Goal: Information Seeking & Learning: Compare options

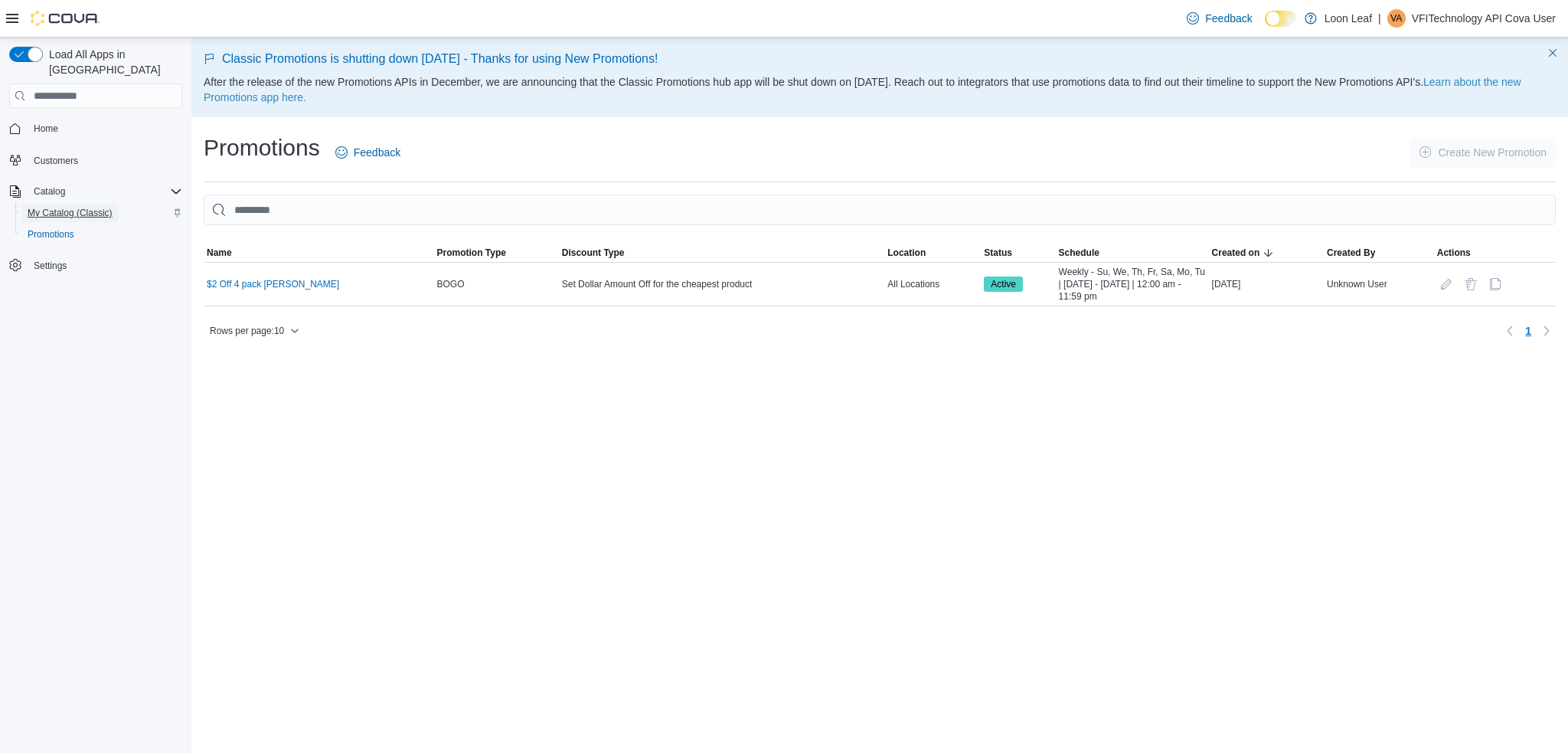
click at [70, 207] on span "My Catalog (Classic)" at bounding box center [70, 212] width 85 height 12
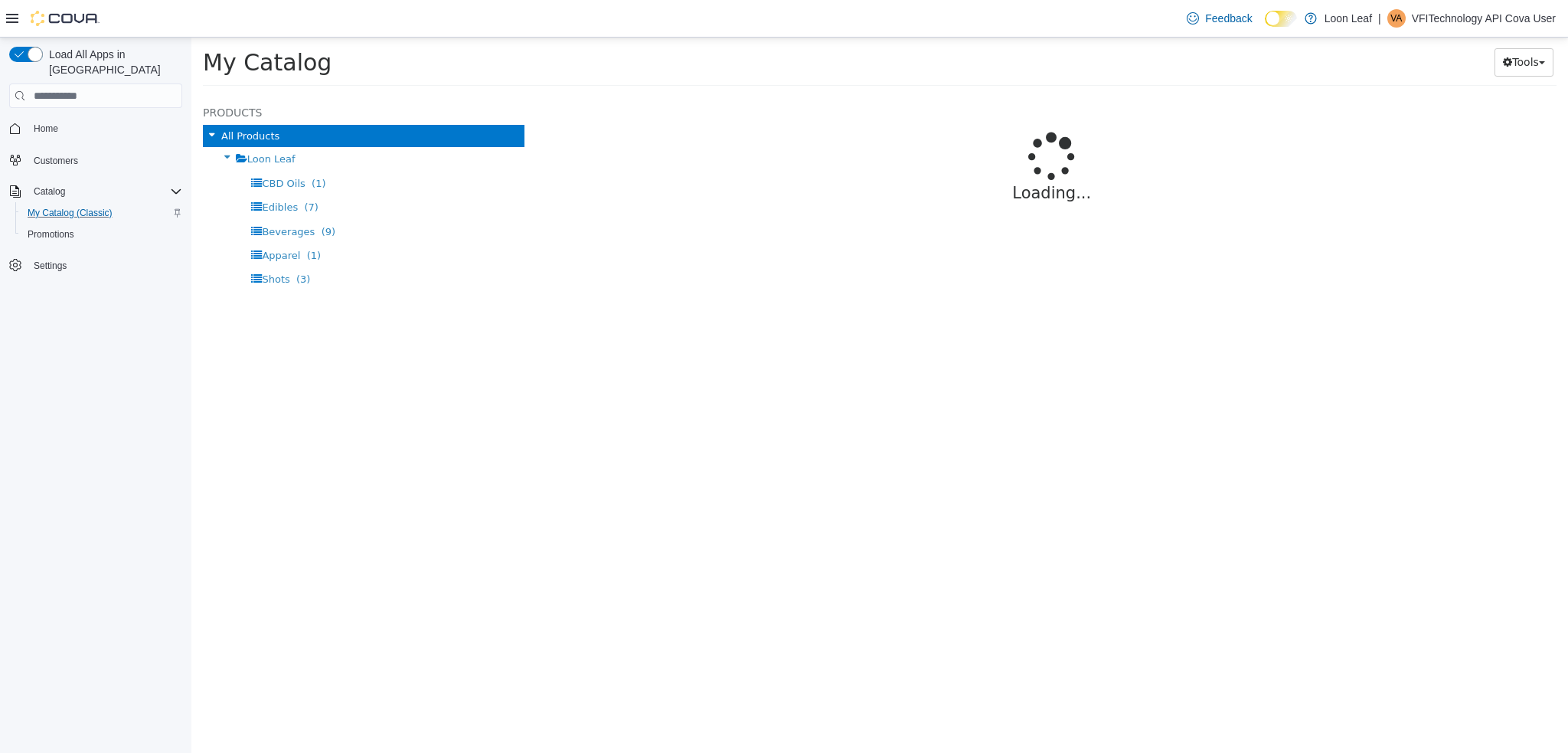
select select "**********"
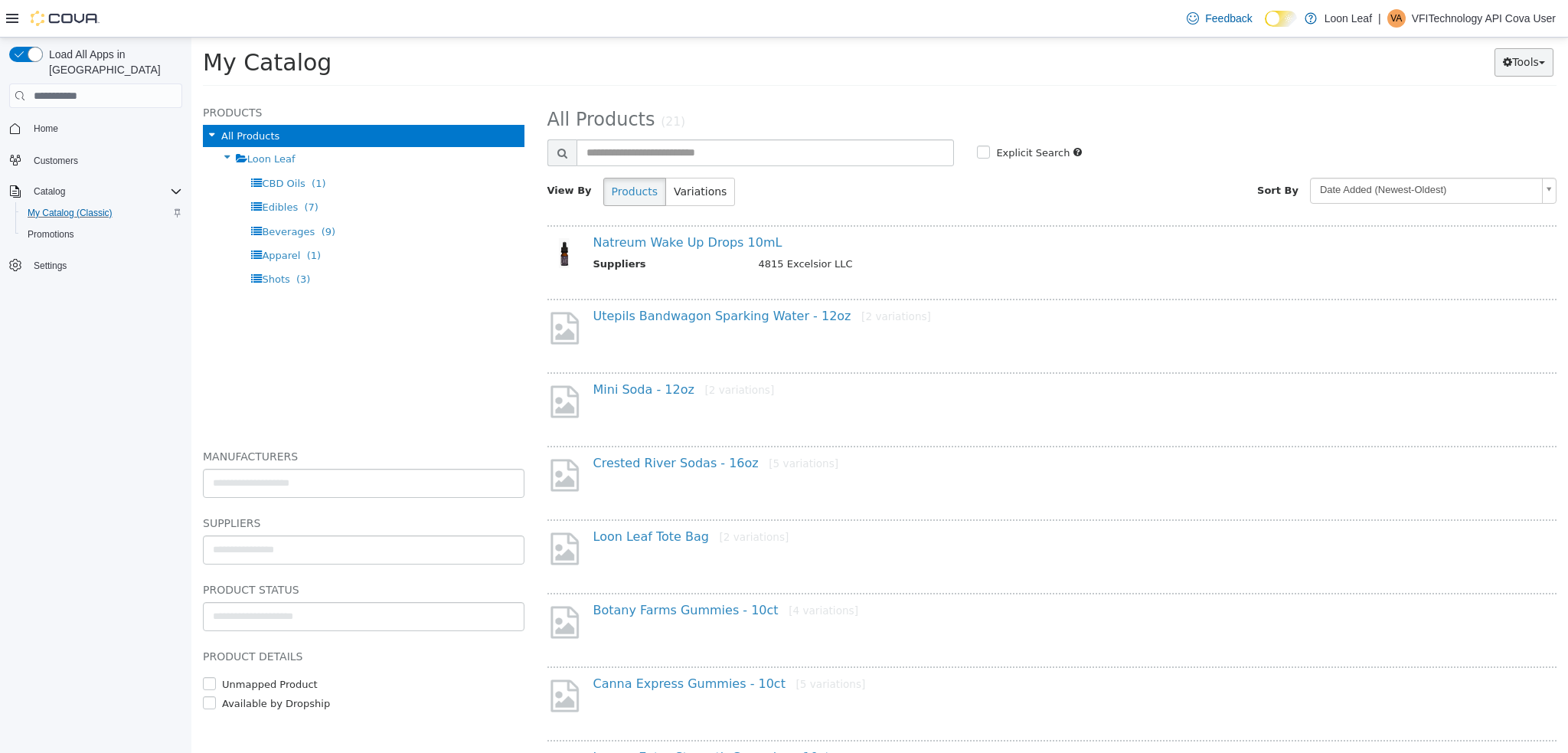
click at [1533, 65] on button "Tools" at bounding box center [1524, 62] width 59 height 29
click at [1472, 153] on link "Export" at bounding box center [1481, 155] width 144 height 20
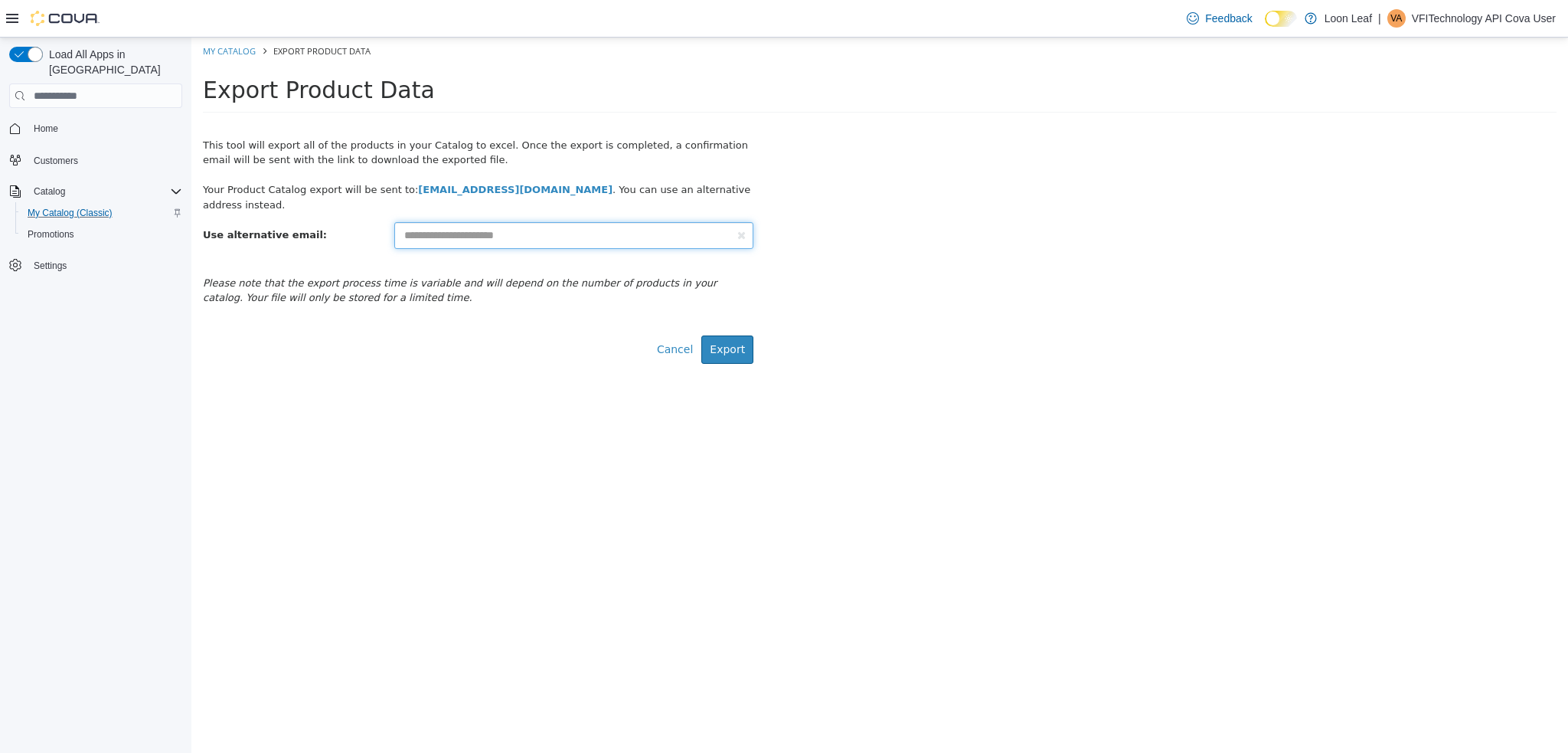
click at [420, 226] on input "text" at bounding box center [573, 236] width 359 height 27
drag, startPoint x: 561, startPoint y: 235, endPoint x: 204, endPoint y: 237, distance: 357.0
click at [204, 237] on div "**********" at bounding box center [478, 231] width 574 height 37
type input "**********"
click at [85, 207] on span "My Catalog (Classic)" at bounding box center [70, 212] width 85 height 12
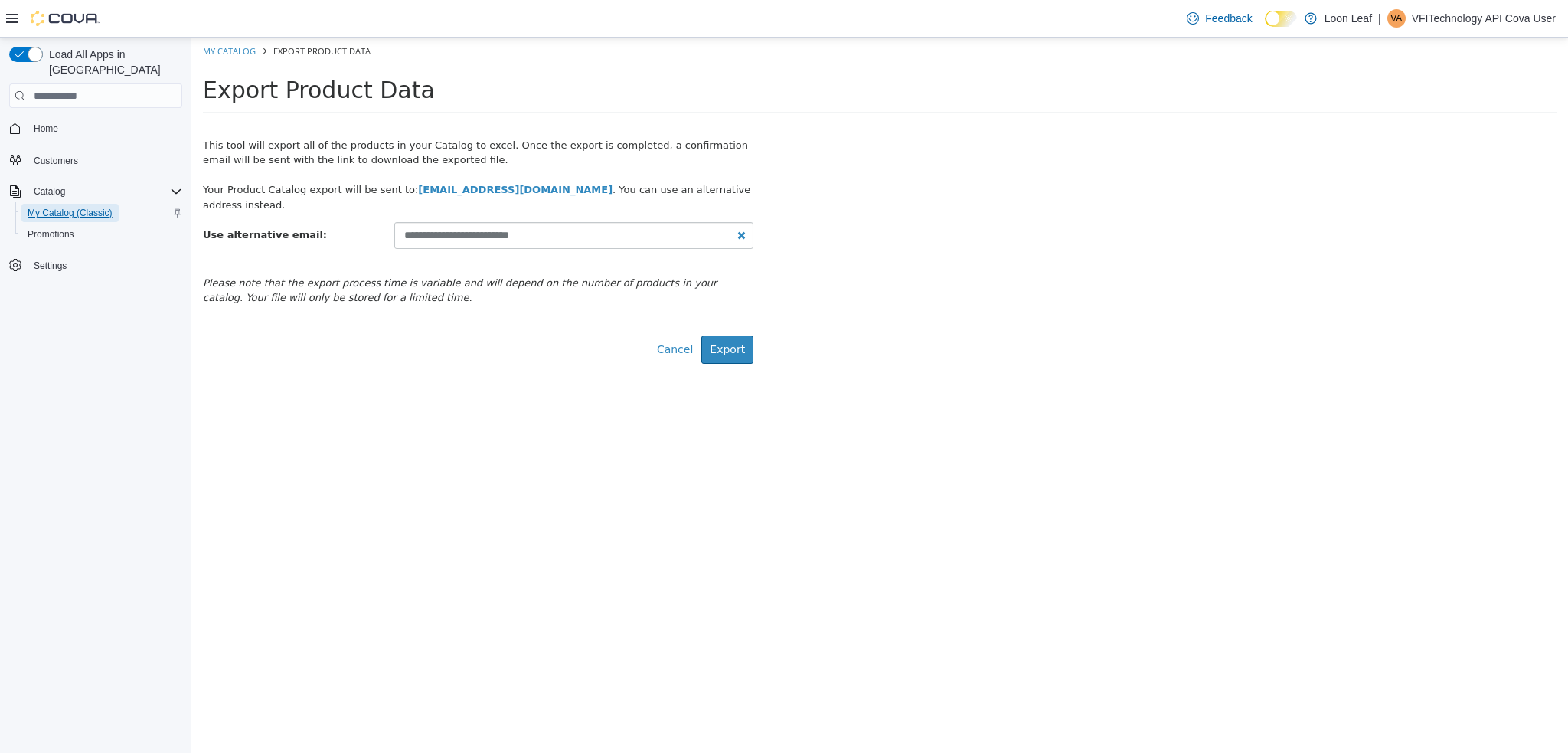
click at [105, 207] on span "My Catalog (Classic)" at bounding box center [70, 212] width 85 height 12
click at [681, 349] on link "Cancel" at bounding box center [675, 350] width 53 height 29
select select "**********"
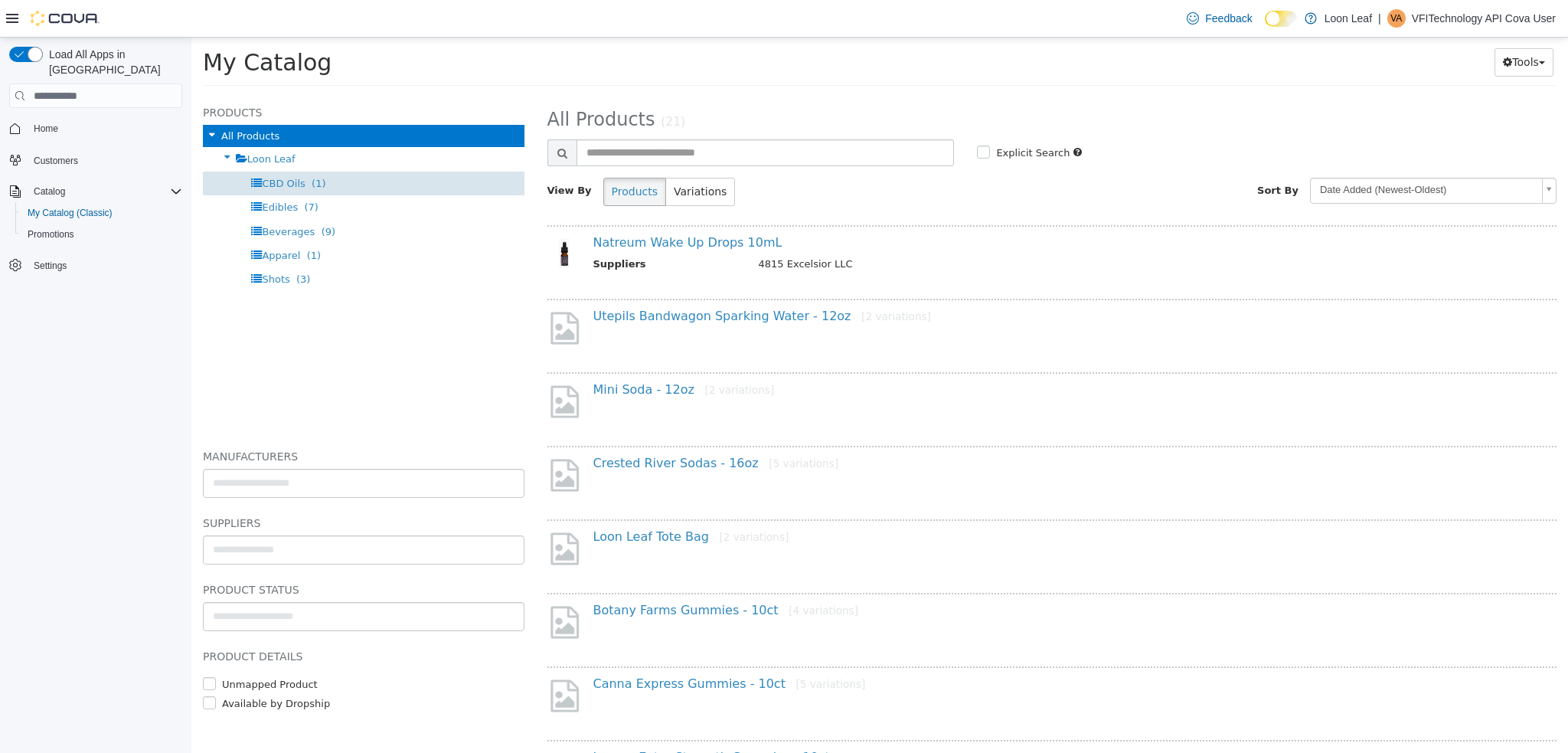
click at [297, 178] on span "CBD Oils" at bounding box center [283, 184] width 43 height 11
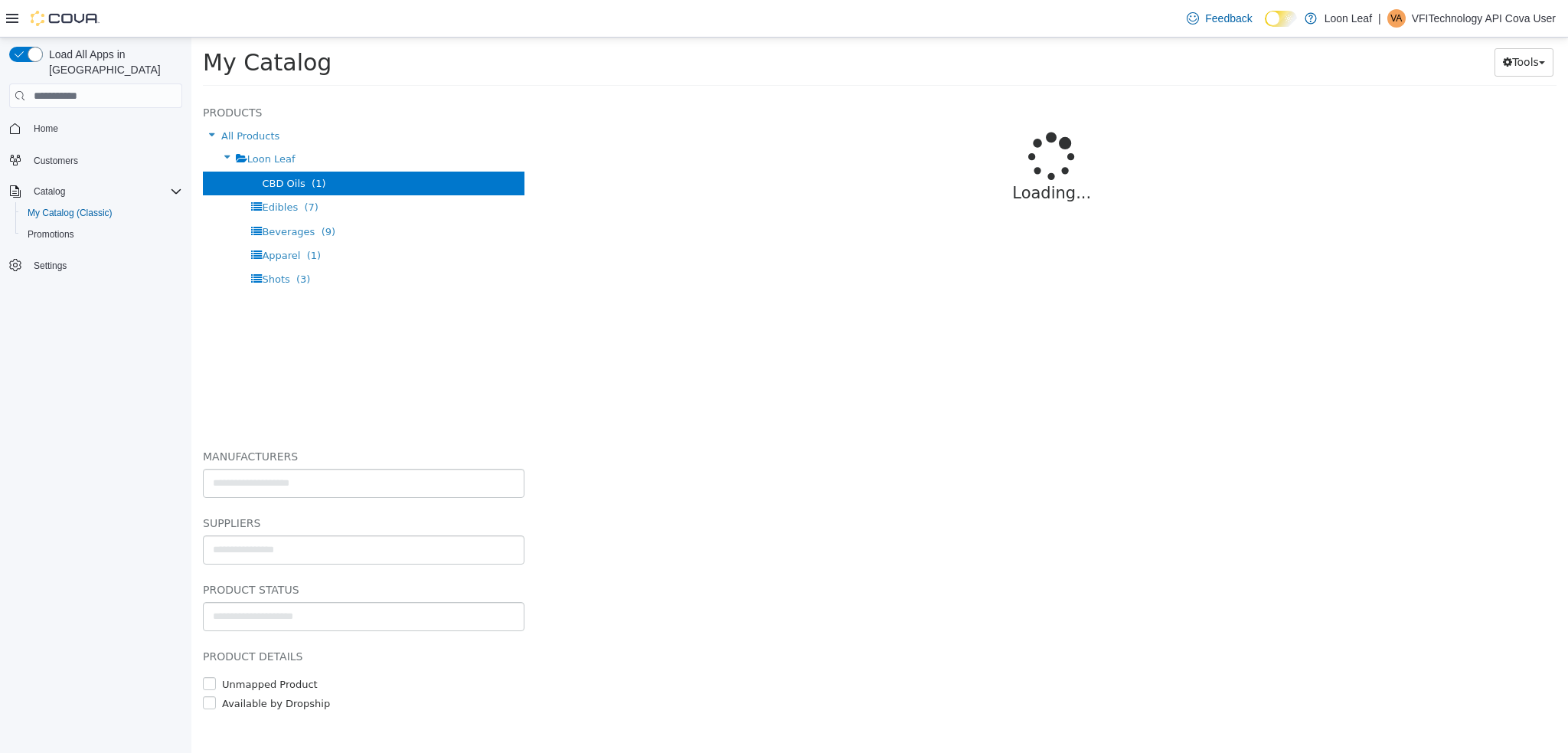
select select "**********"
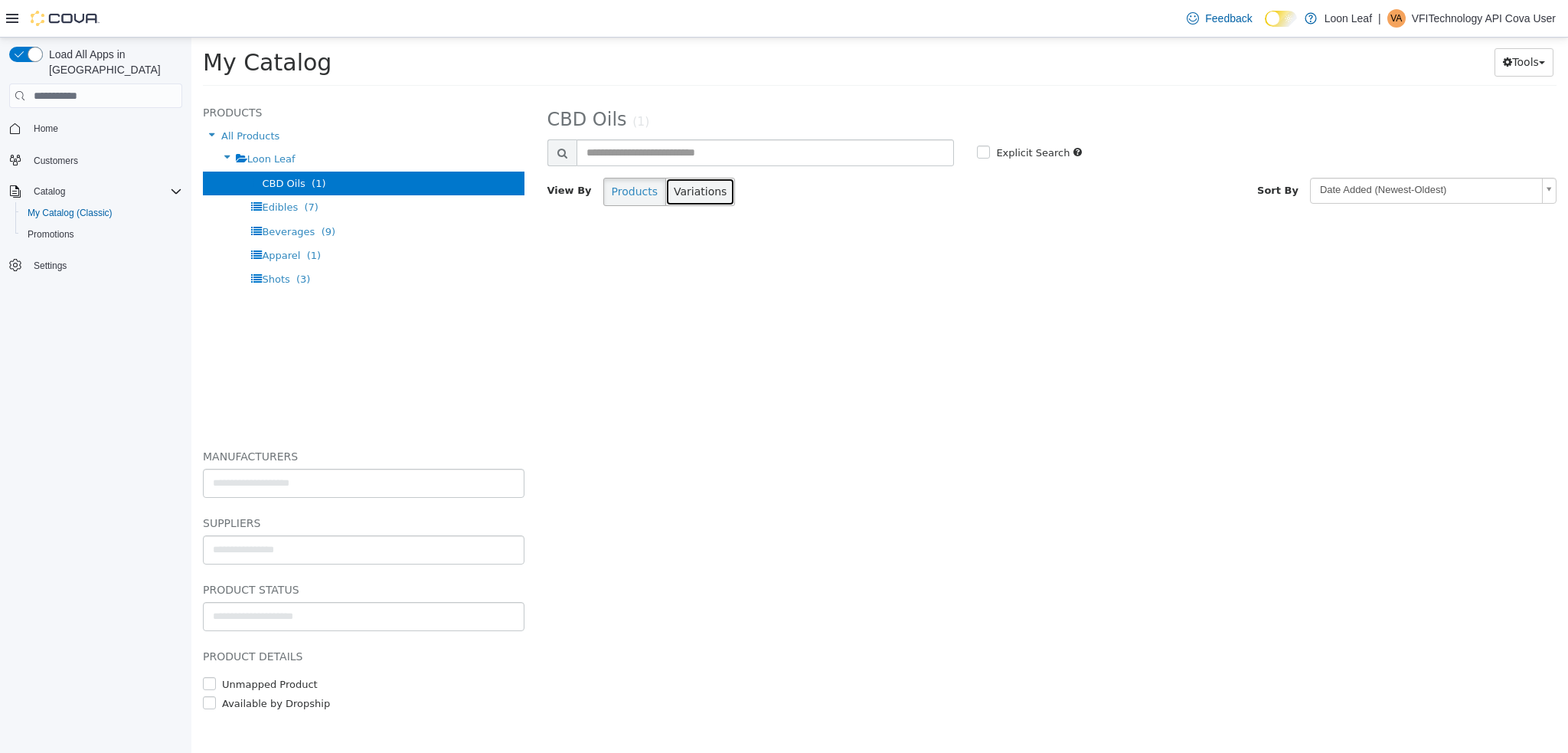
click at [692, 199] on button "Variations" at bounding box center [700, 192] width 70 height 29
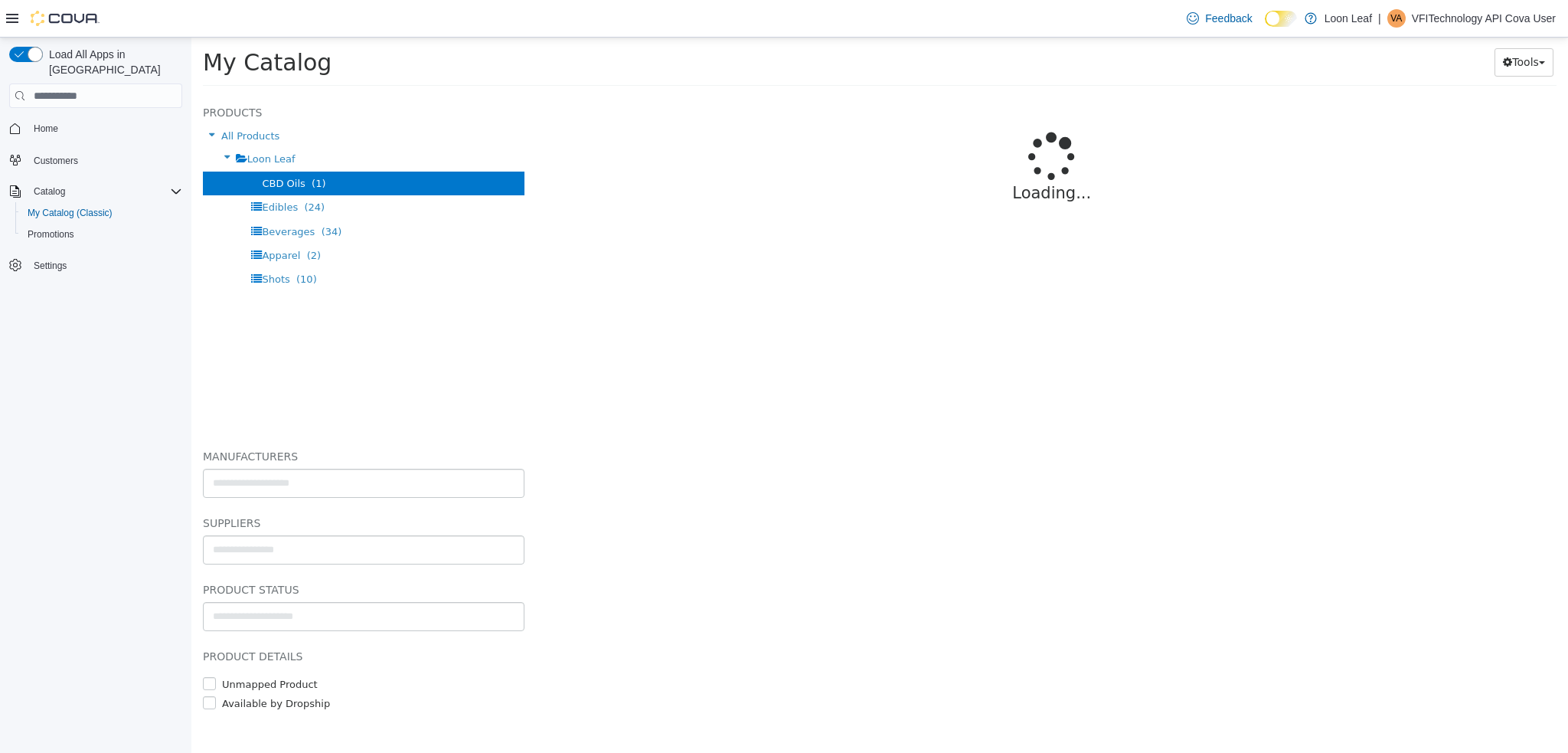
select select "**********"
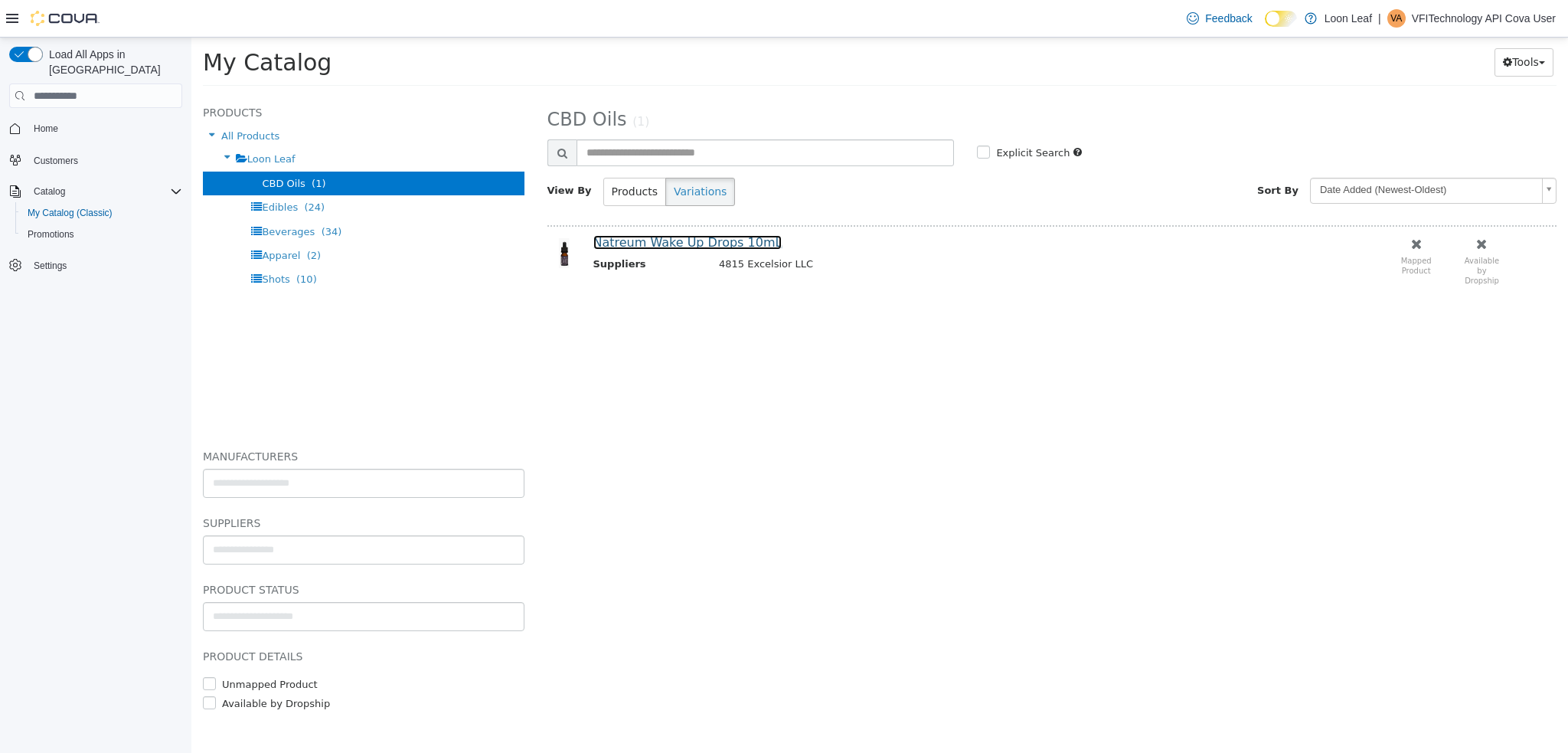
click at [730, 236] on link "Natreum Wake Up Drops 10mL" at bounding box center [688, 243] width 189 height 15
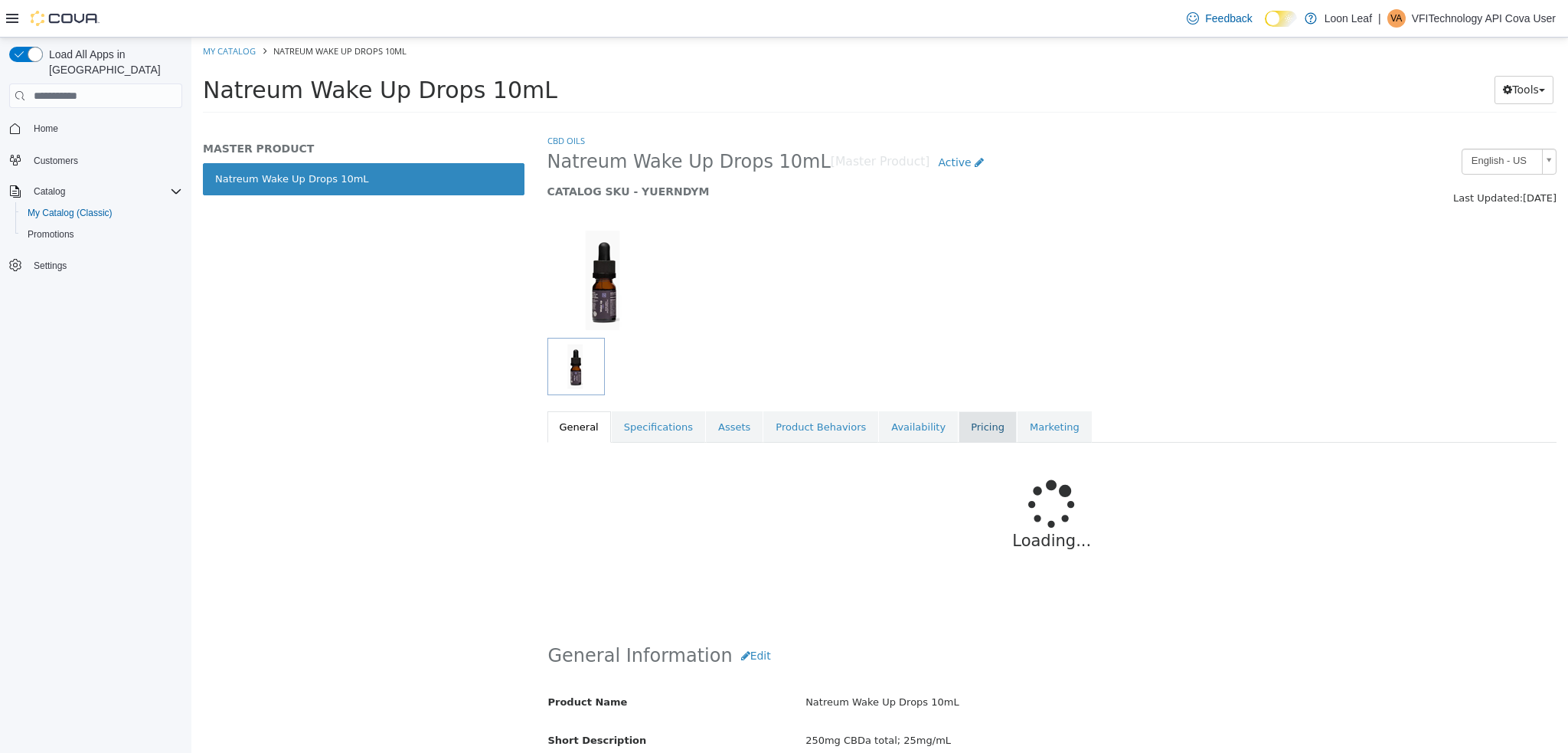
click at [959, 427] on link "Pricing" at bounding box center [988, 427] width 58 height 32
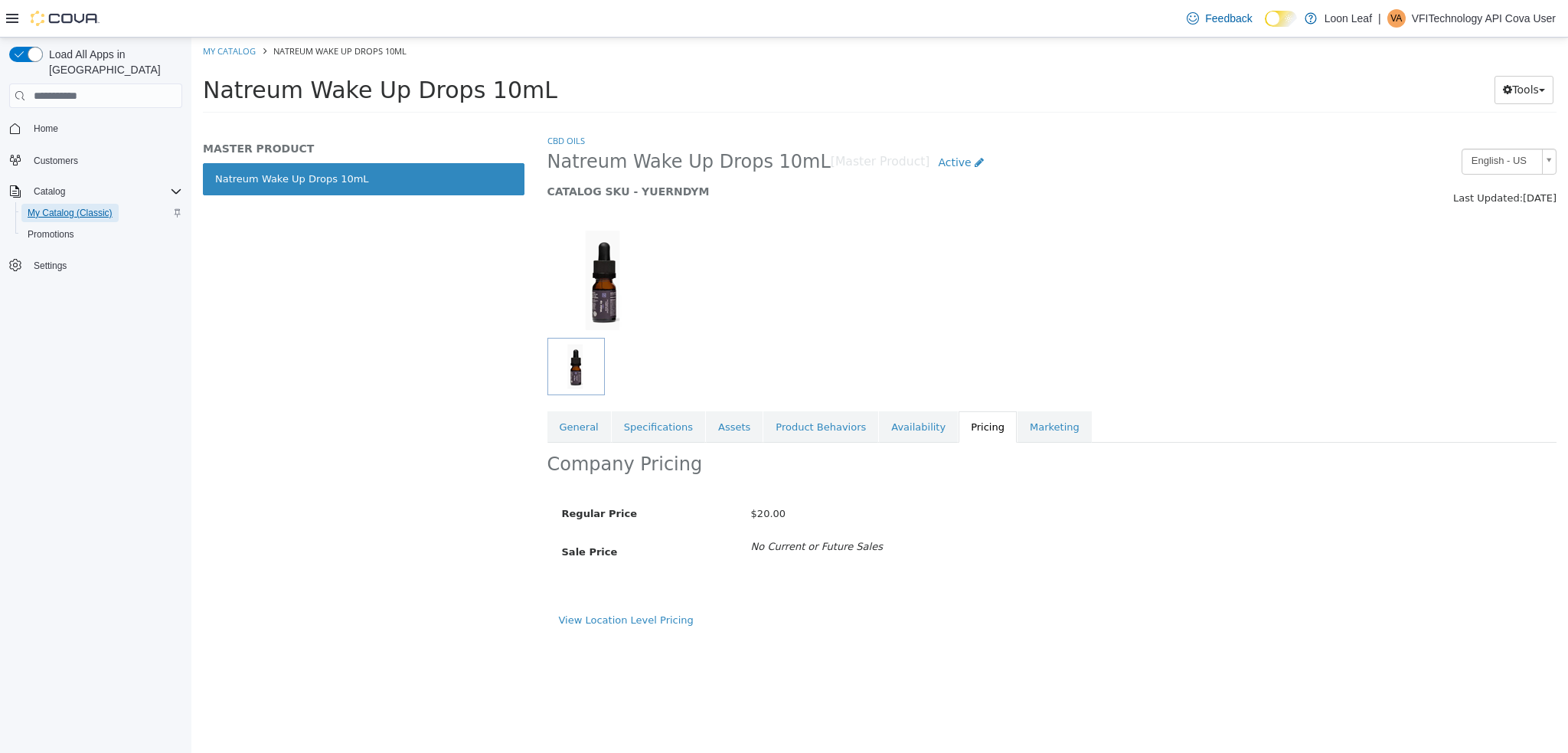
click at [75, 207] on span "My Catalog (Classic)" at bounding box center [70, 212] width 85 height 12
click at [88, 207] on span "My Catalog (Classic)" at bounding box center [70, 212] width 85 height 12
click at [91, 207] on span "My Catalog (Classic)" at bounding box center [70, 212] width 85 height 12
click at [567, 140] on link "CBD Oils" at bounding box center [567, 140] width 37 height 11
select select "**********"
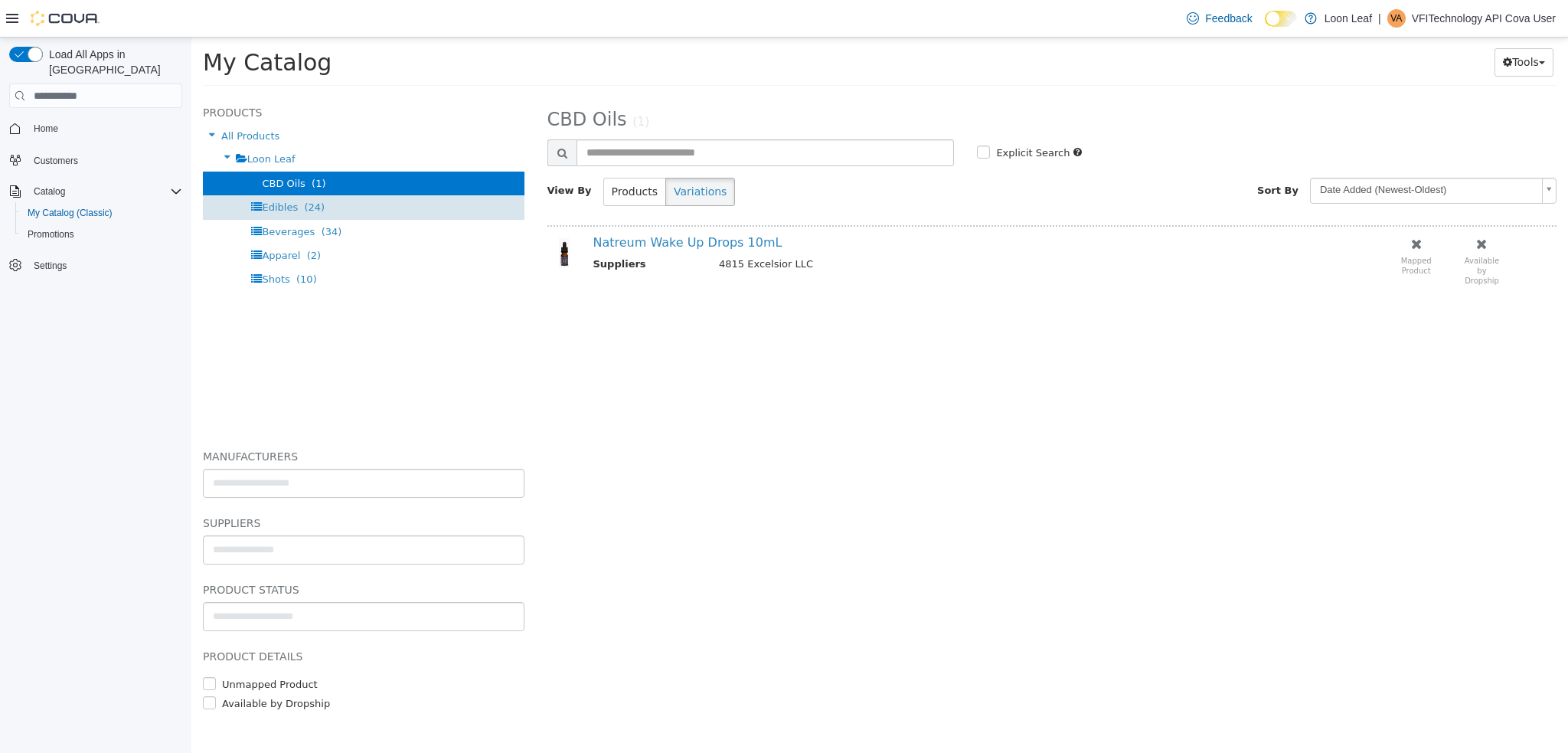
click at [296, 209] on span "Edibles (24)" at bounding box center [293, 207] width 63 height 11
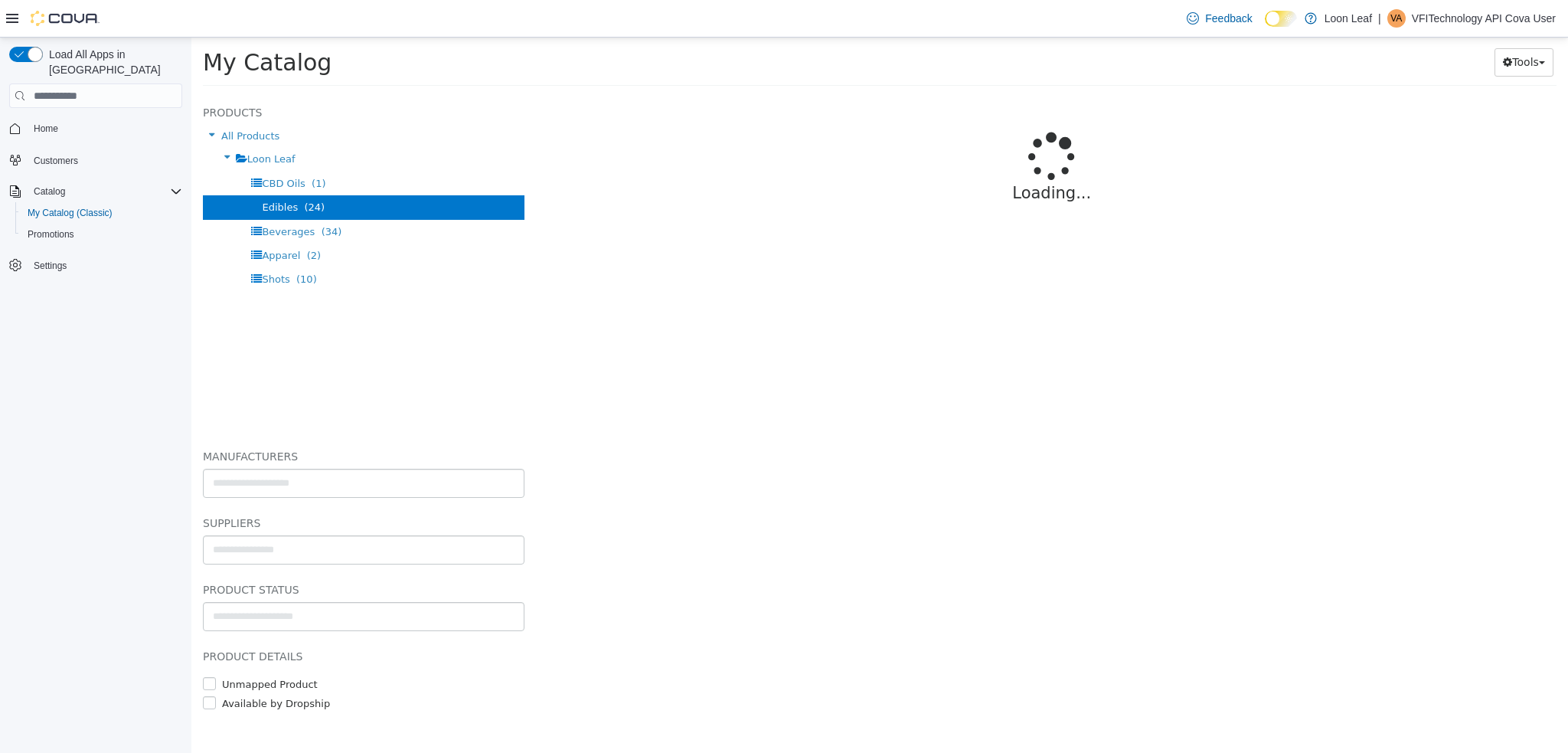
select select "**********"
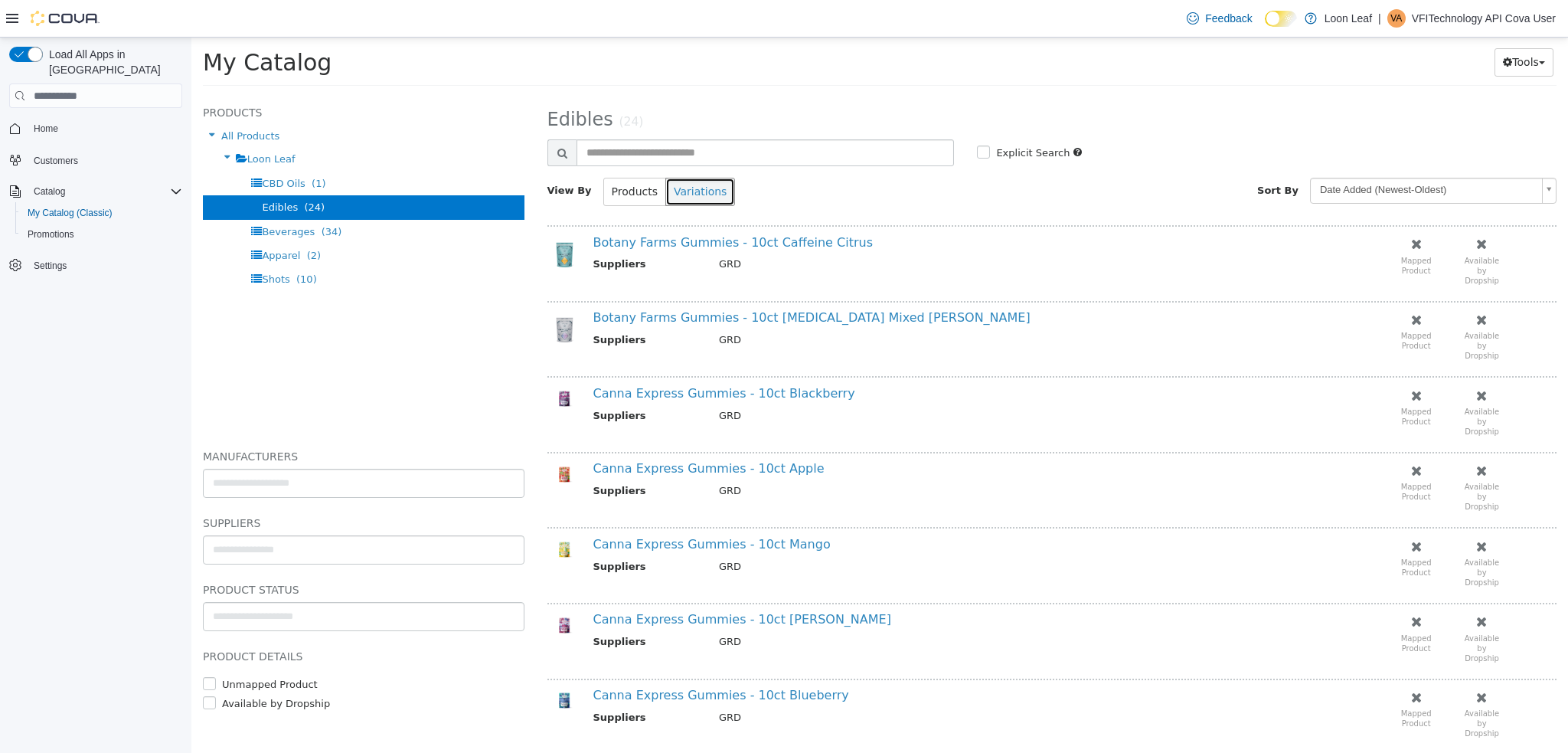
click at [693, 188] on button "Variations" at bounding box center [700, 192] width 70 height 29
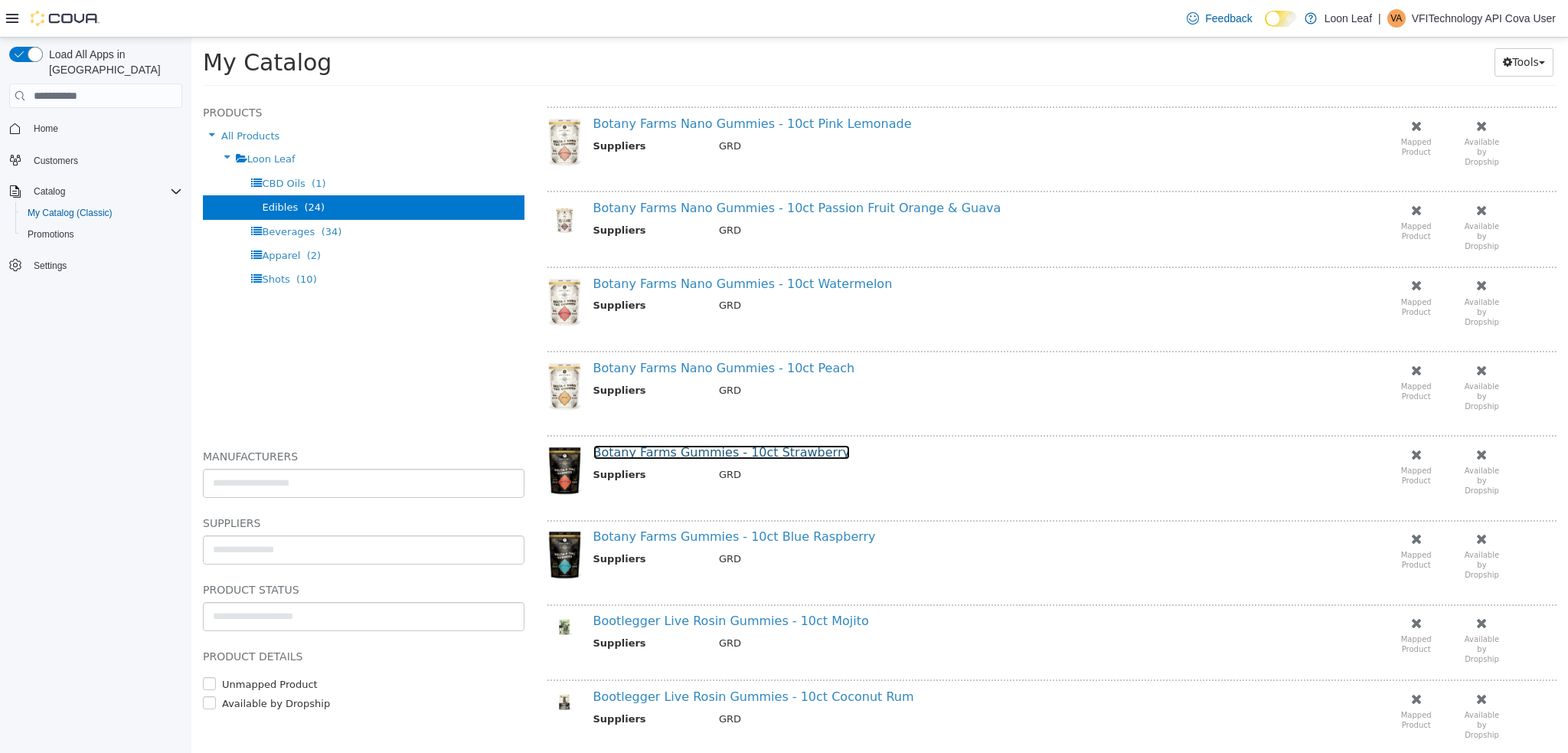
scroll to position [1071, 0]
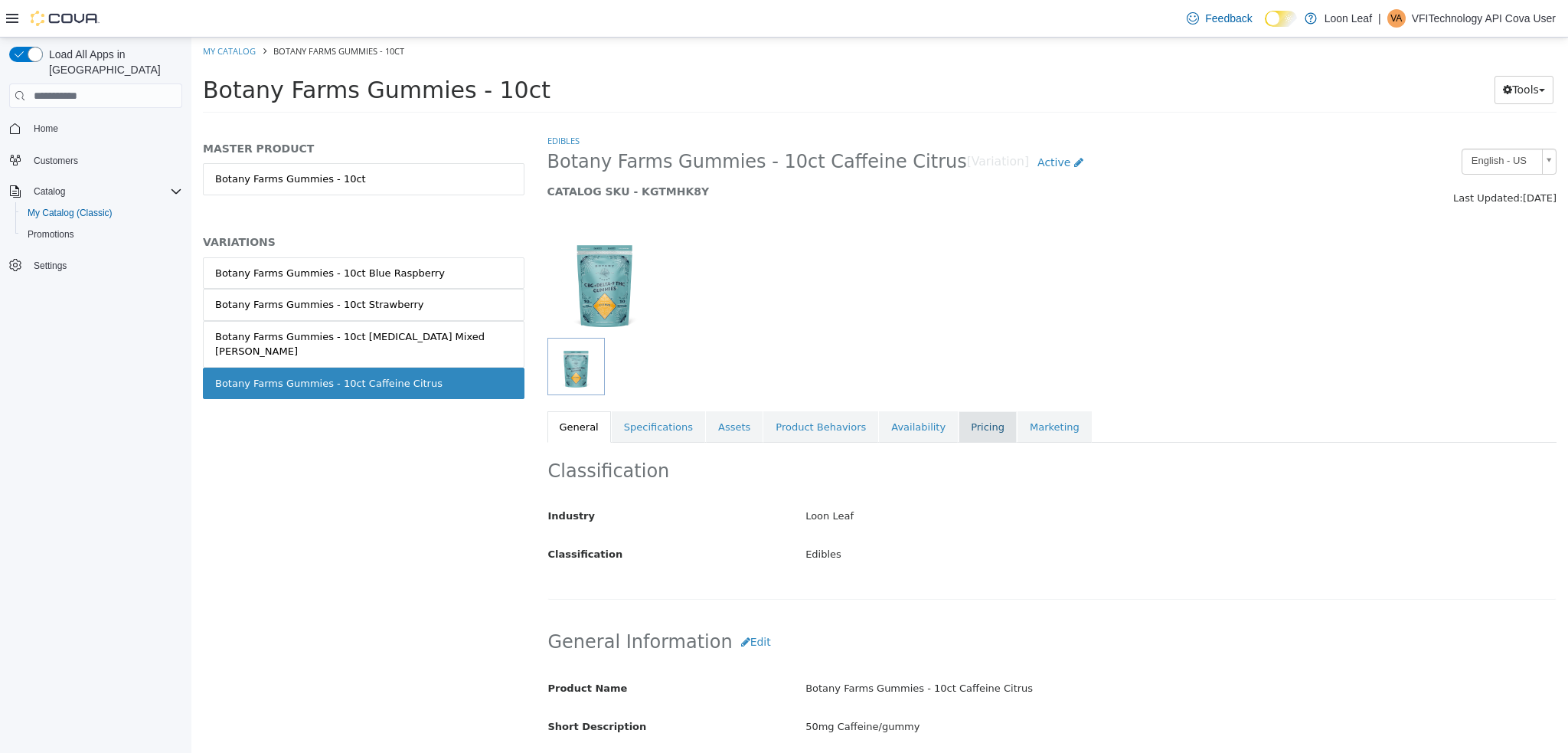
click at [961, 435] on link "Pricing" at bounding box center [988, 427] width 58 height 32
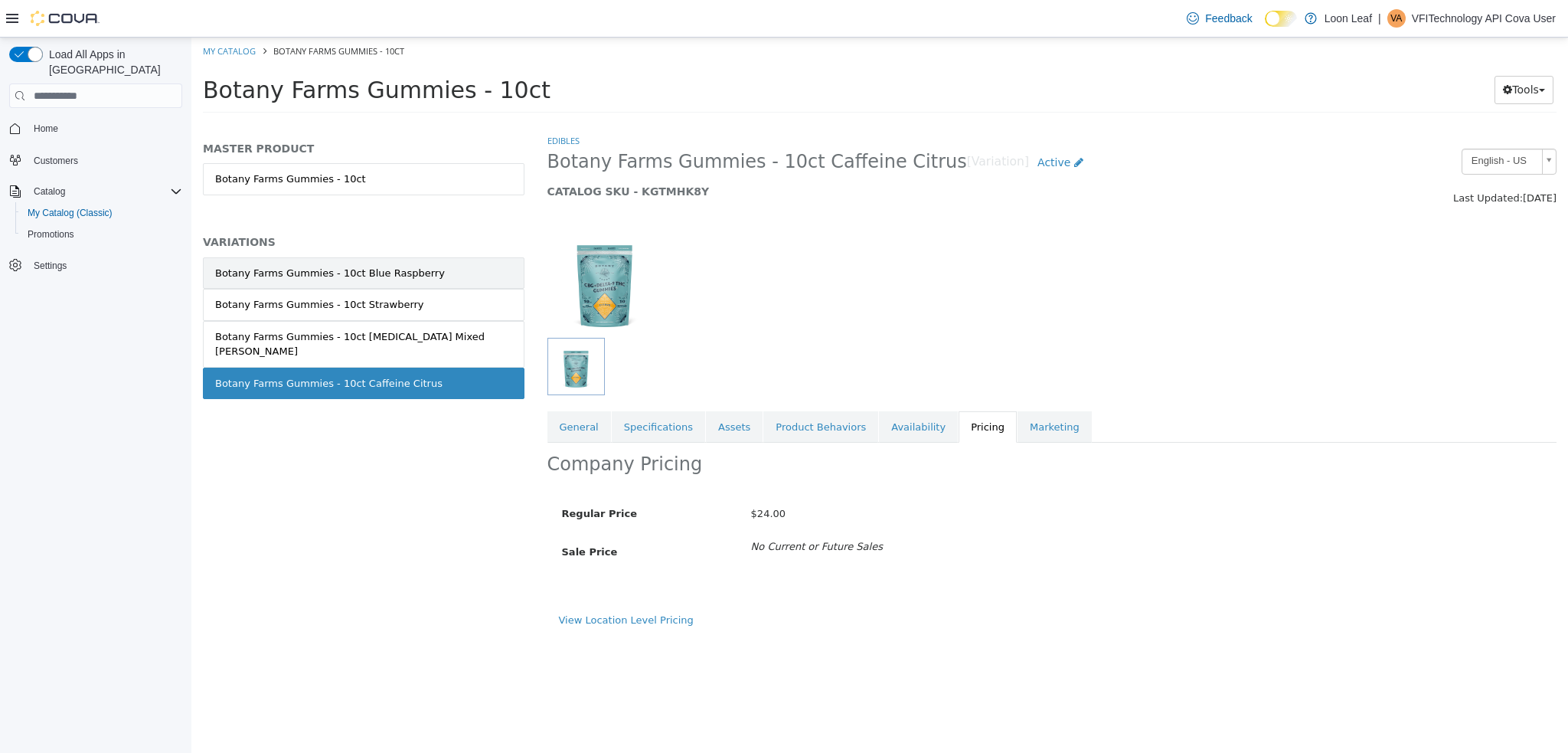
click at [412, 274] on div "Botany Farms Gummies - 10ct Blue Raspberry" at bounding box center [330, 274] width 230 height 16
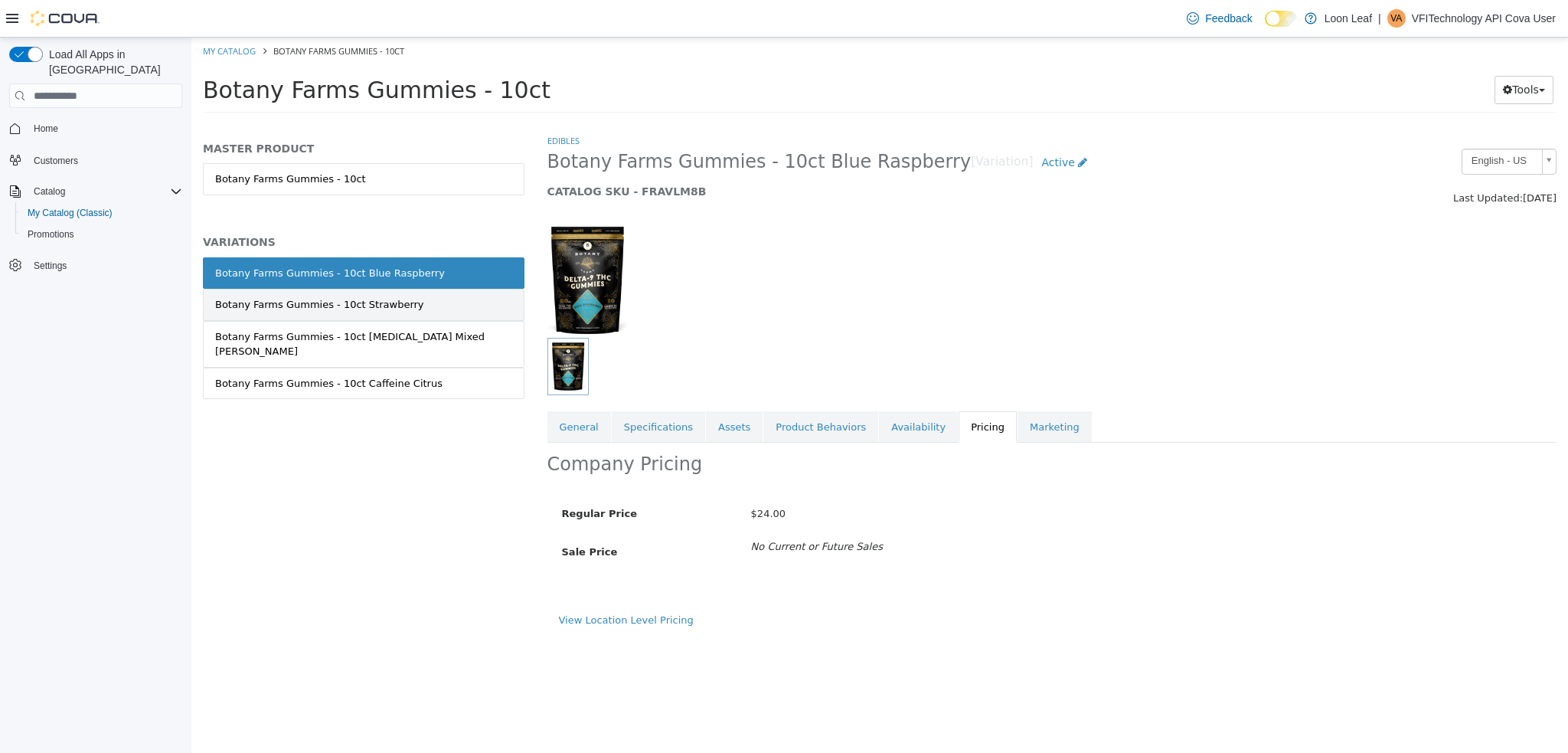
click at [405, 301] on link "Botany Farms Gummies - 10ct Strawberry" at bounding box center [363, 304] width 322 height 32
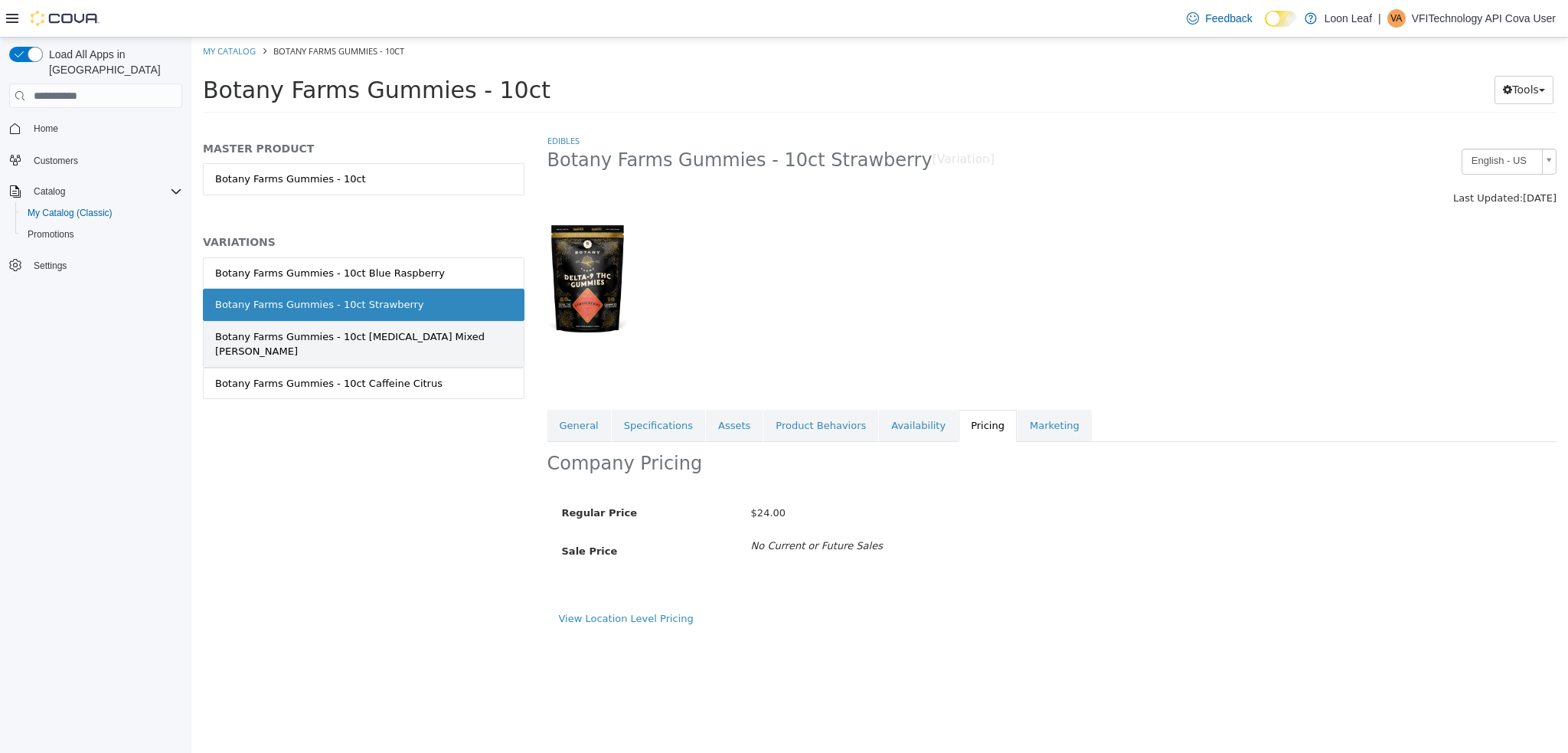
click at [401, 333] on div "Botany Farms Gummies - 10ct Melatonin Mixed Berry" at bounding box center [363, 344] width 297 height 30
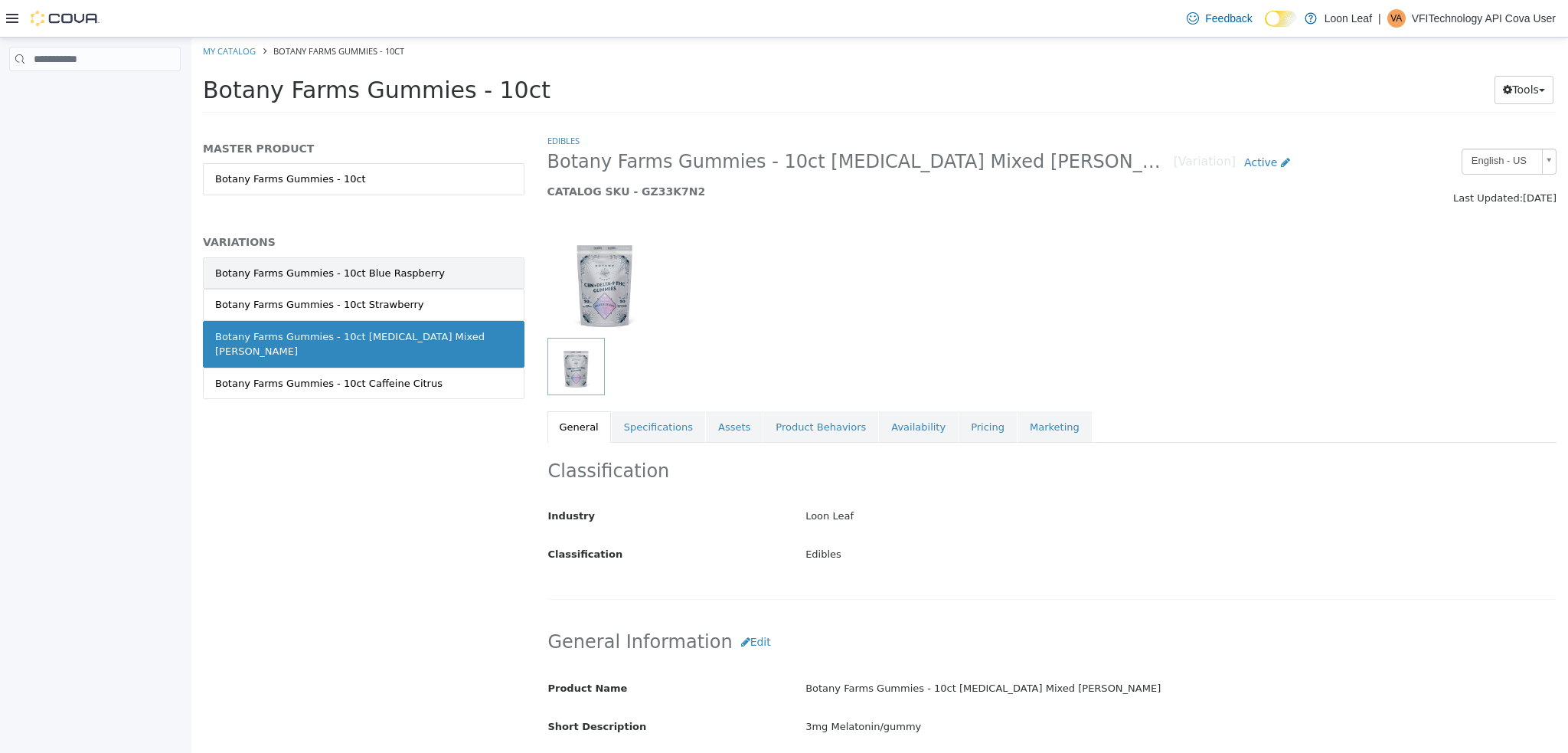
click at [400, 266] on div "Botany Farms Gummies - 10ct Blue Raspberry" at bounding box center [330, 274] width 230 height 16
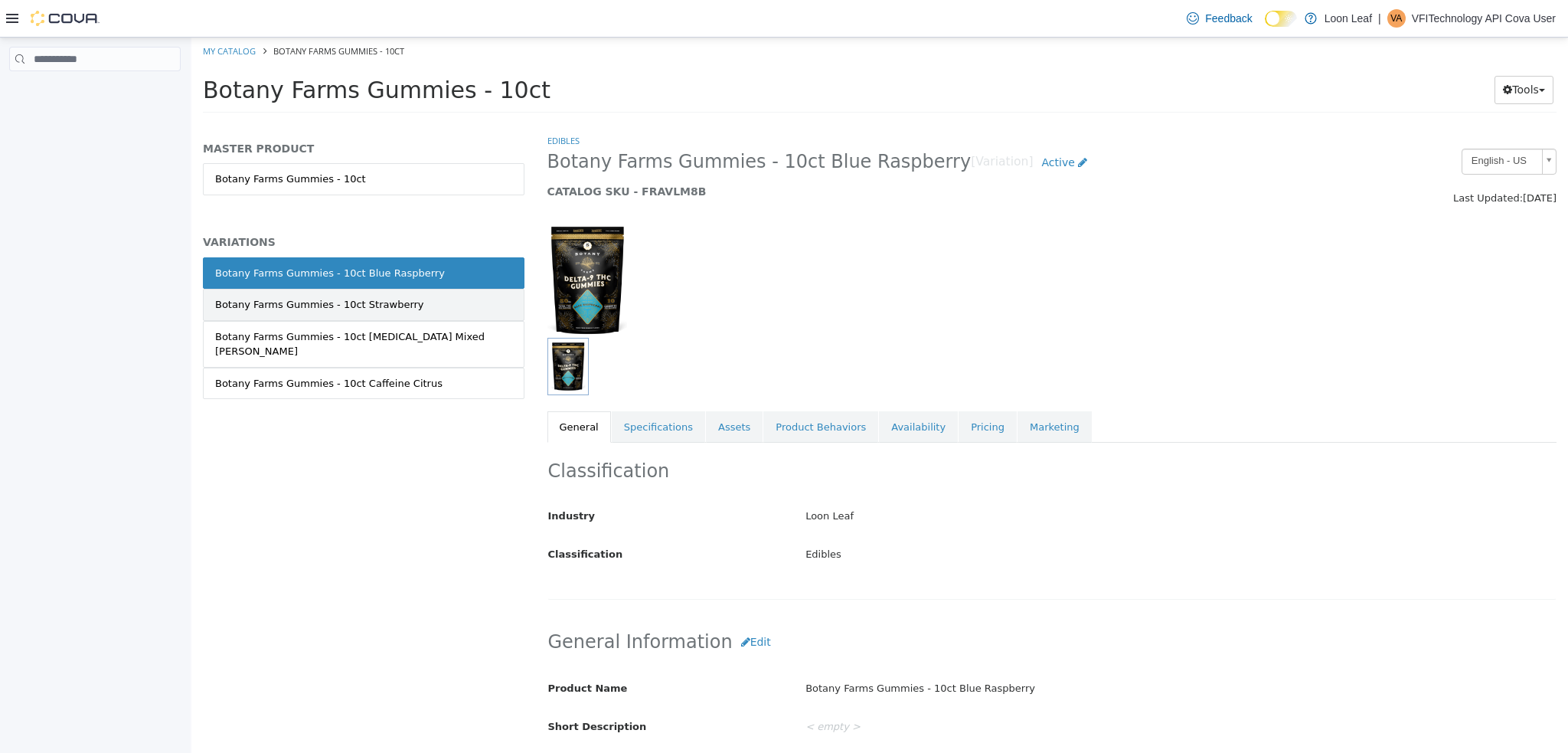
click at [400, 300] on link "Botany Farms Gummies - 10ct Strawberry" at bounding box center [363, 304] width 322 height 32
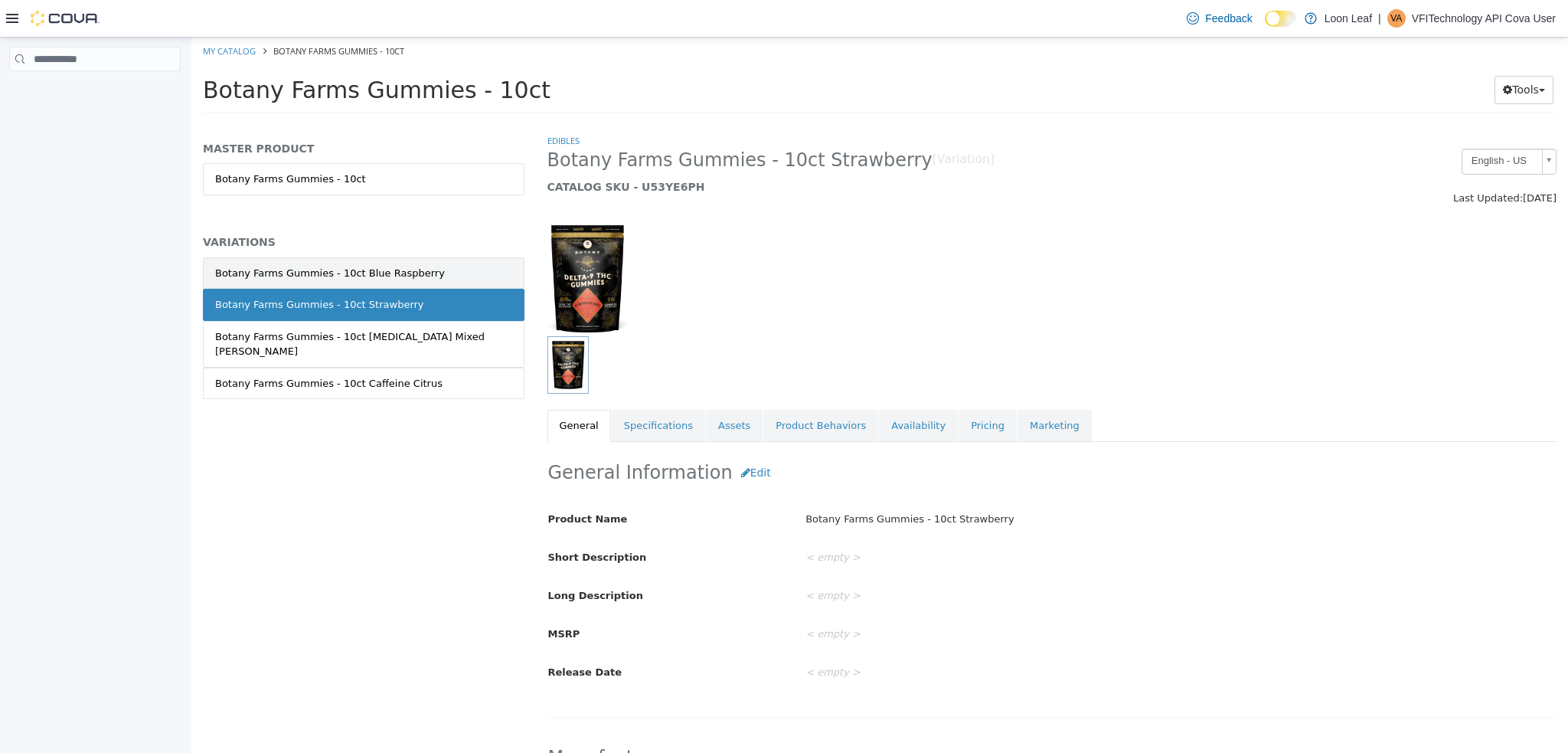
click at [456, 272] on link "Botany Farms Gummies - 10ct Blue Raspberry" at bounding box center [363, 273] width 322 height 32
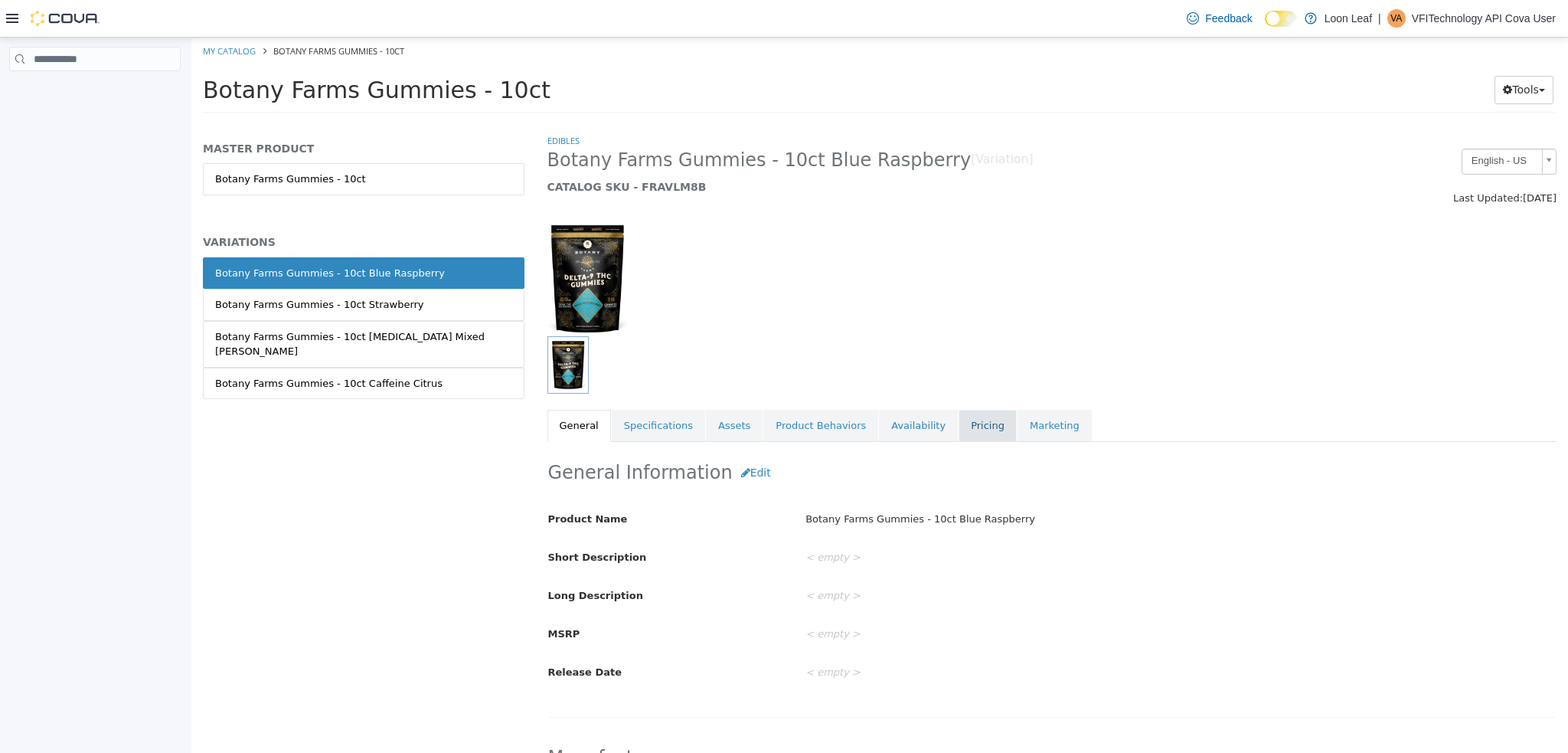
click at [961, 431] on link "Pricing" at bounding box center [988, 426] width 58 height 32
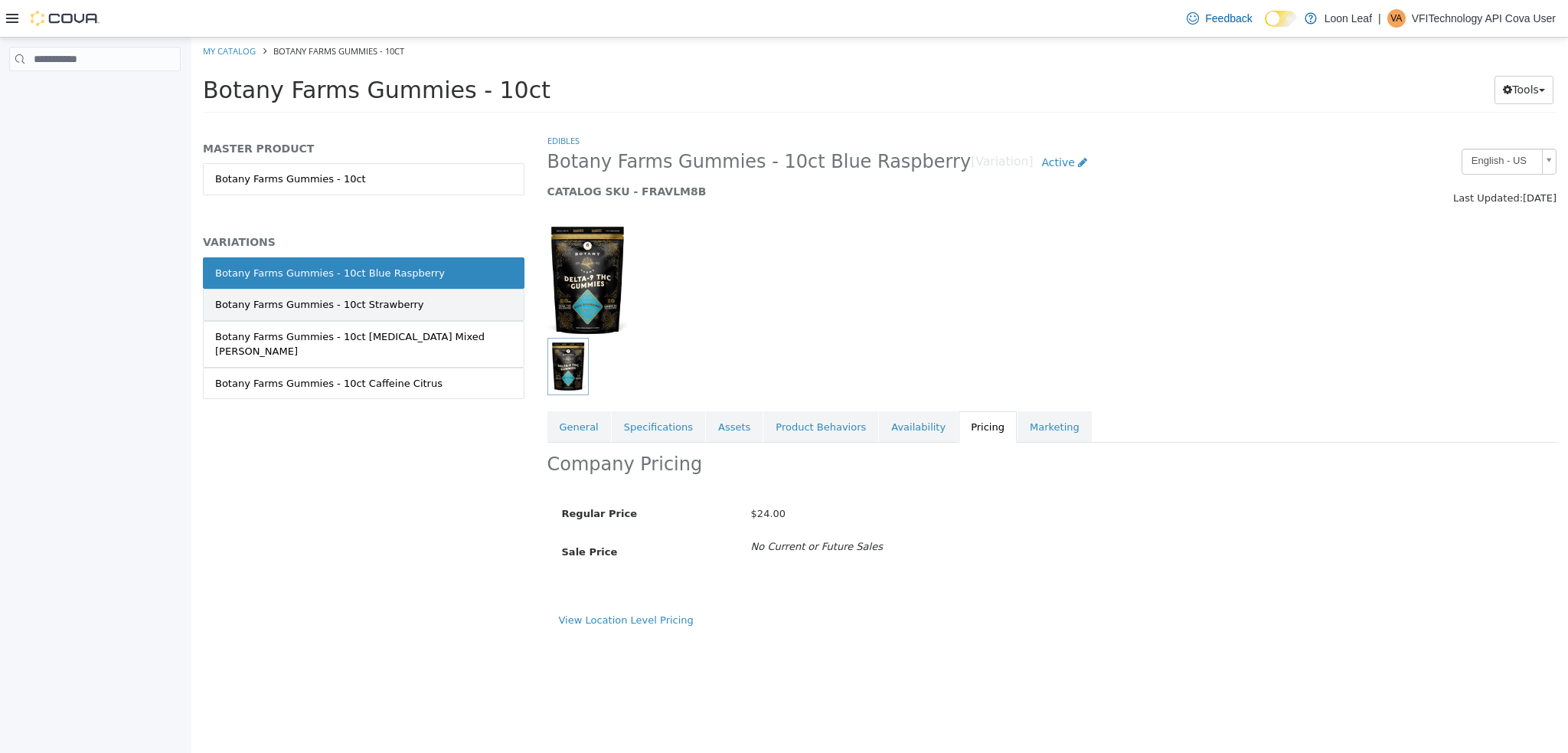
click at [387, 315] on link "Botany Farms Gummies - 10ct Strawberry" at bounding box center [363, 304] width 322 height 32
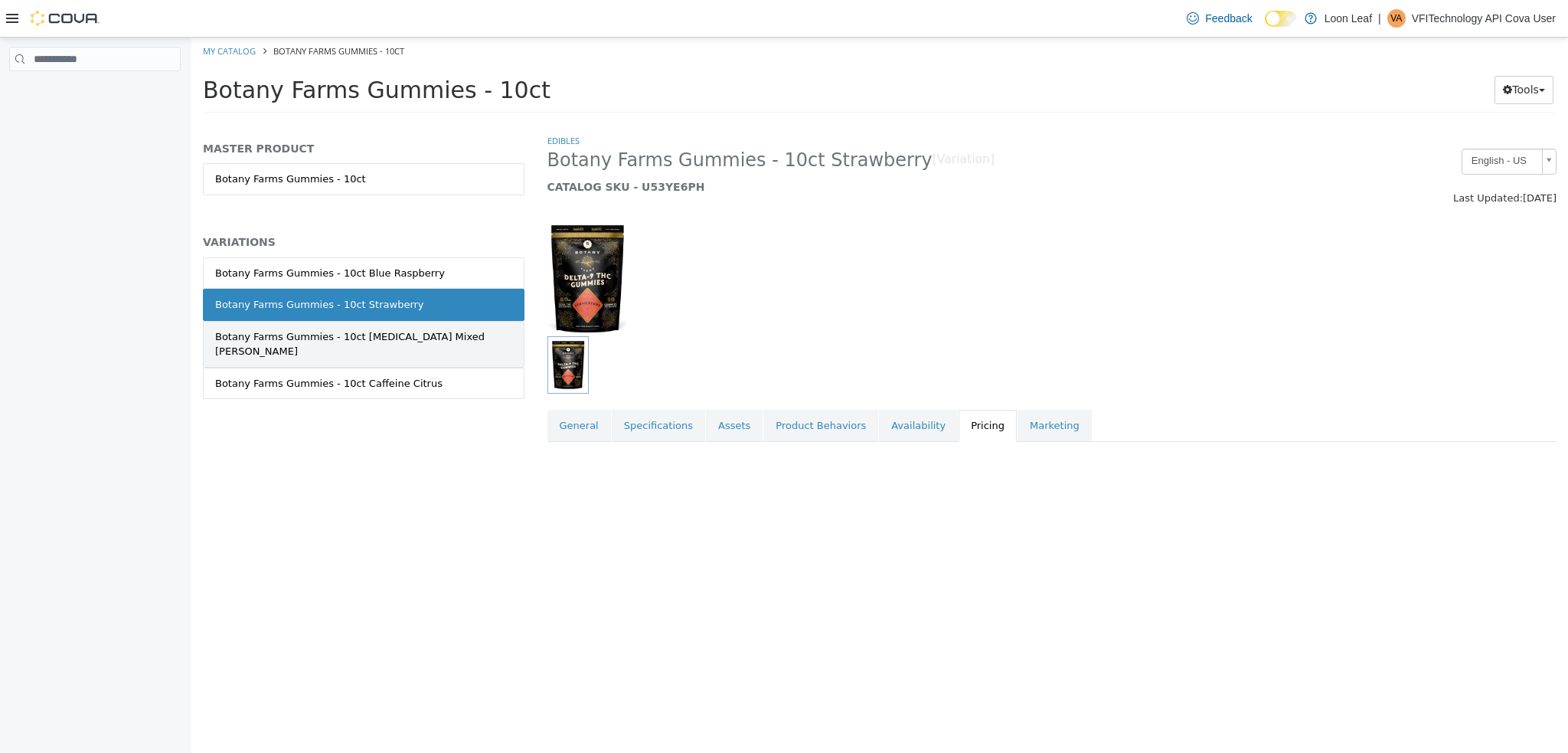
click at [411, 339] on div "Botany Farms Gummies - 10ct Melatonin Mixed Berry" at bounding box center [363, 344] width 297 height 30
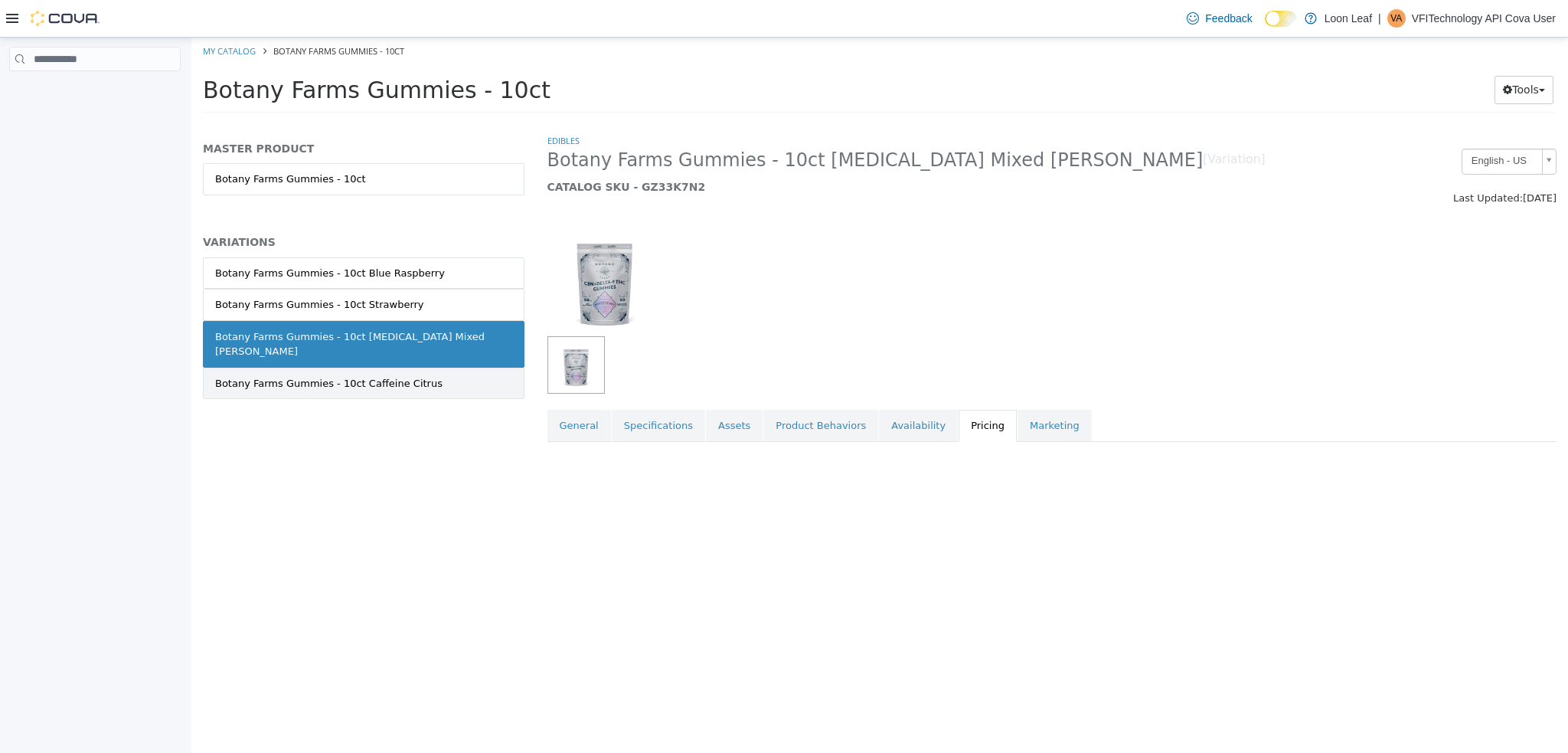
click at [411, 376] on div "Botany Farms Gummies - 10ct Caffeine Citrus" at bounding box center [328, 384] width 227 height 16
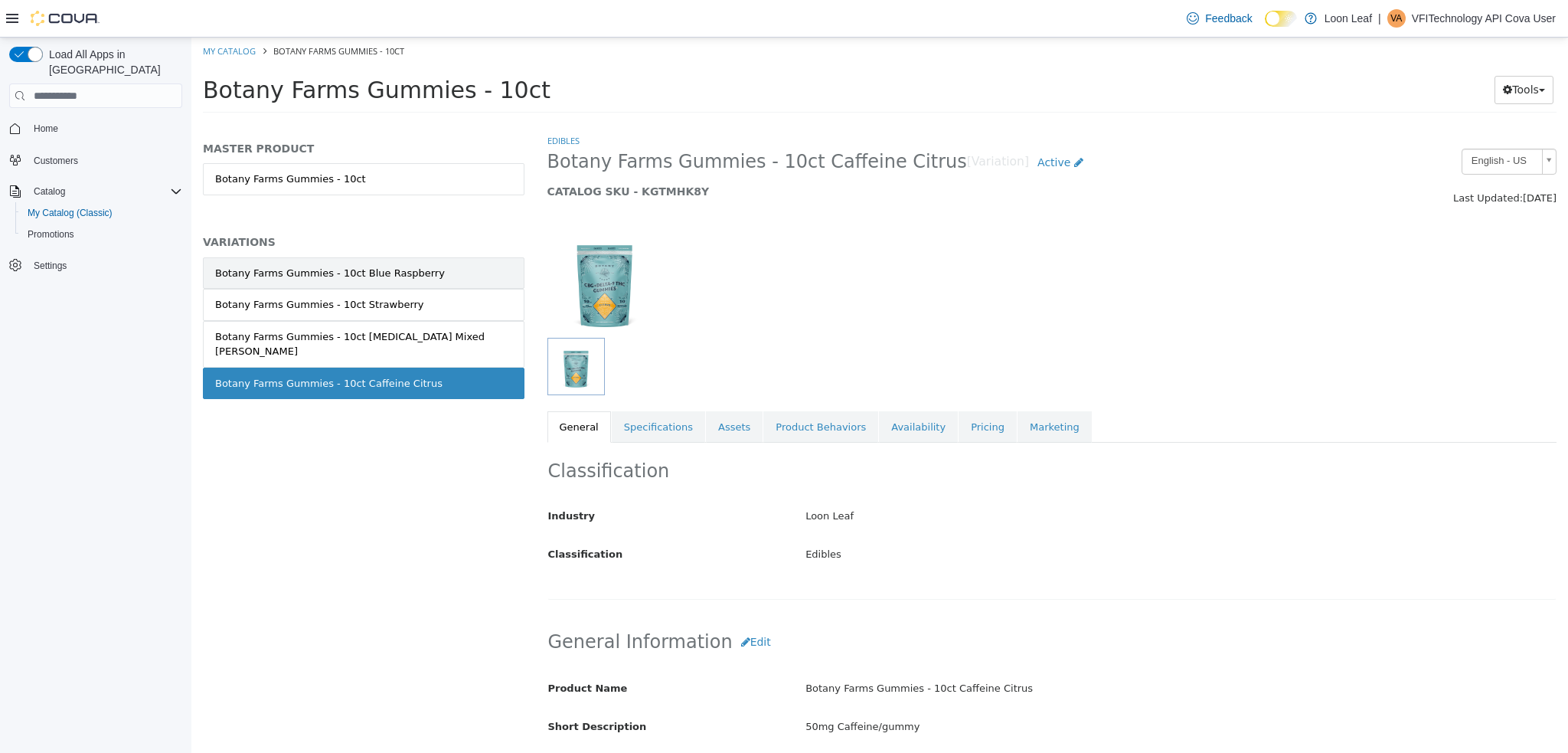
click at [370, 262] on link "Botany Farms Gummies - 10ct Blue Raspberry" at bounding box center [363, 273] width 322 height 32
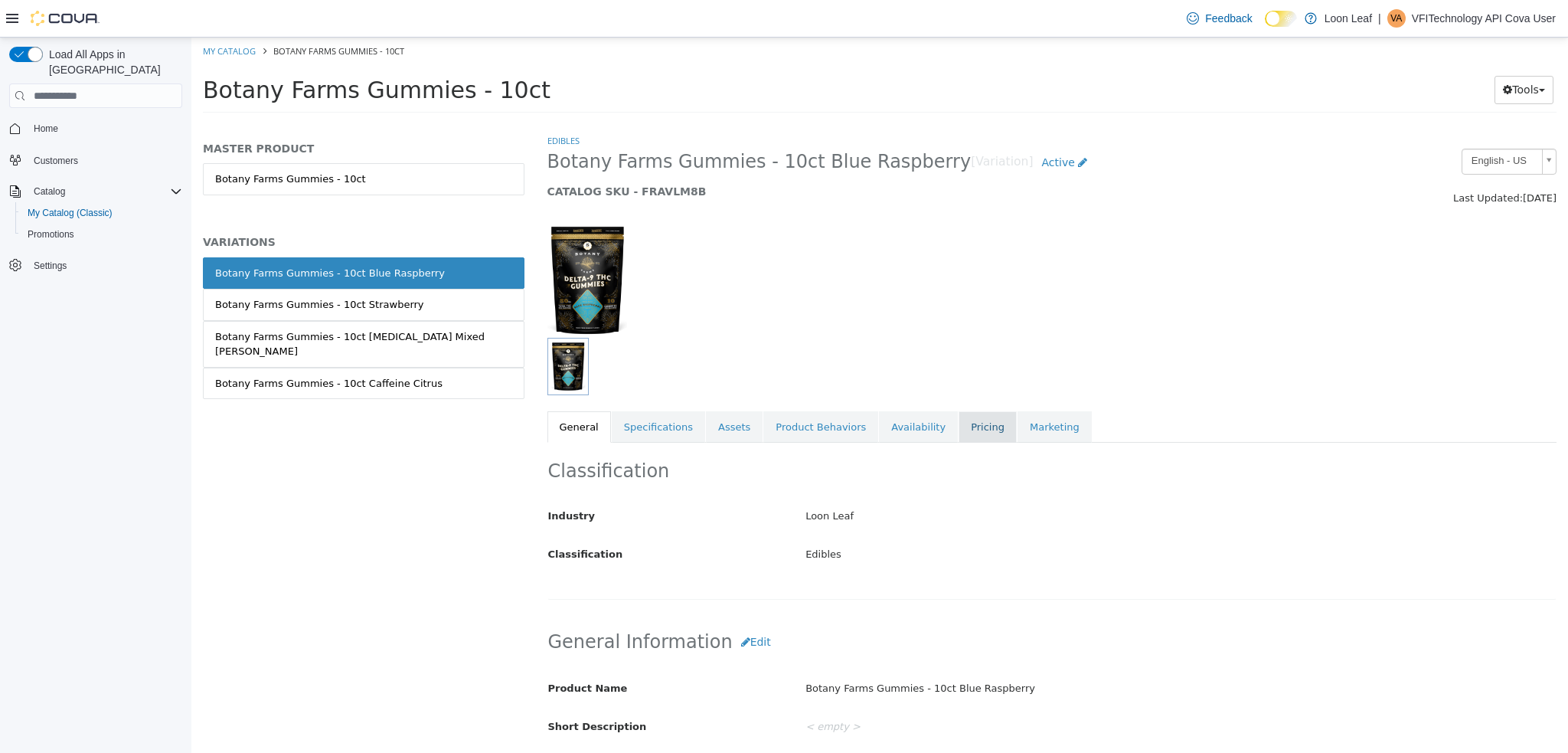
click at [959, 420] on link "Pricing" at bounding box center [988, 427] width 58 height 32
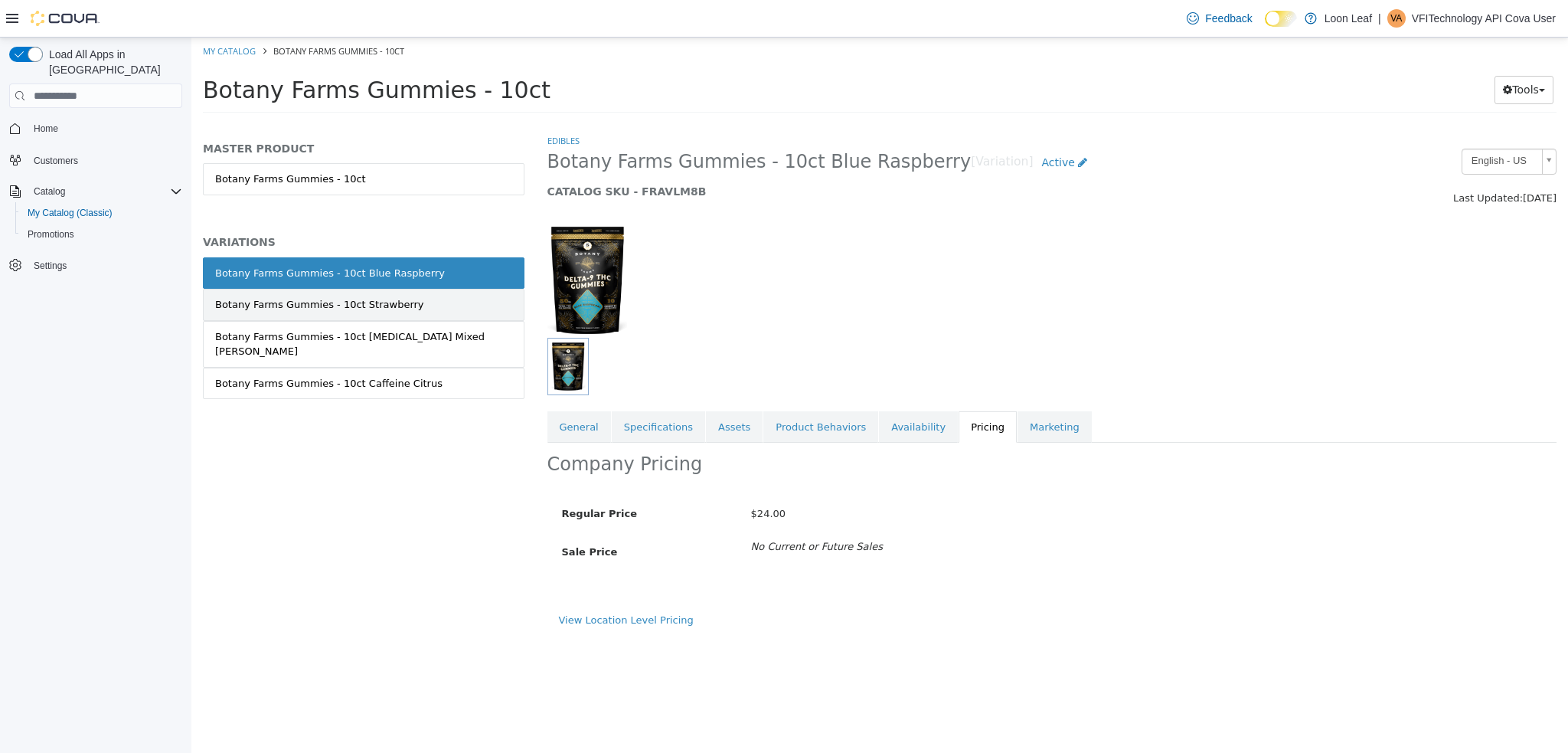
click at [381, 304] on div "Botany Farms Gummies - 10ct Strawberry" at bounding box center [319, 304] width 209 height 16
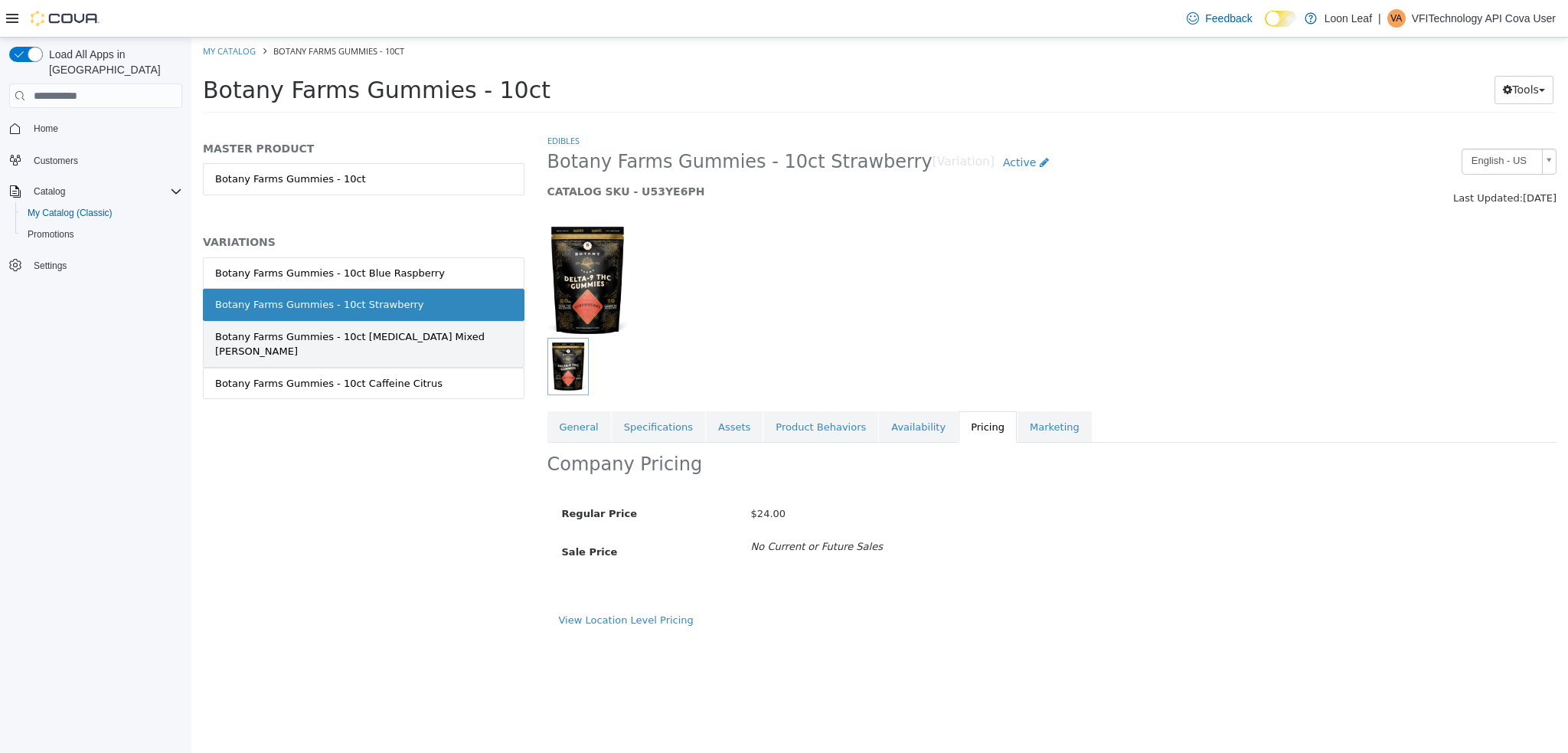
click at [382, 334] on div "Botany Farms Gummies - 10ct Melatonin Mixed Berry" at bounding box center [363, 344] width 297 height 30
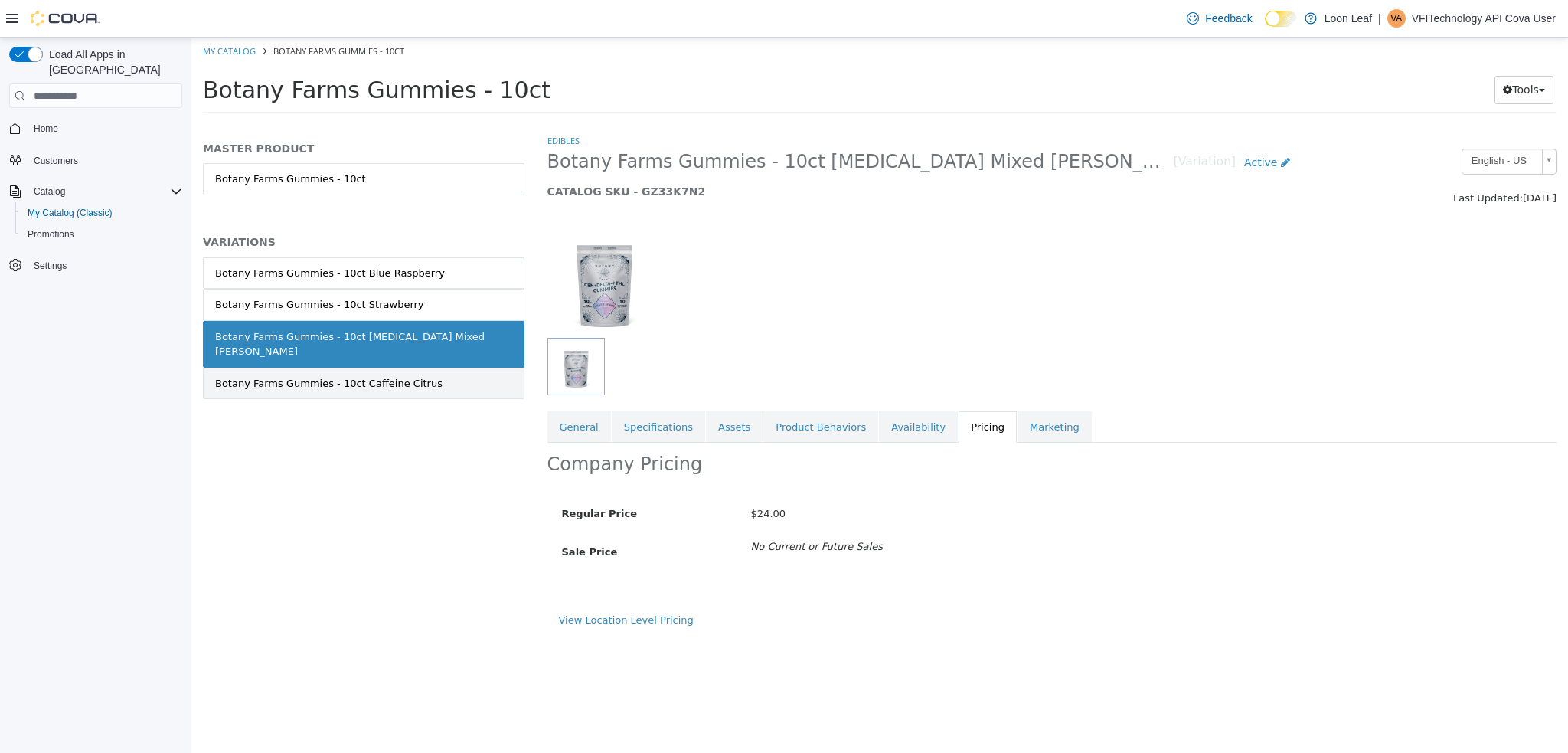
click at [389, 376] on div "Botany Farms Gummies - 10ct Caffeine Citrus" at bounding box center [328, 384] width 227 height 16
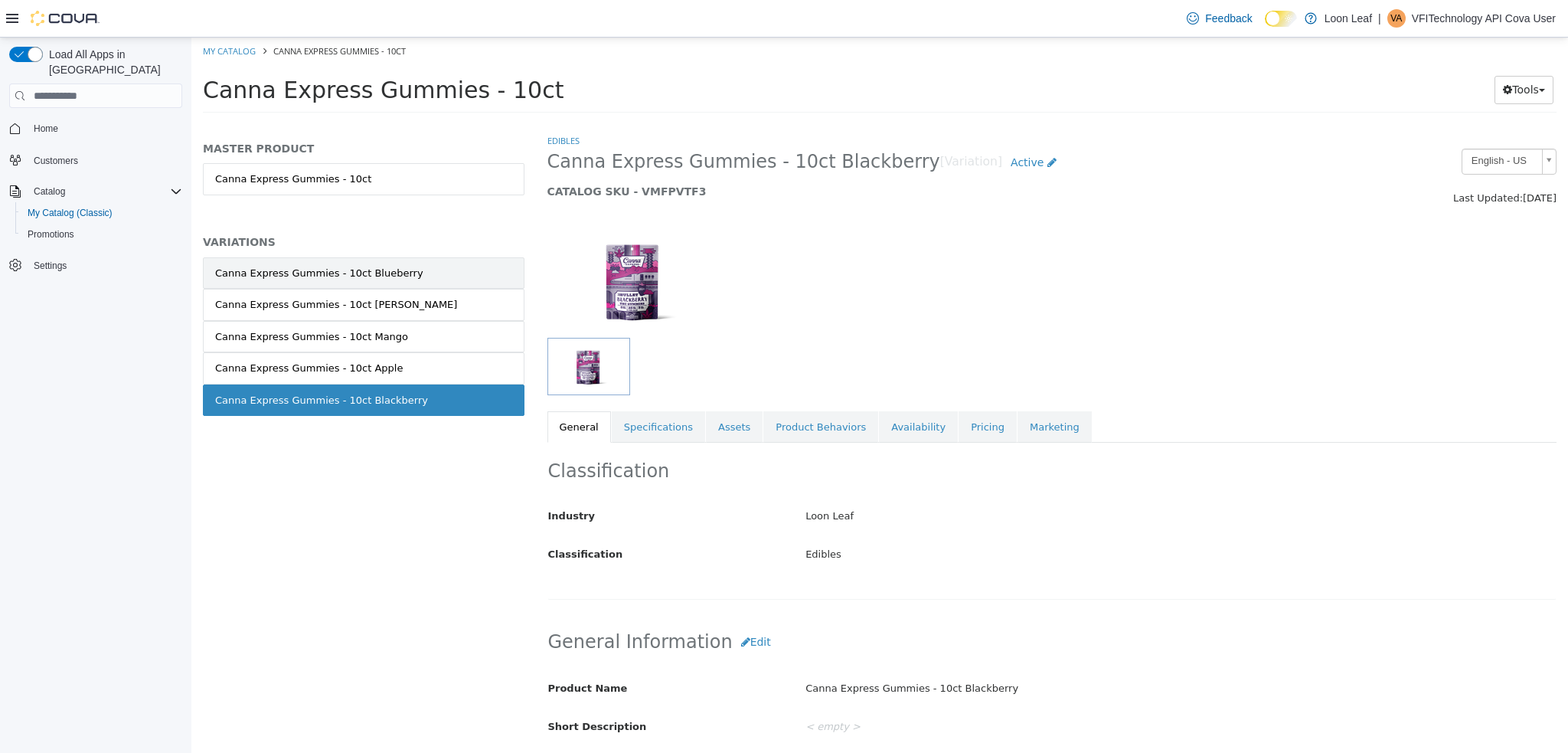
click at [387, 266] on div "Canna Express Gummies - 10ct Blueberry" at bounding box center [319, 274] width 209 height 16
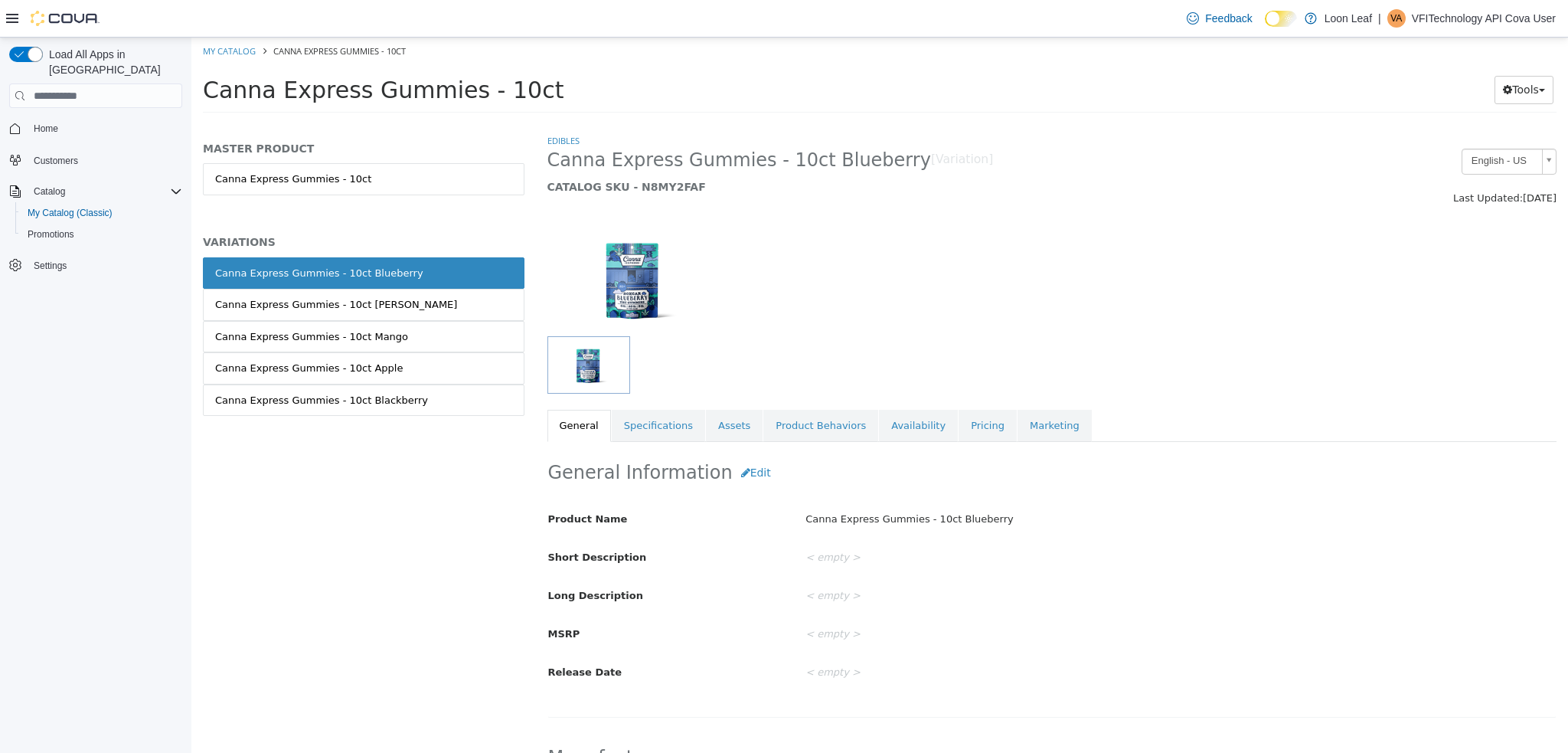
click at [959, 421] on link "Pricing" at bounding box center [988, 426] width 58 height 32
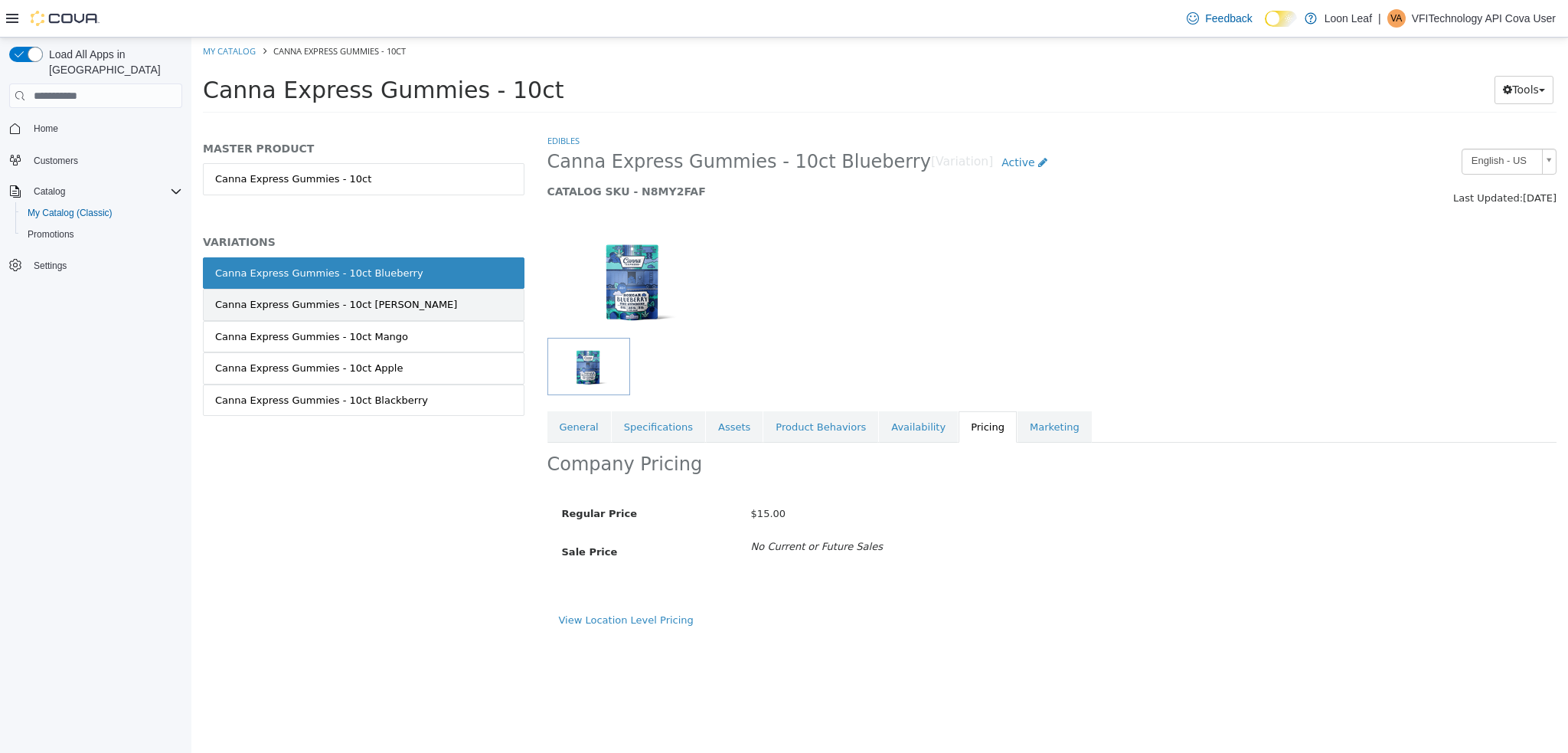
click at [431, 306] on link "Canna Express Gummies - 10ct Berry" at bounding box center [363, 304] width 322 height 32
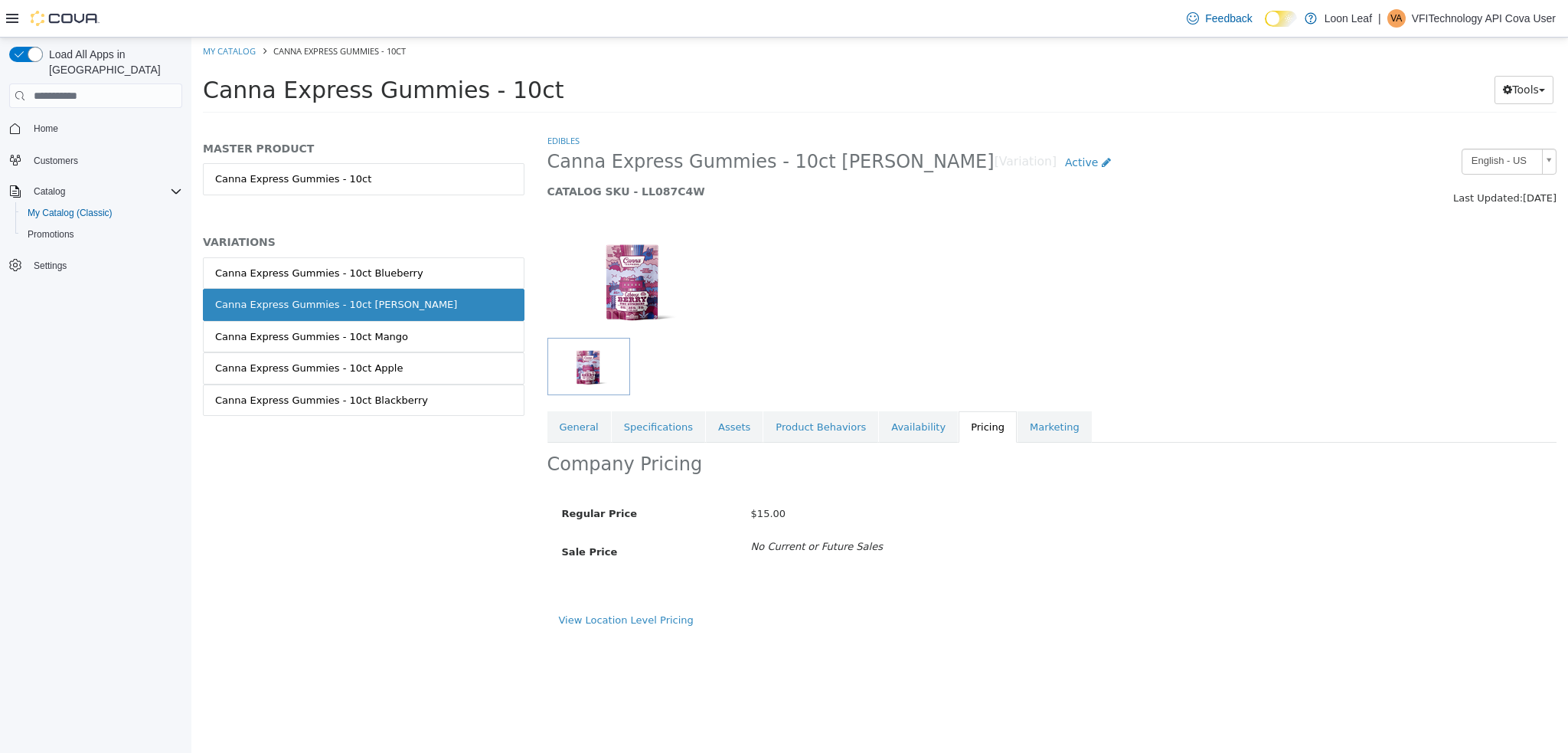
click at [431, 340] on link "Canna Express Gummies - 10ct Mango" at bounding box center [363, 337] width 322 height 32
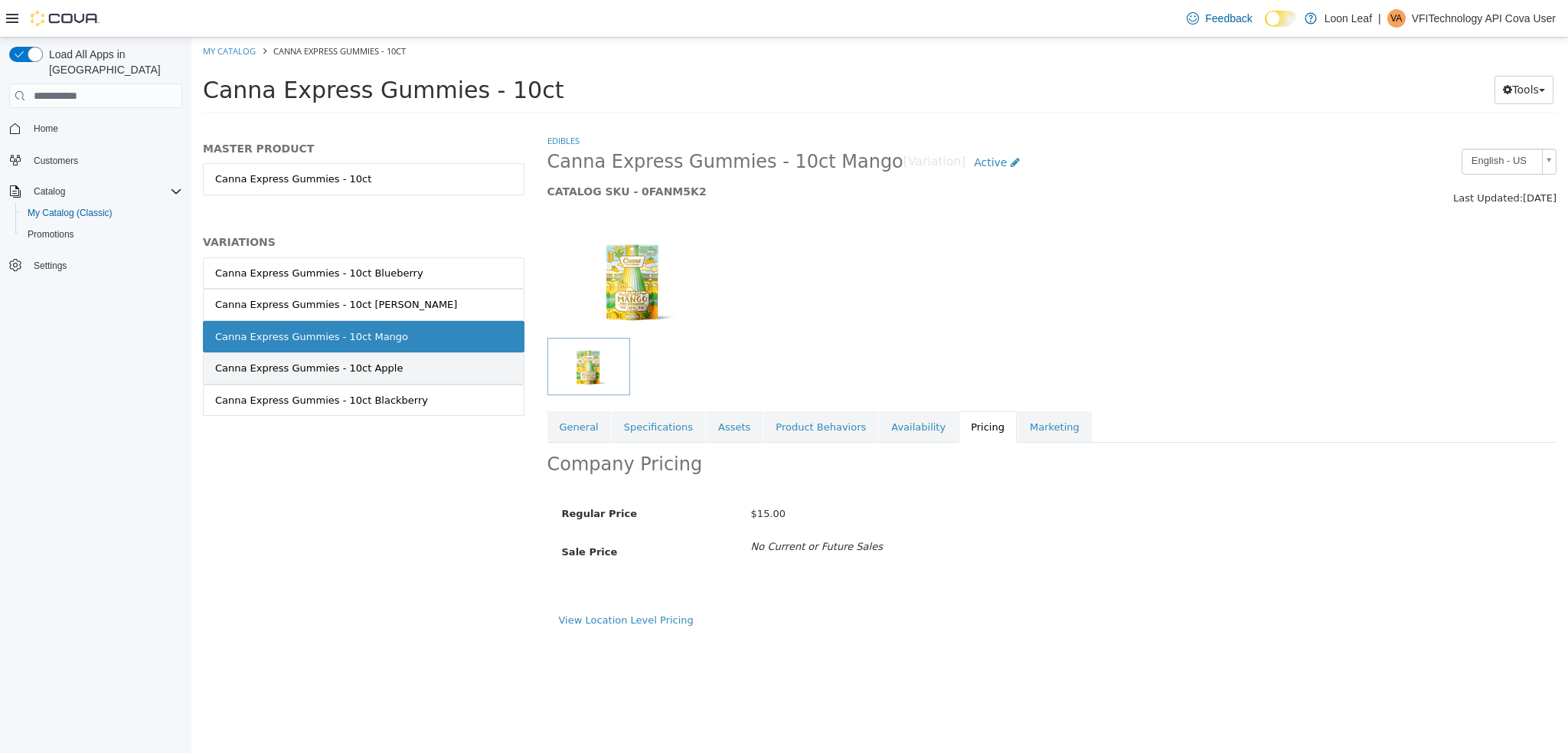
click at [433, 370] on link "Canna Express Gummies - 10ct Apple" at bounding box center [363, 368] width 322 height 32
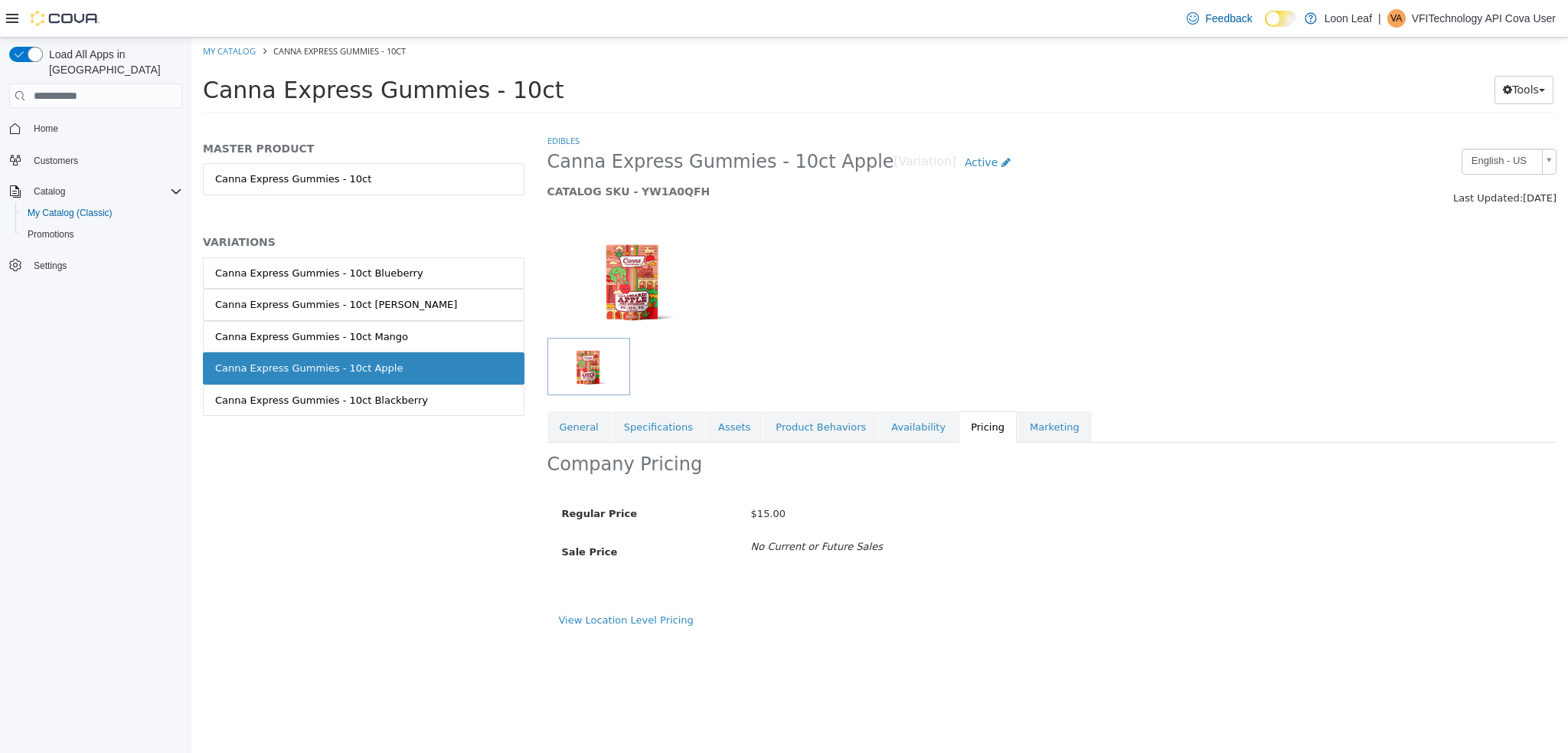
click at [430, 401] on link "Canna Express Gummies - 10ct Blackberry" at bounding box center [363, 401] width 322 height 32
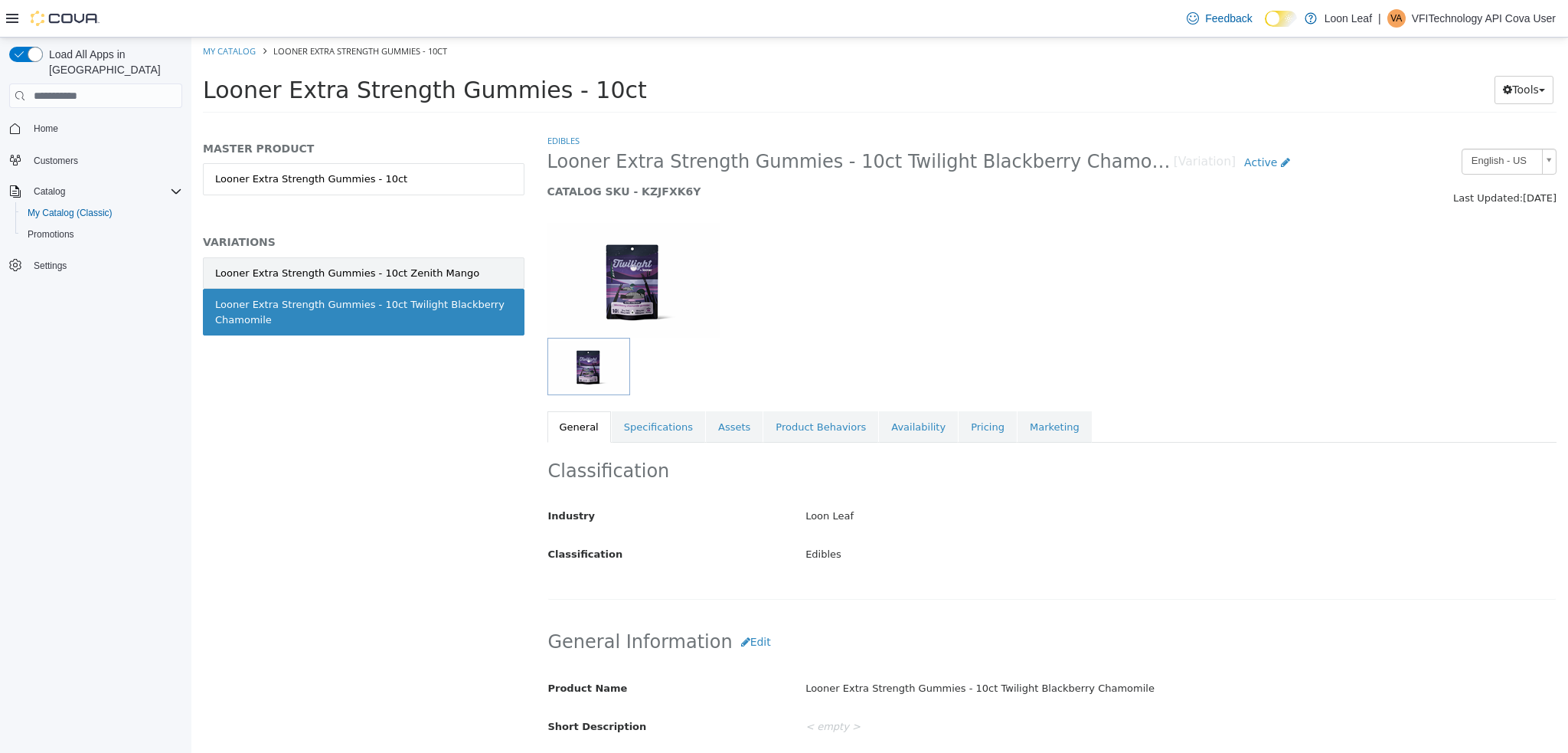
click at [384, 274] on div "Looner Extra Strength Gummies - 10ct Zenith Mango" at bounding box center [347, 274] width 264 height 16
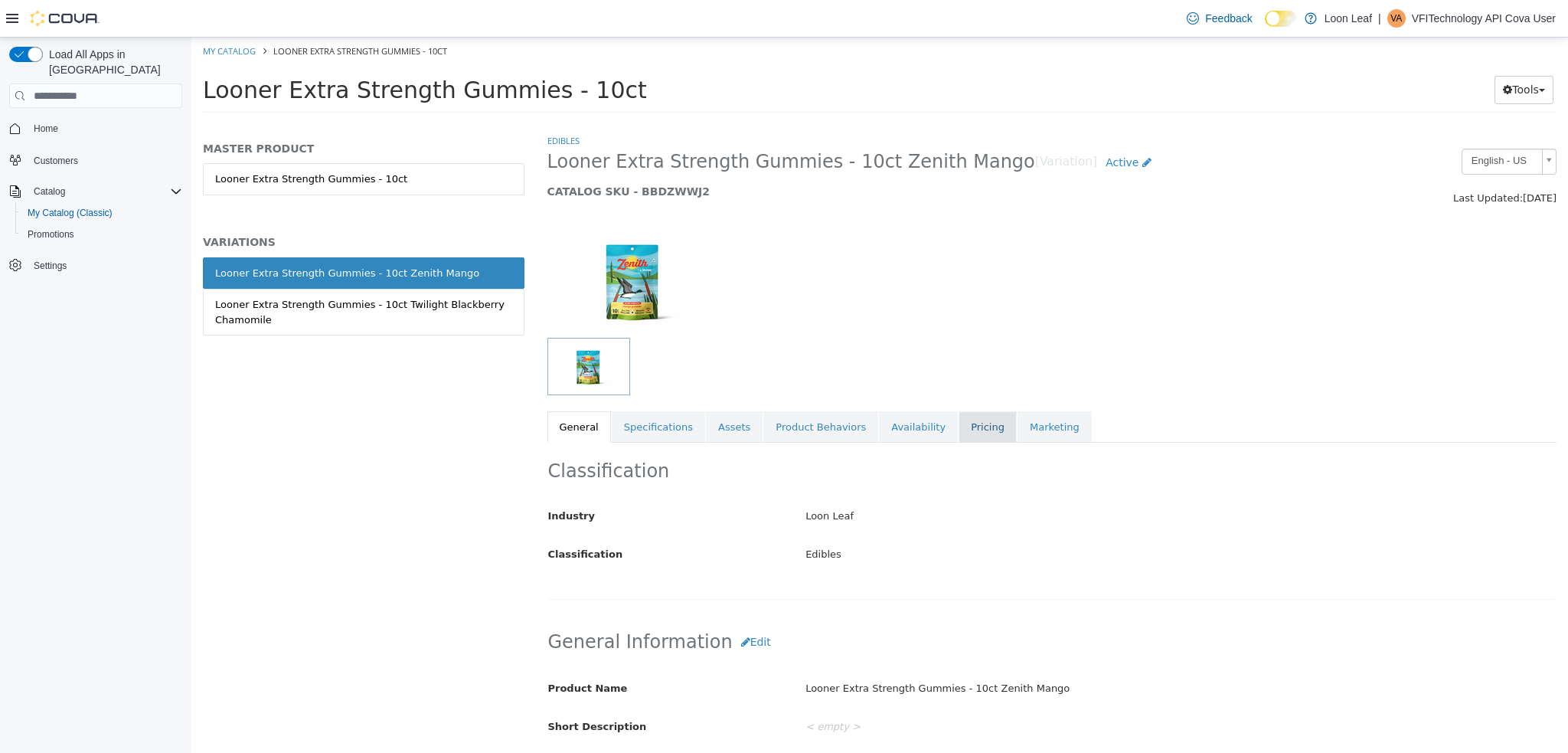
click at [959, 423] on link "Pricing" at bounding box center [988, 427] width 58 height 32
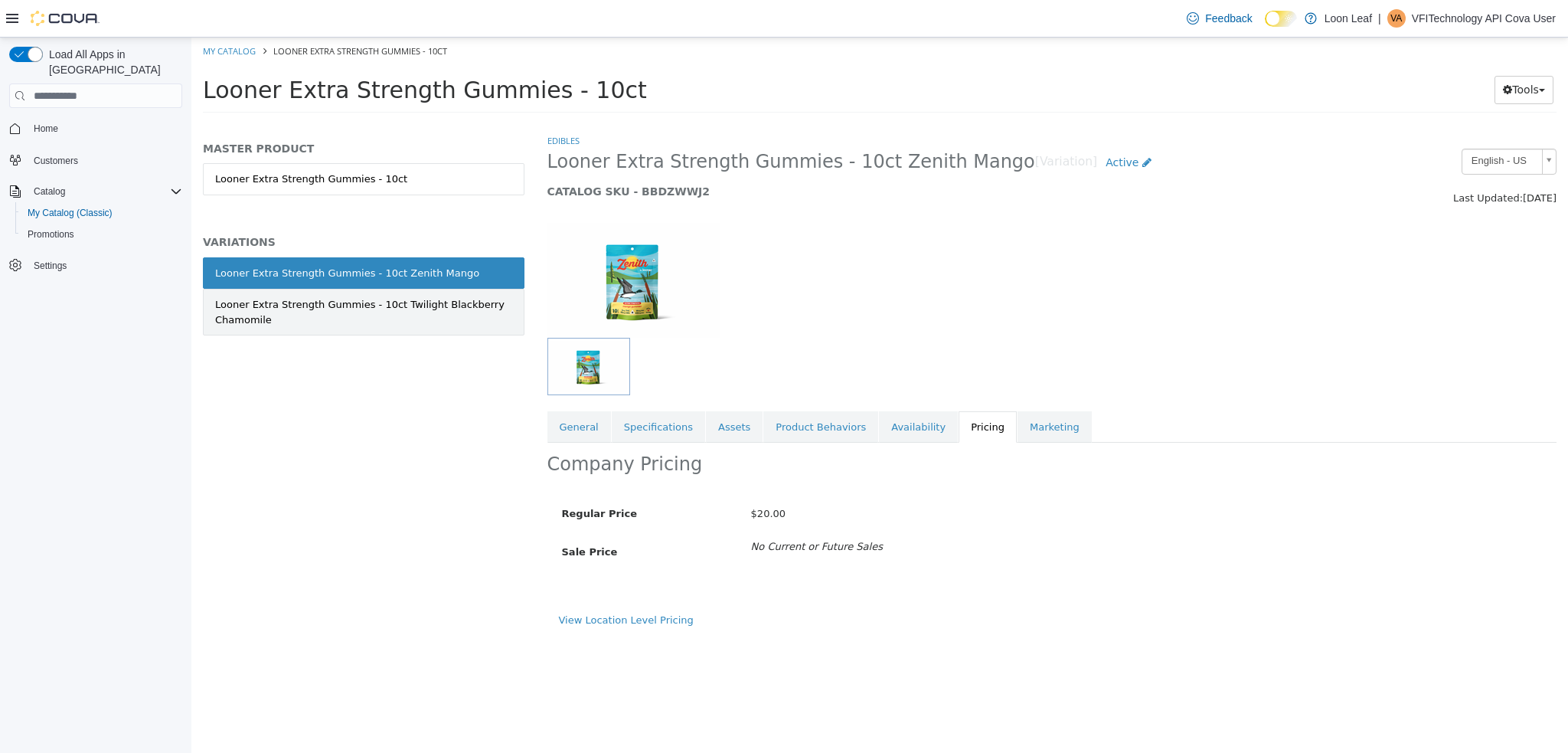
click at [455, 327] on link "Looner Extra Strength Gummies - 10ct Twilight Blackberry Chamomile" at bounding box center [363, 312] width 322 height 46
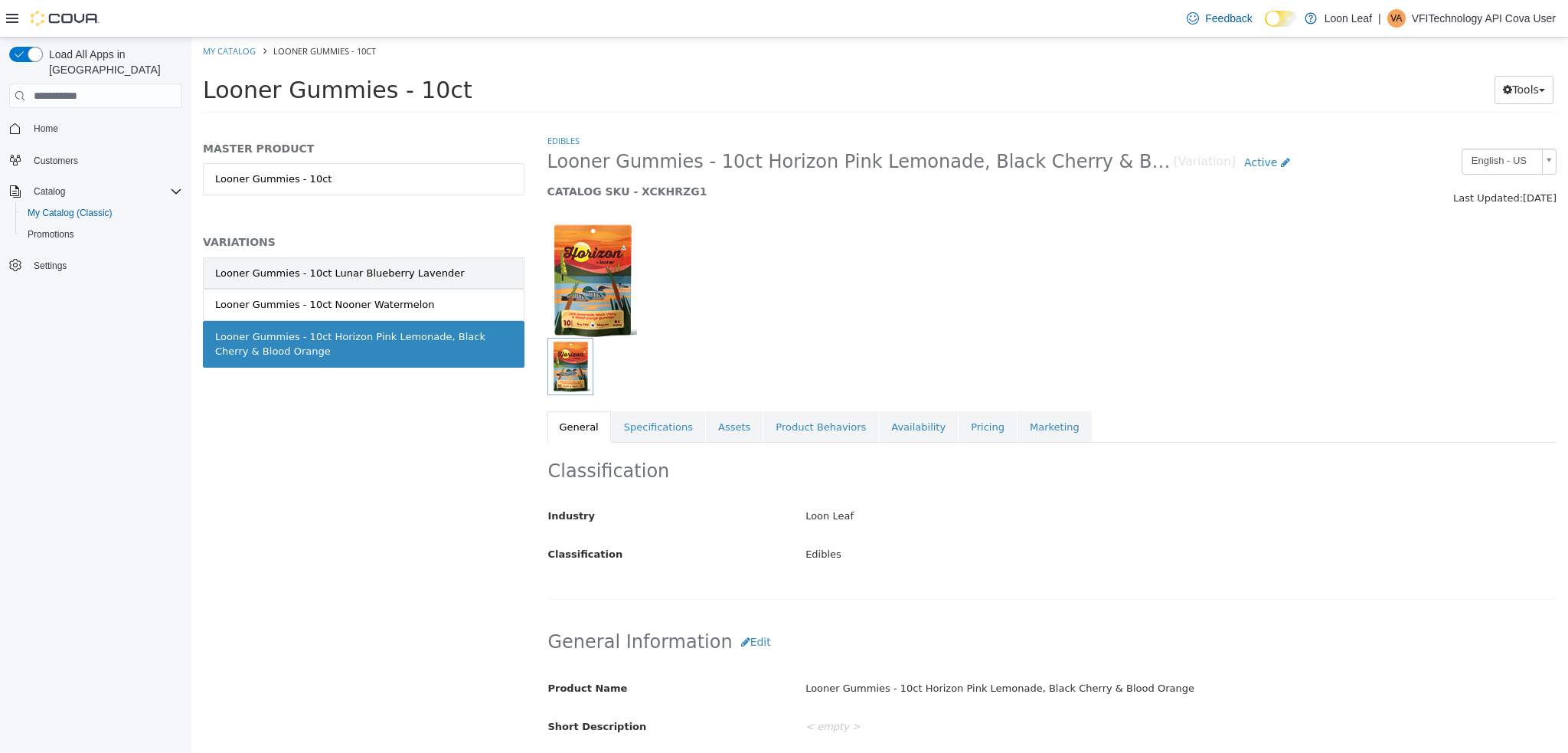
click at [402, 269] on div "Looner Gummies - 10ct Lunar Blueberry Lavender" at bounding box center [339, 274] width 249 height 16
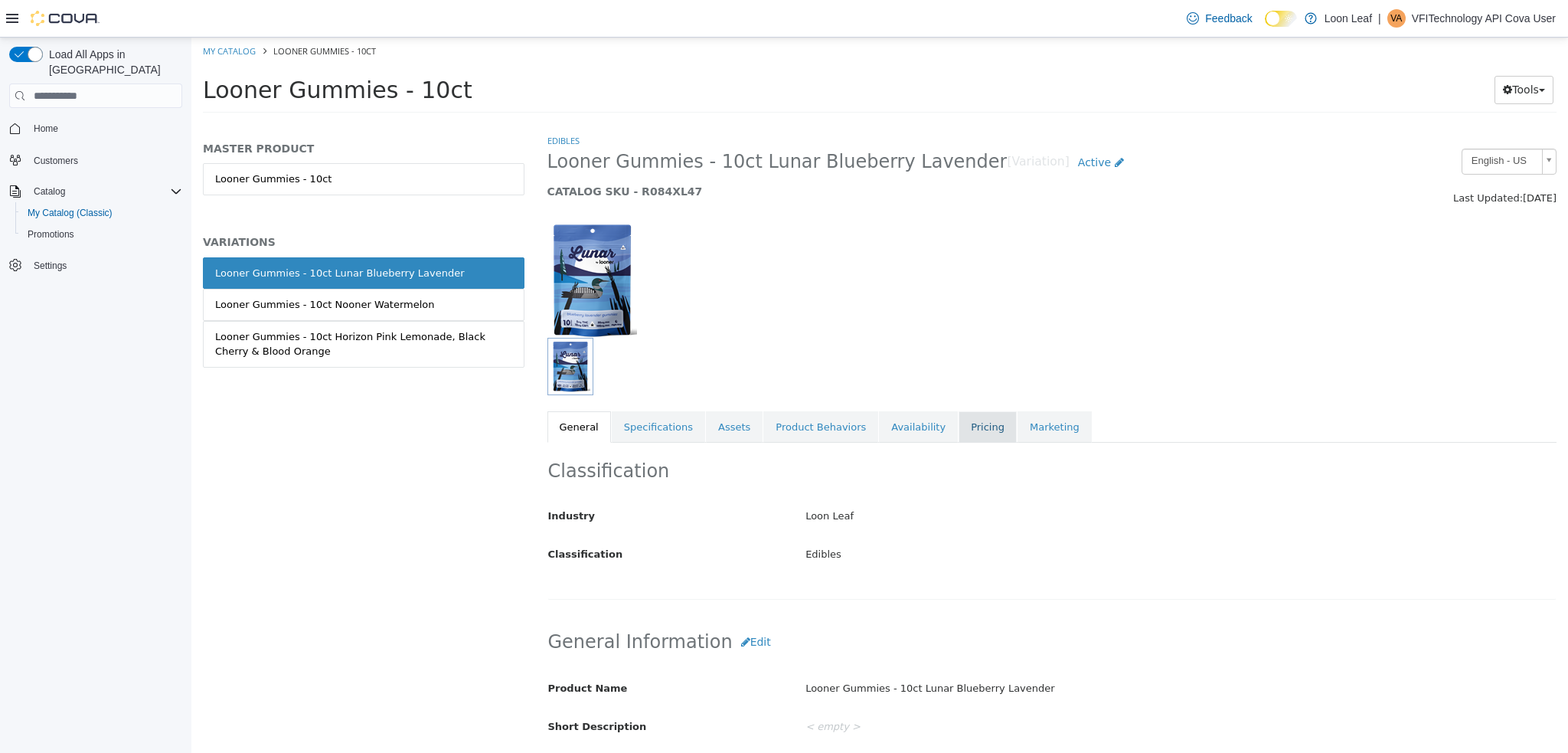
click at [959, 433] on link "Pricing" at bounding box center [988, 427] width 58 height 32
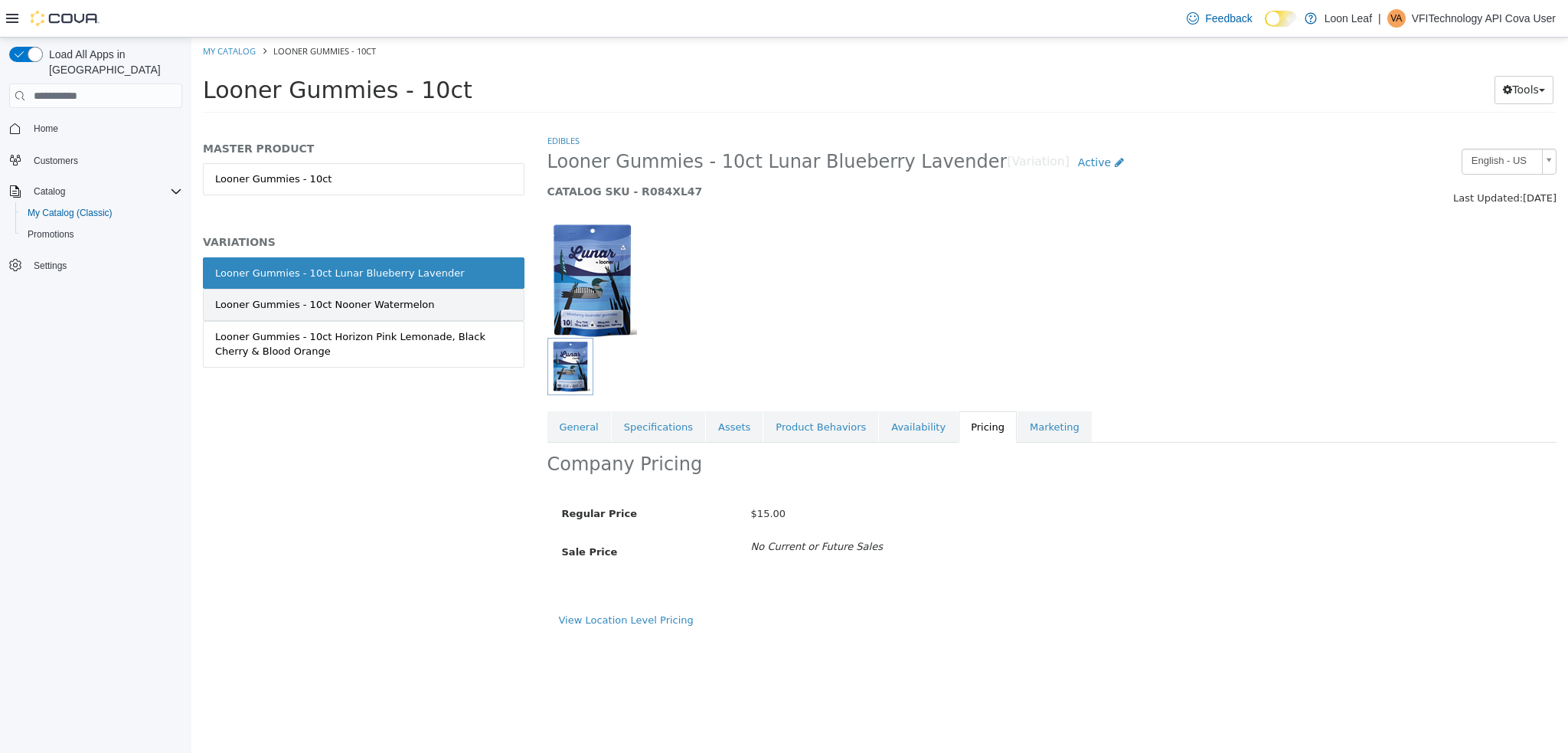
click at [406, 312] on div "Looner Gummies - 10ct Nooner Watermelon" at bounding box center [325, 304] width 220 height 16
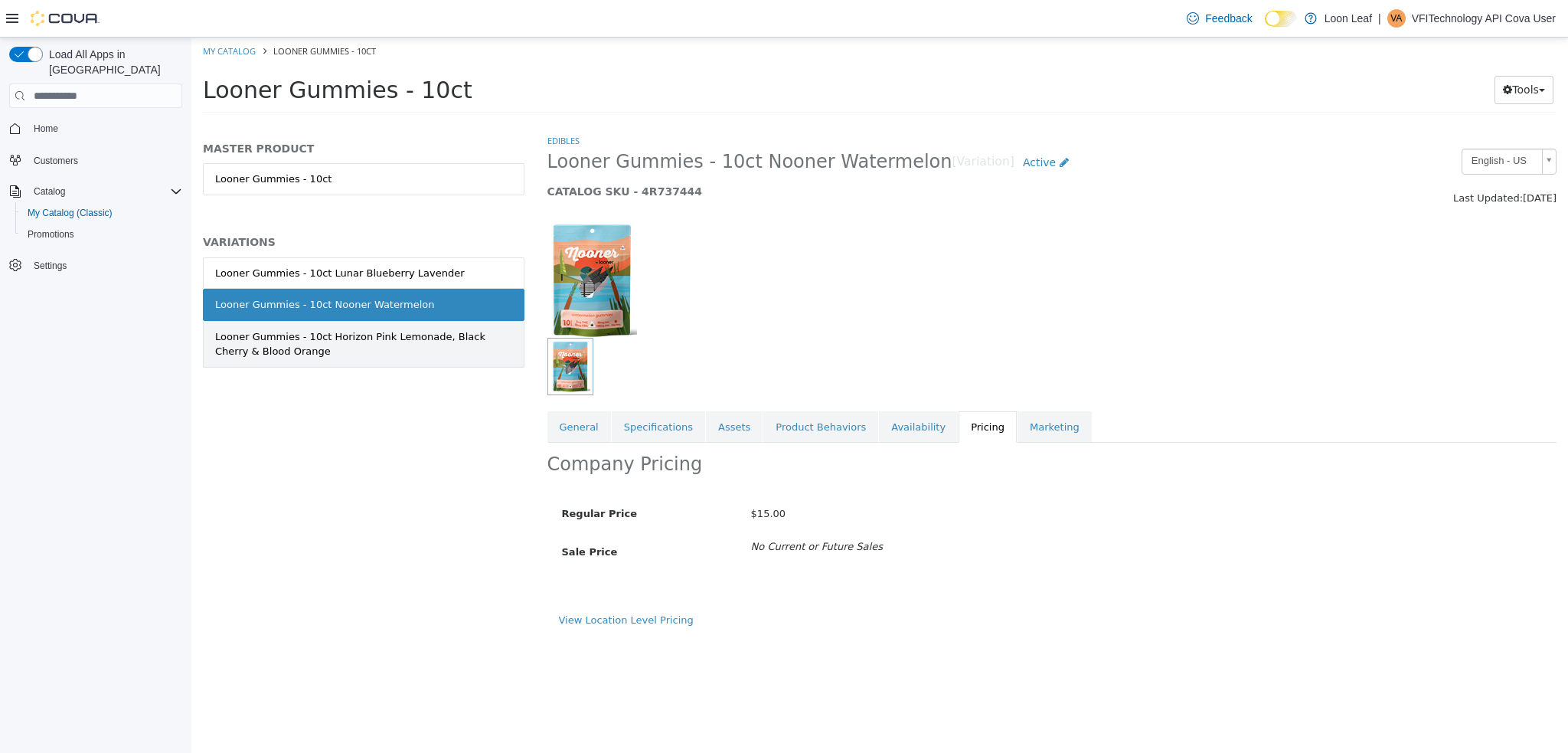
click at [412, 340] on div "Looner Gummies - 10ct Horizon Pink Lemonade, Black Cherry & Blood Orange" at bounding box center [363, 344] width 297 height 30
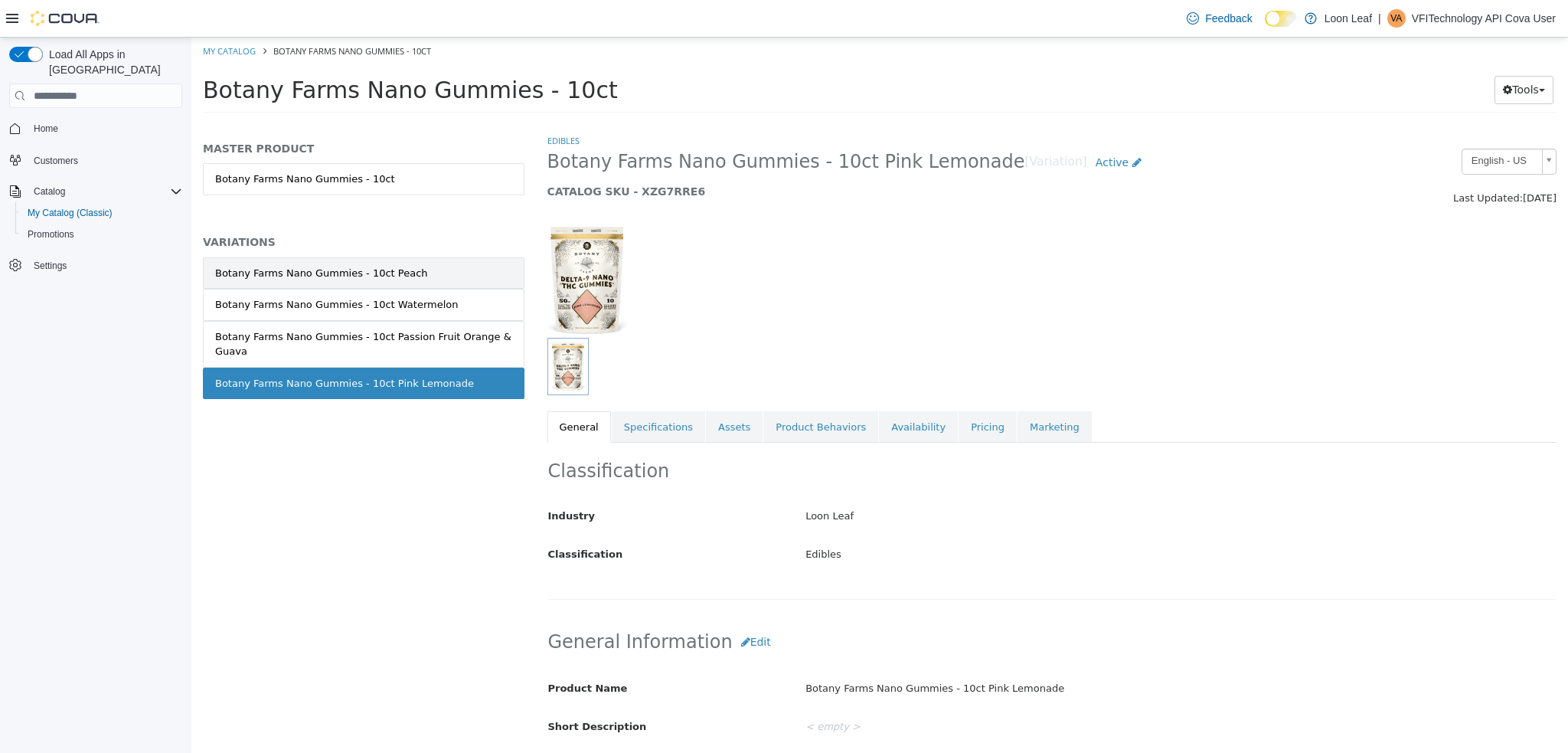
click at [367, 270] on div "Botany Farms Nano Gummies - 10ct Peach" at bounding box center [322, 274] width 213 height 16
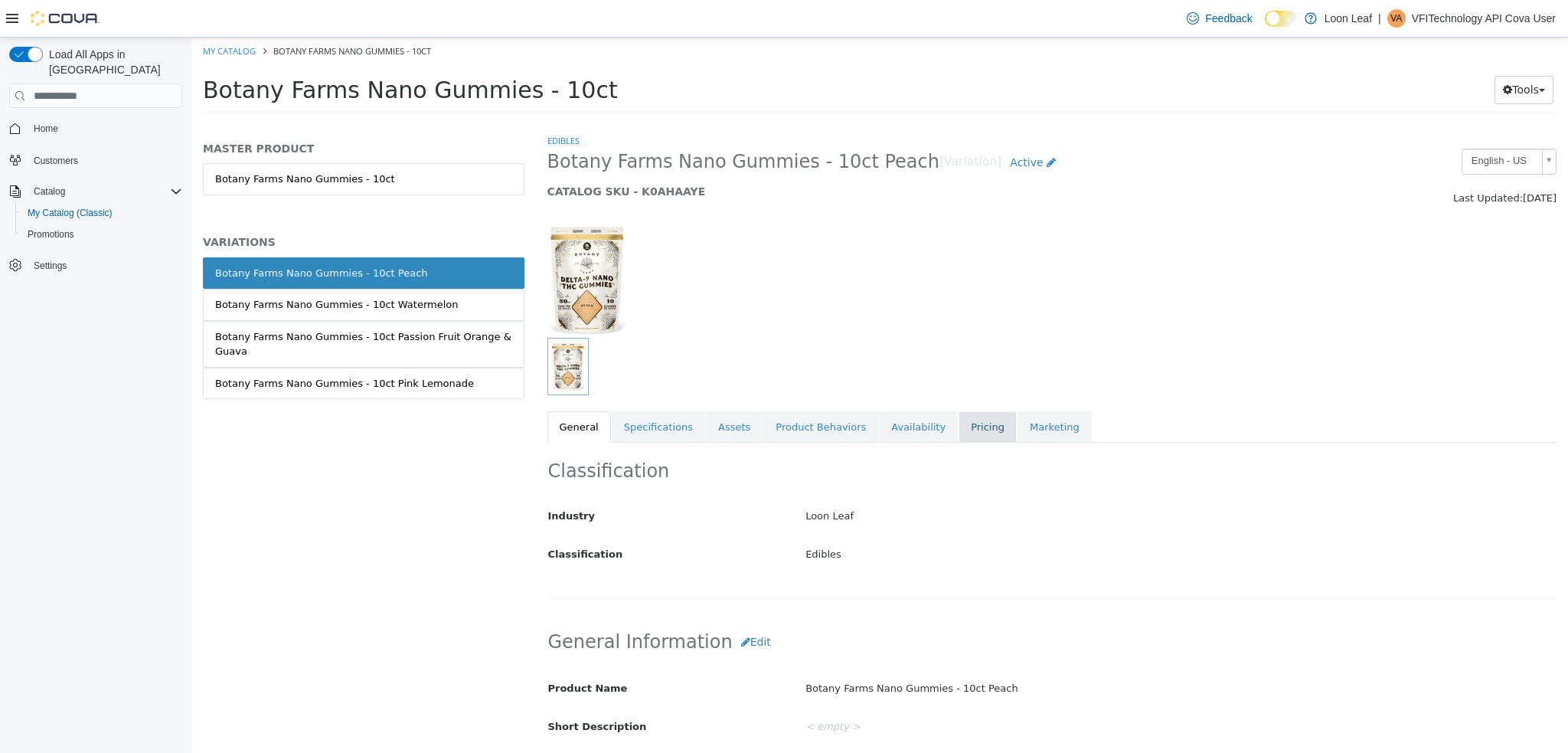
click at [960, 415] on link "Pricing" at bounding box center [988, 427] width 58 height 32
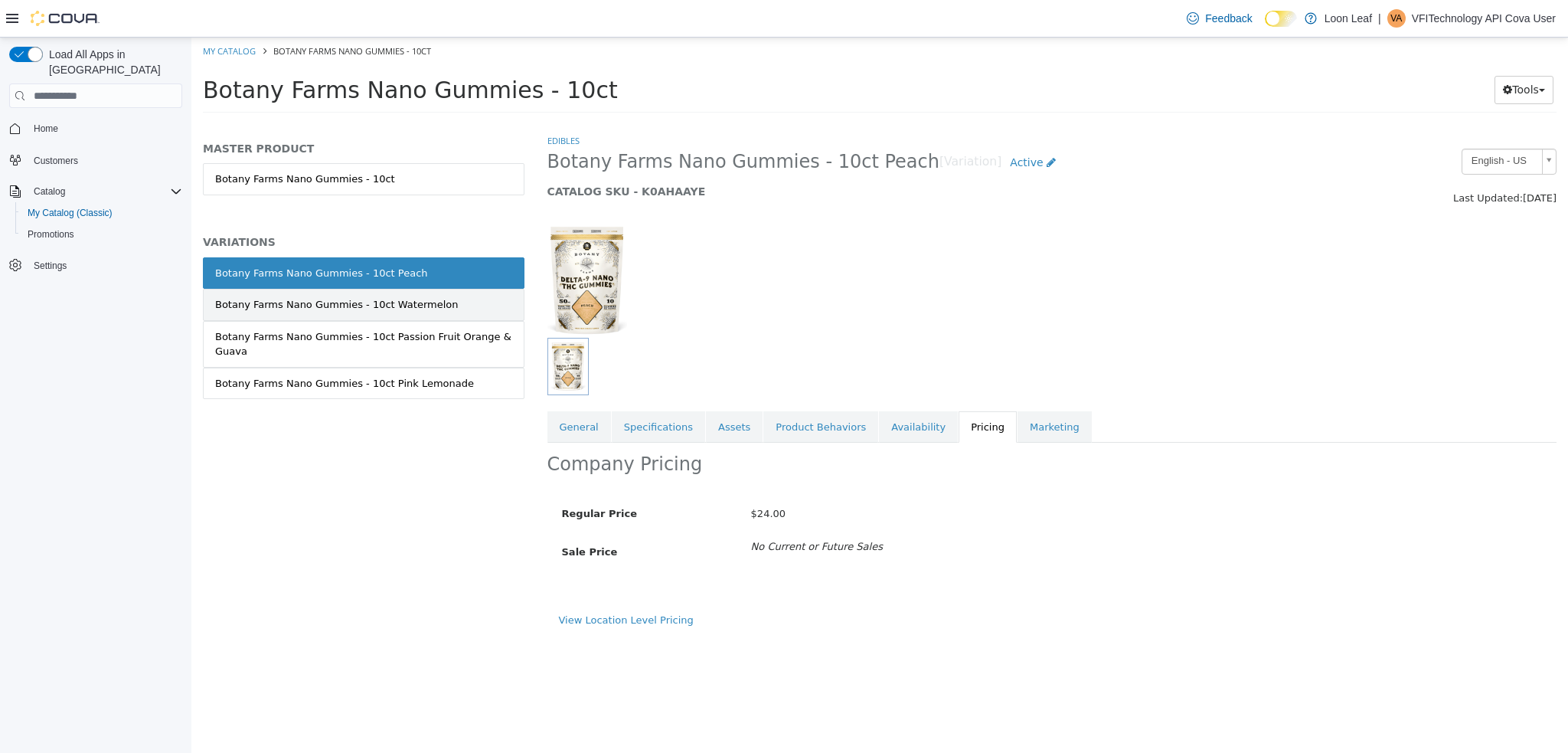
click at [430, 306] on link "Botany Farms Nano Gummies - 10ct Watermelon" at bounding box center [363, 304] width 322 height 32
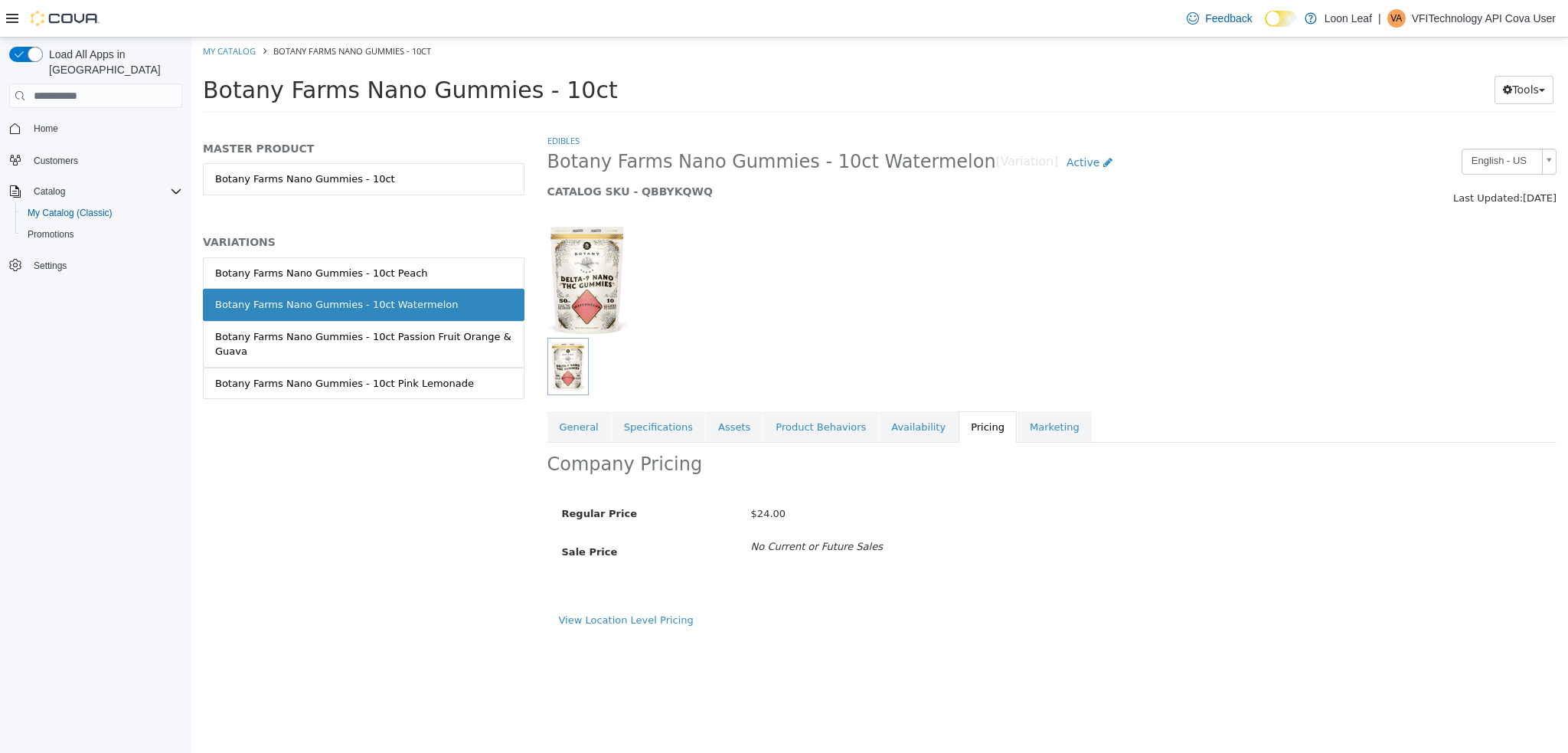
click at [442, 338] on div "Botany Farms Nano Gummies - 10ct Passion Fruit Orange & Guava" at bounding box center [363, 344] width 297 height 30
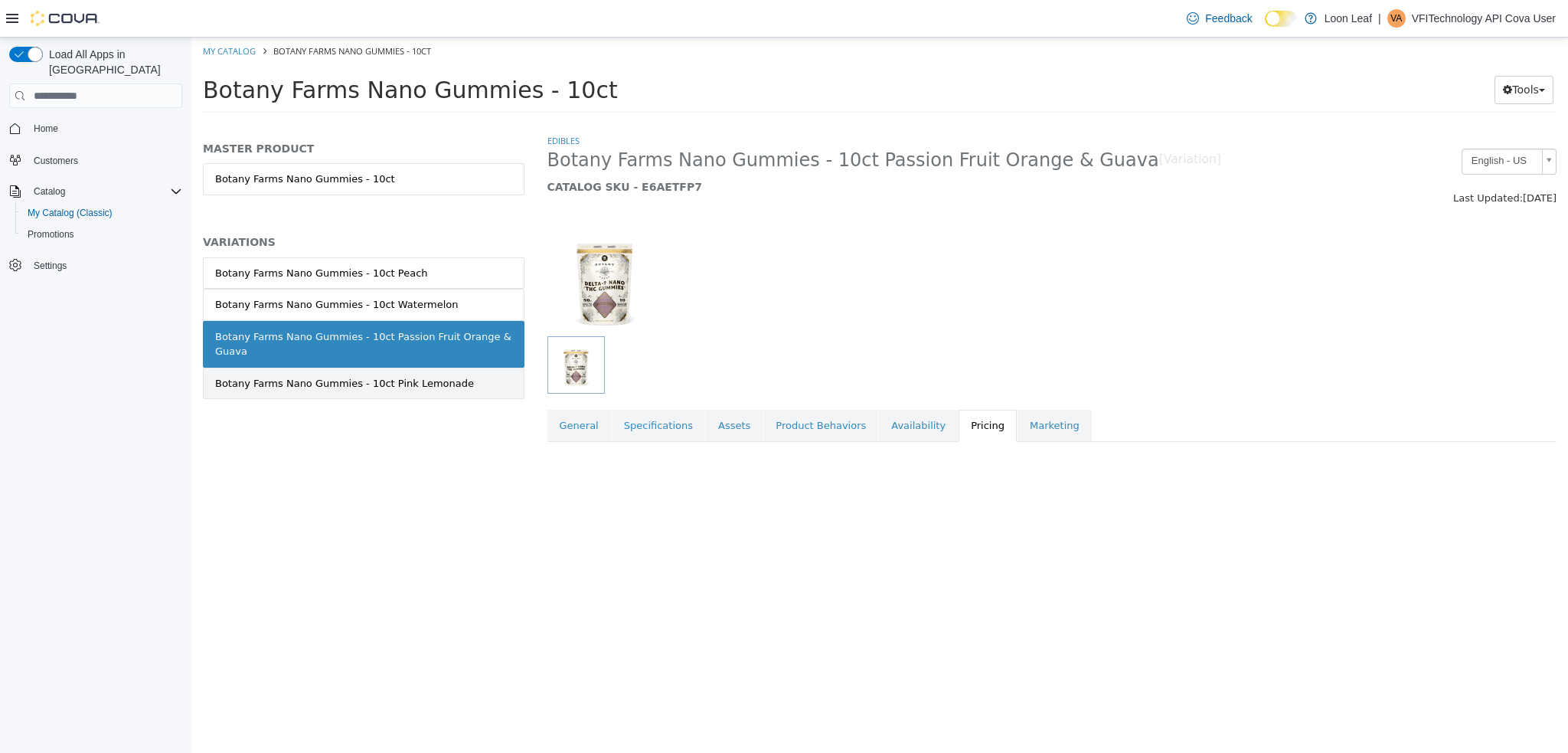
click at [438, 376] on div "Botany Farms Nano Gummies - 10ct Pink Lemonade" at bounding box center [344, 384] width 259 height 16
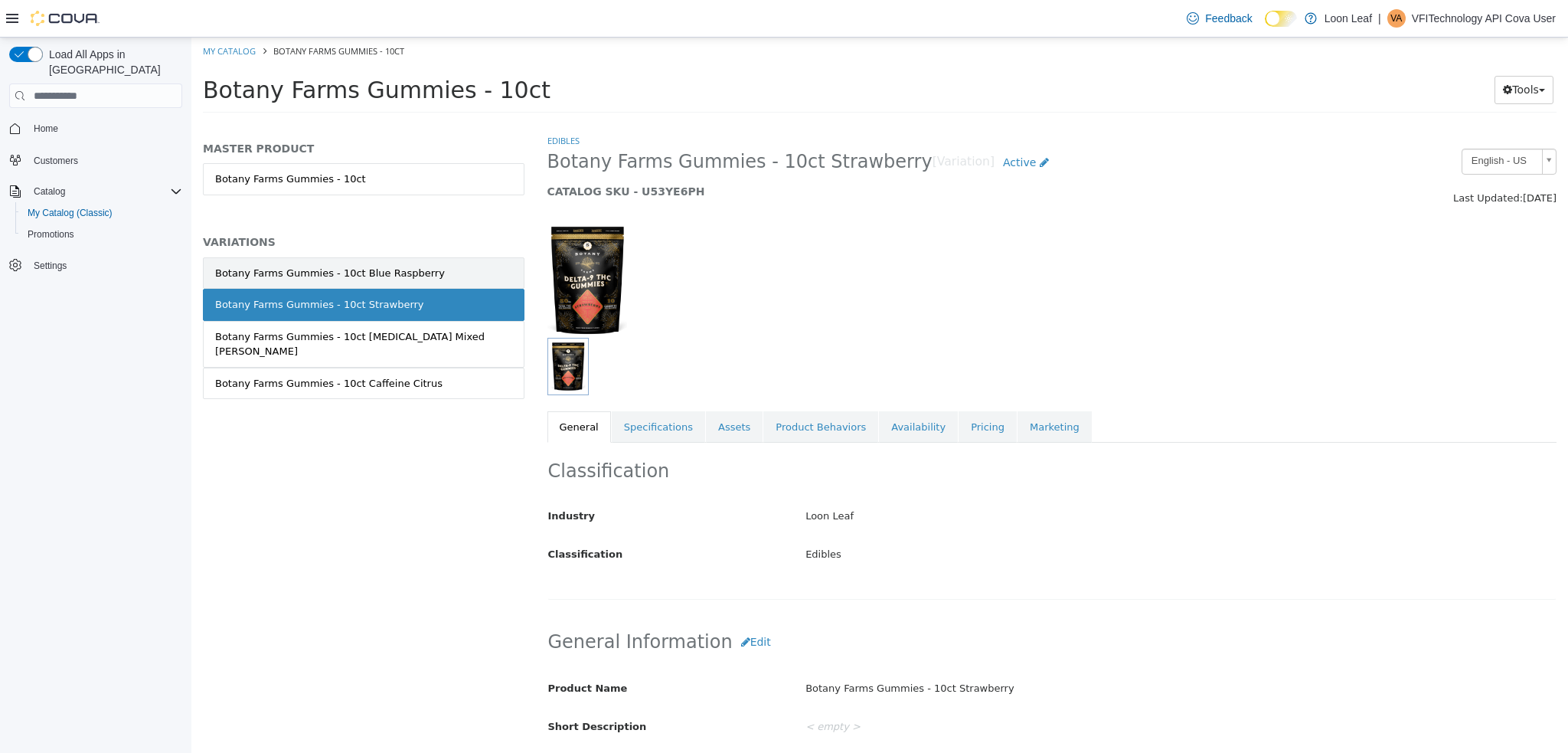
click at [364, 262] on link "Botany Farms Gummies - 10ct Blue Raspberry" at bounding box center [363, 273] width 322 height 32
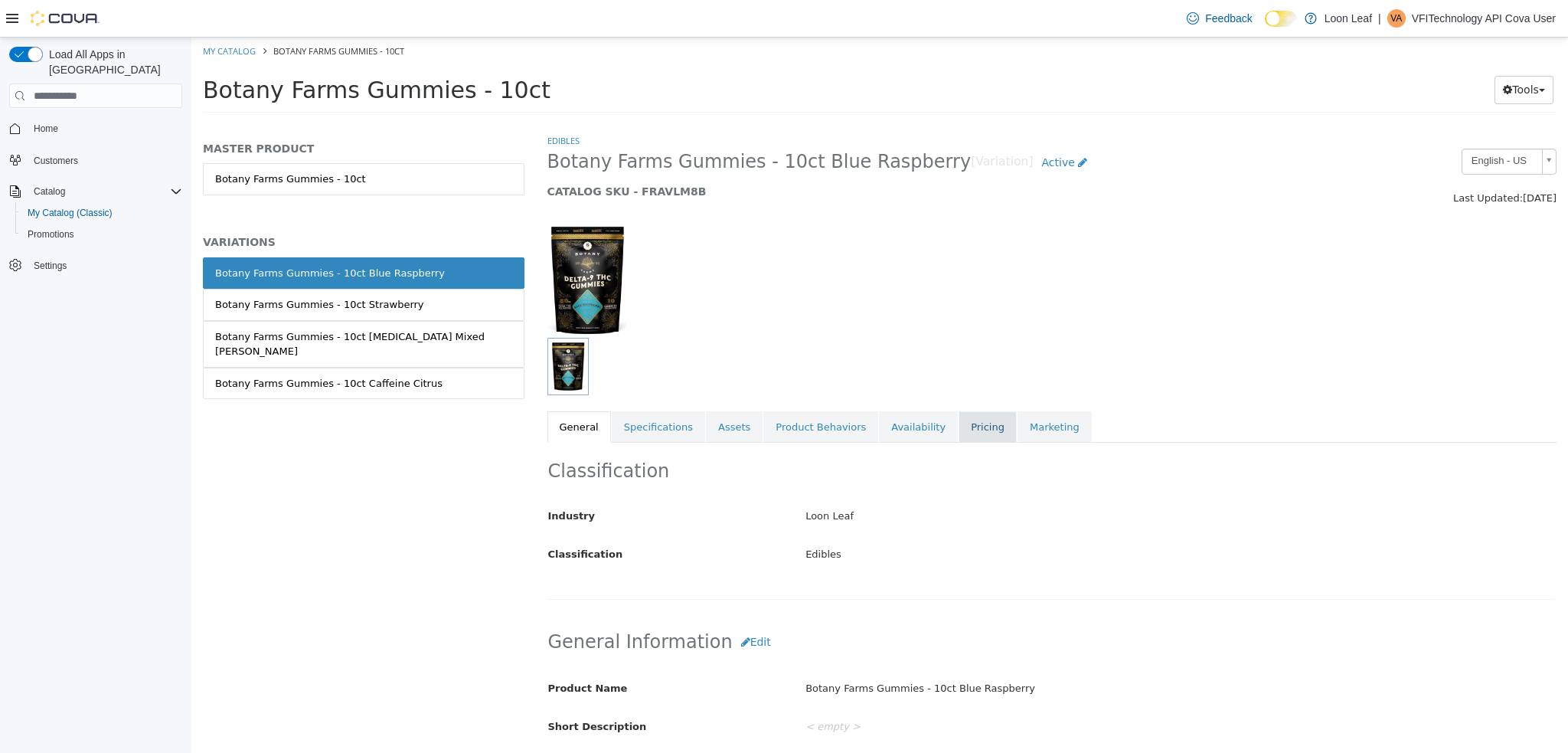
click at [959, 433] on link "Pricing" at bounding box center [988, 427] width 58 height 32
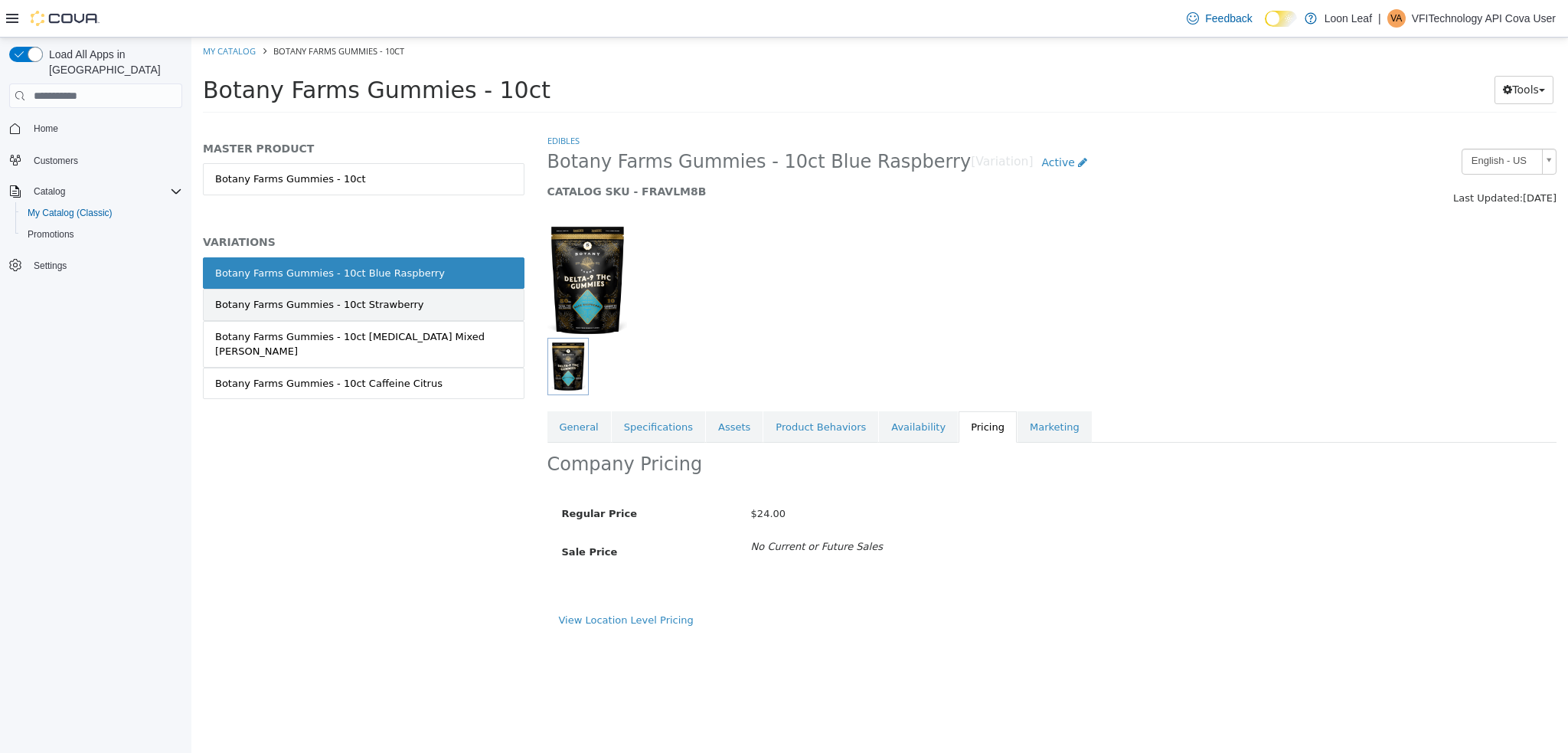
click at [390, 294] on link "Botany Farms Gummies - 10ct Strawberry" at bounding box center [363, 304] width 322 height 32
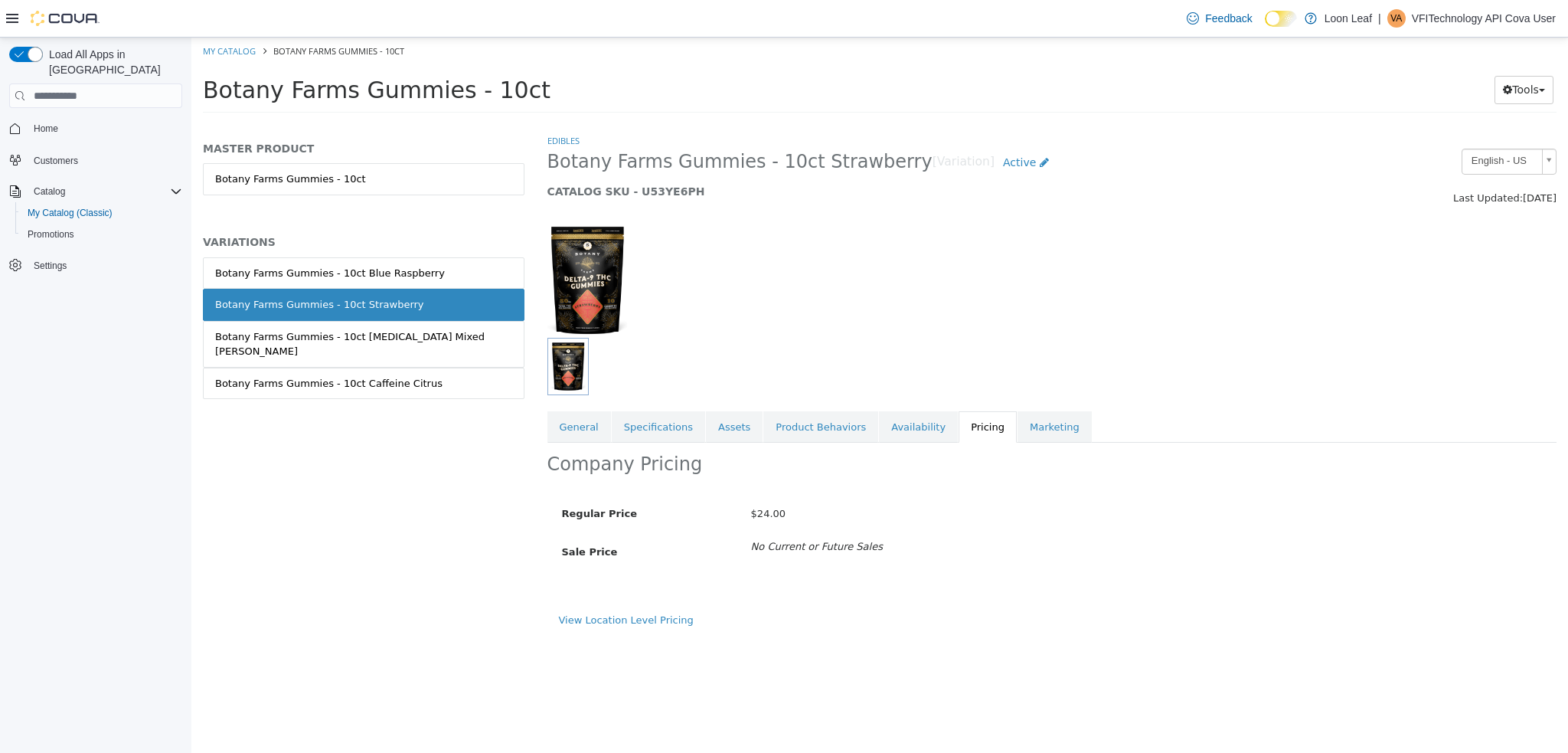
click at [420, 340] on div "Botany Farms Gummies - 10ct [MEDICAL_DATA] Mixed [PERSON_NAME]" at bounding box center [363, 344] width 297 height 30
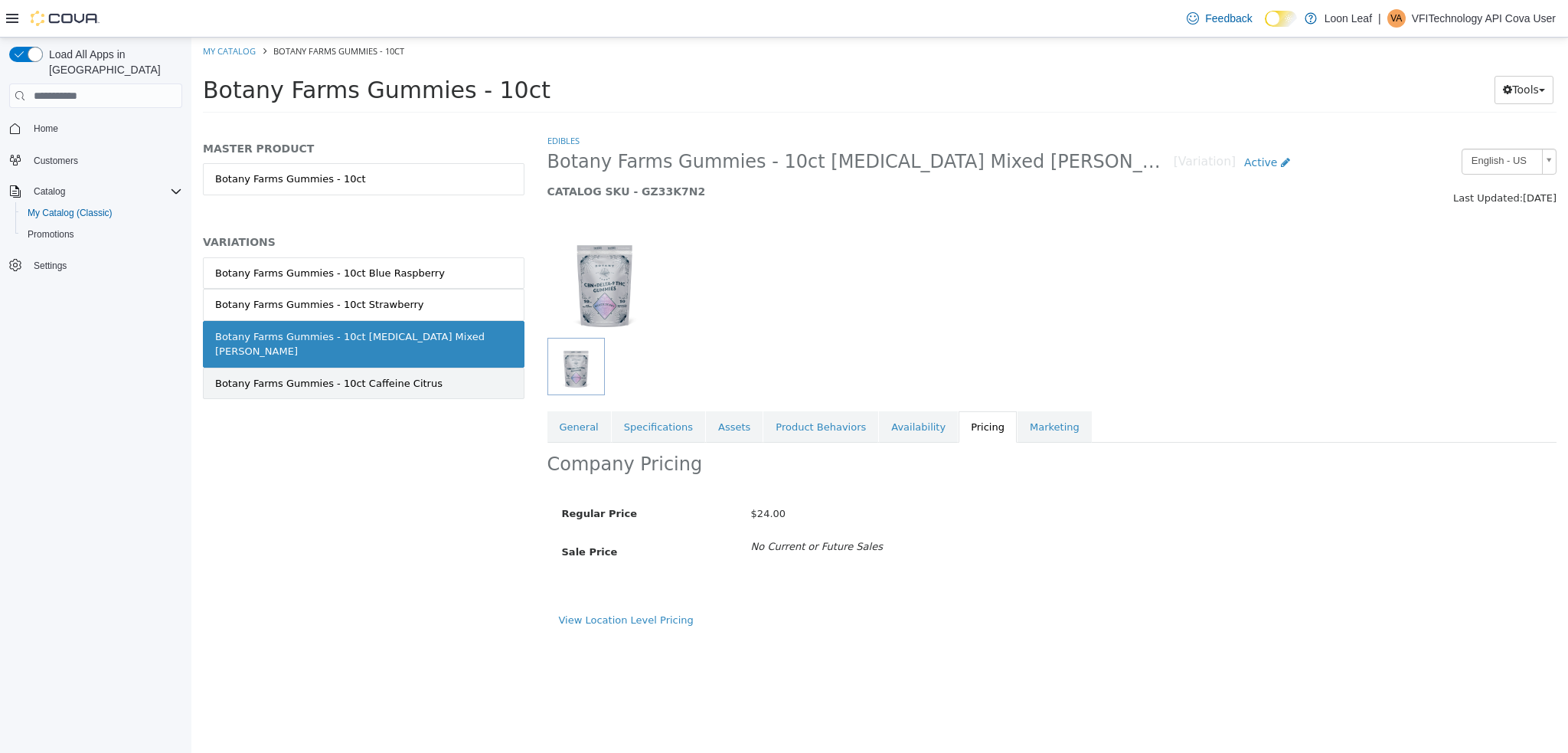
click at [412, 376] on div "Botany Farms Gummies - 10ct Caffeine Citrus" at bounding box center [328, 384] width 227 height 16
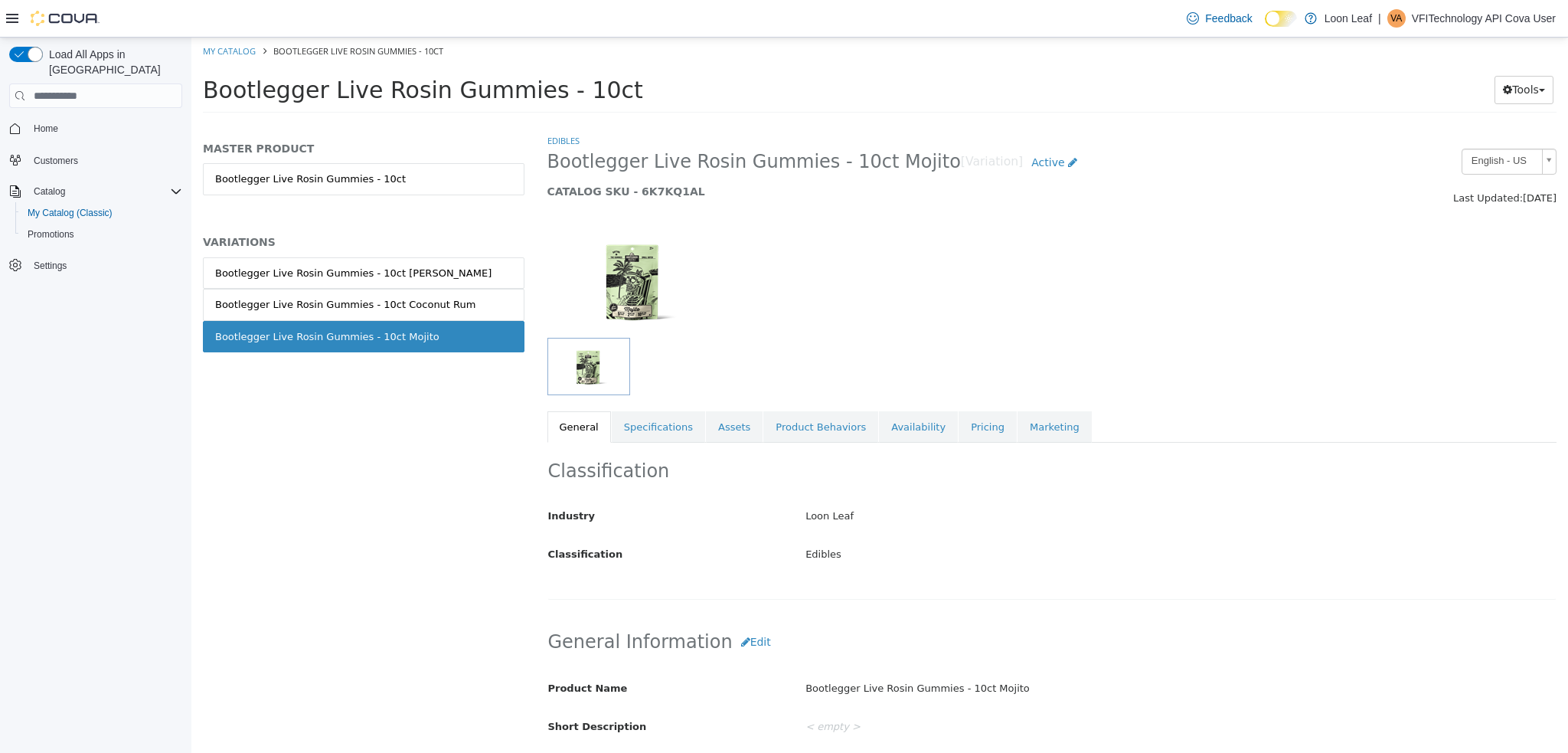
click at [397, 254] on div "MASTER PRODUCT Bootlegger Live Rosin Gummies - 10ct VARIATIONS Bootlegger Live …" at bounding box center [363, 263] width 322 height 244
click at [397, 267] on div "Bootlegger Live Rosin Gummies - 10ct Mai Tai" at bounding box center [353, 274] width 276 height 16
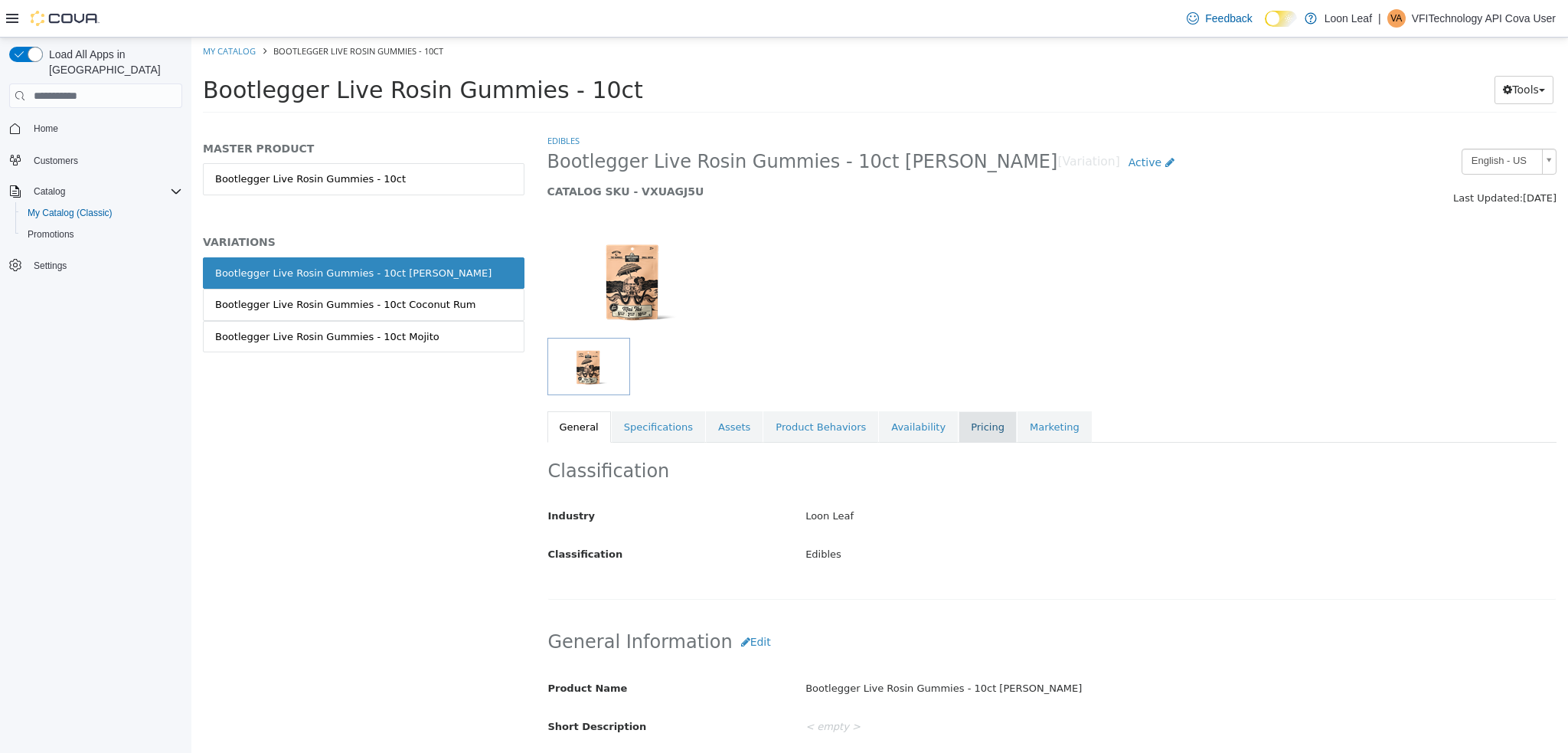
click at [959, 426] on link "Pricing" at bounding box center [988, 427] width 58 height 32
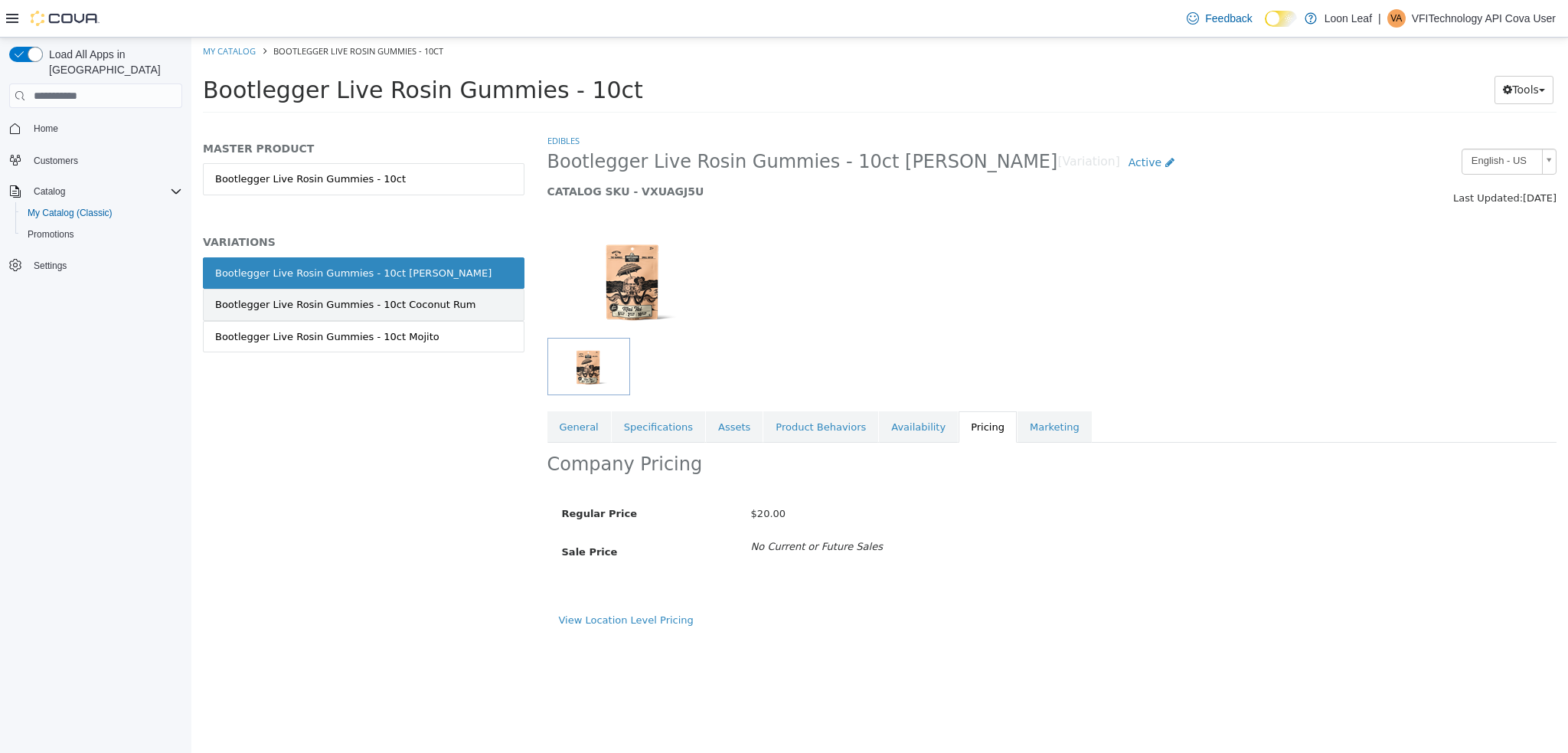
click at [421, 302] on div "Bootlegger Live Rosin Gummies - 10ct Coconut Rum" at bounding box center [345, 304] width 261 height 16
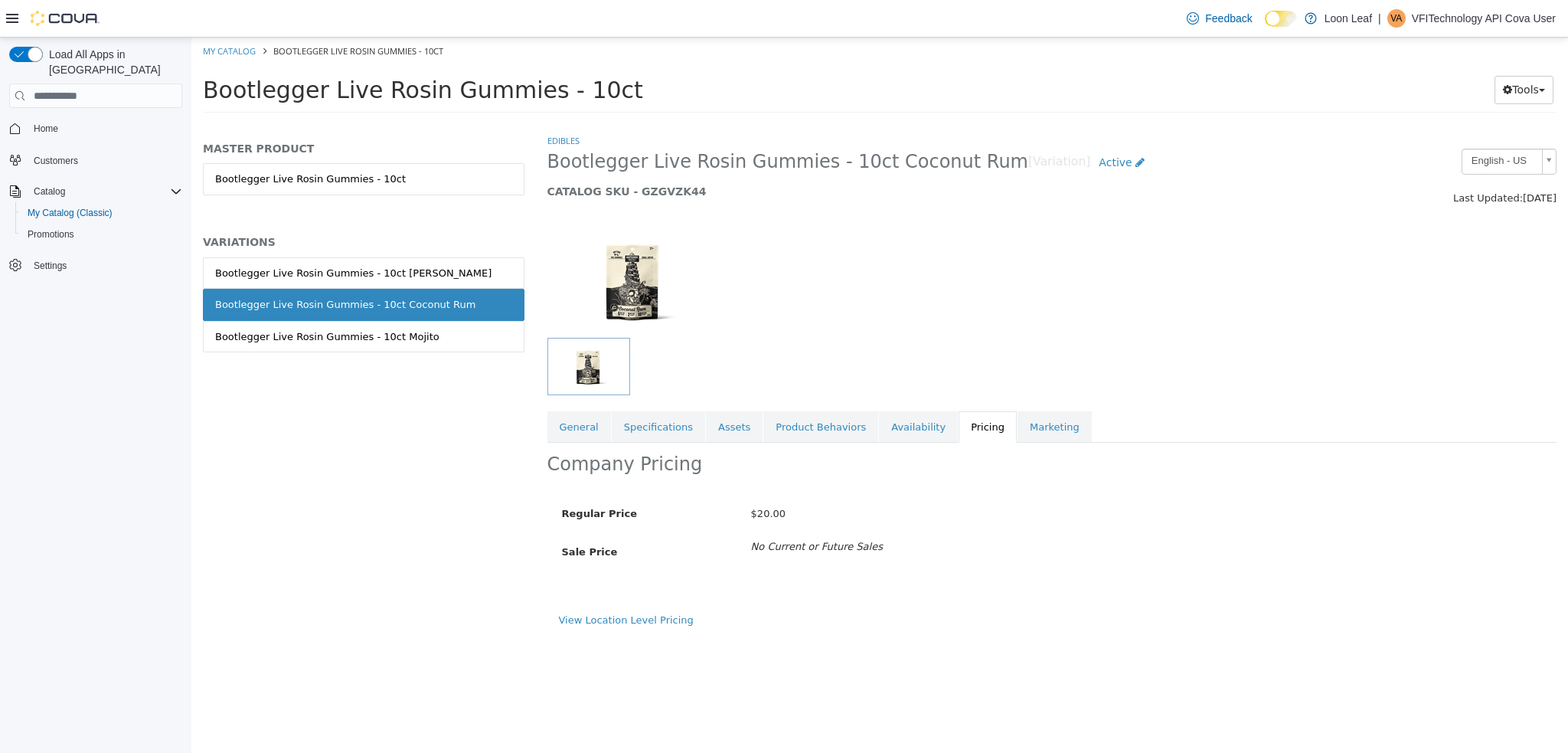
click at [408, 345] on link "Bootlegger Live Rosin Gummies - 10ct Mojito" at bounding box center [363, 337] width 322 height 32
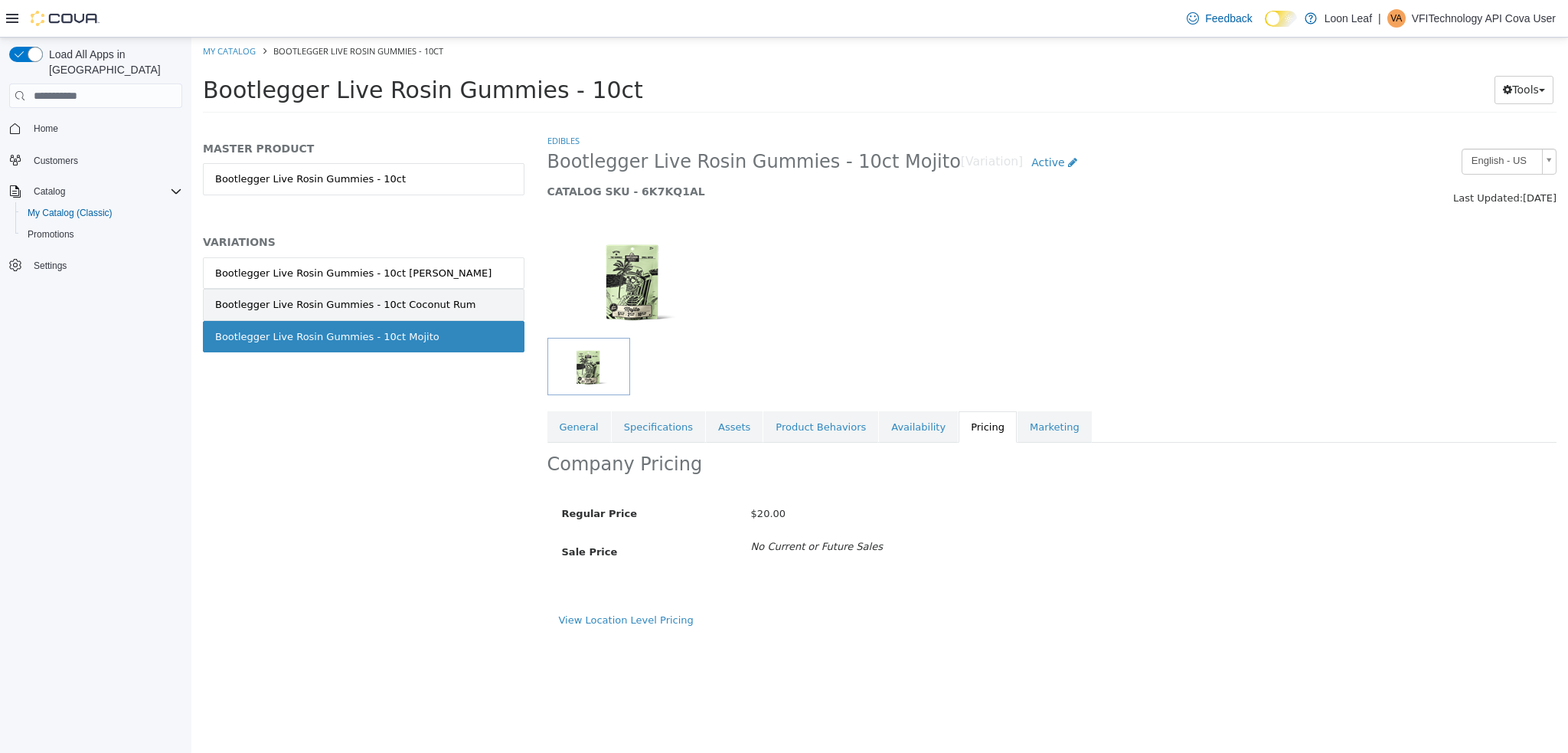
click at [363, 301] on div "Bootlegger Live Rosin Gummies - 10ct Coconut Rum" at bounding box center [345, 304] width 261 height 16
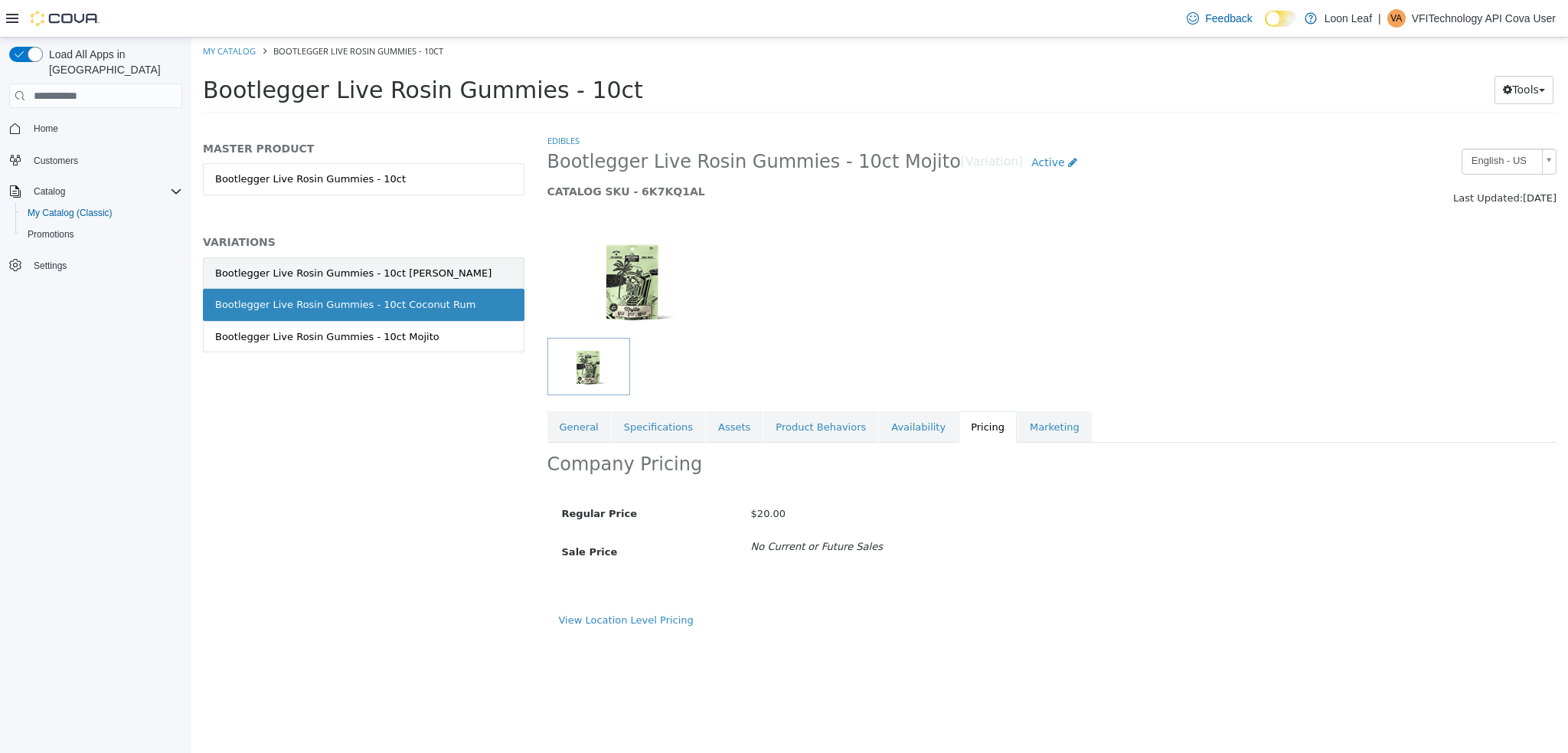
click at [394, 267] on div "Bootlegger Live Rosin Gummies - 10ct Mai Tai" at bounding box center [353, 274] width 276 height 16
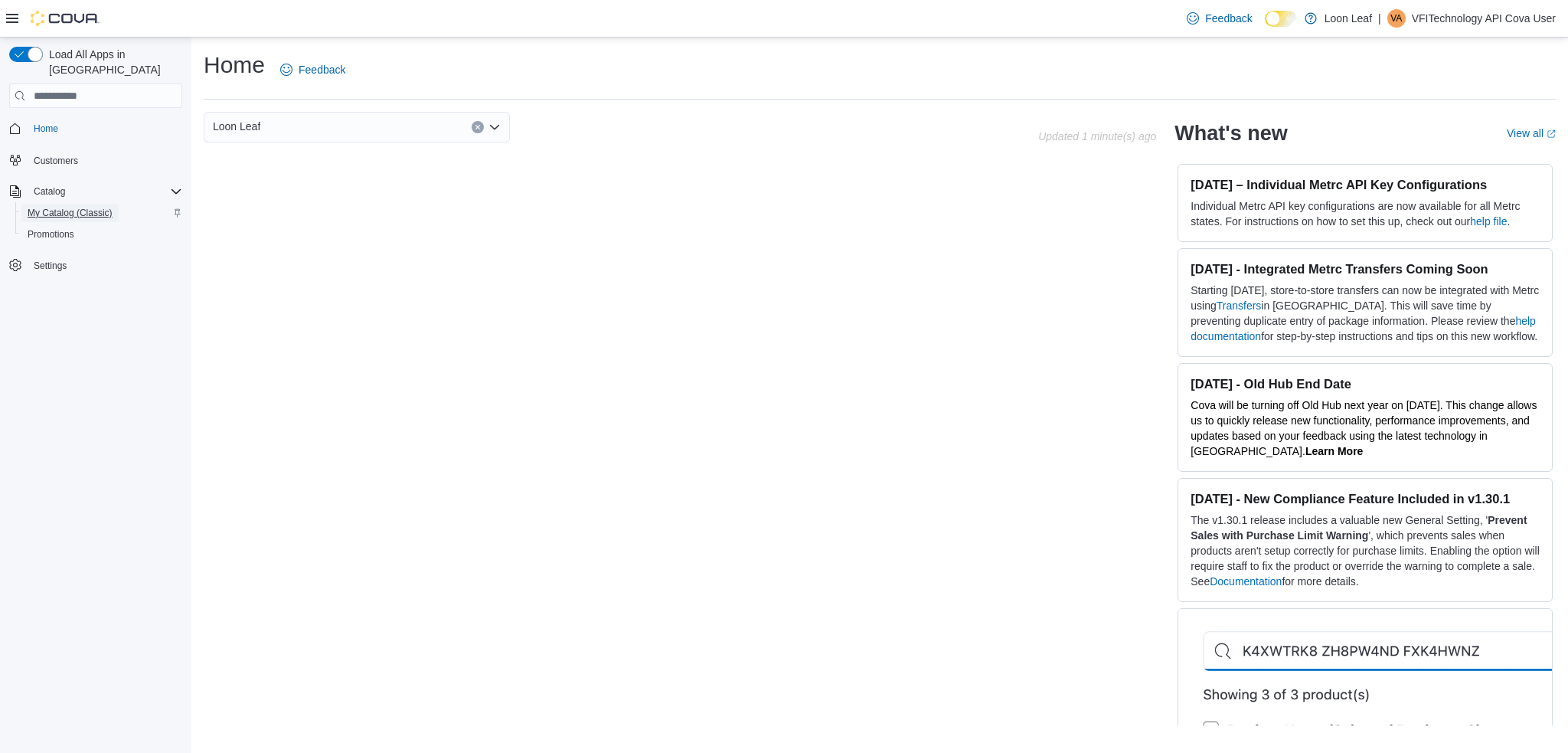
click at [76, 207] on span "My Catalog (Classic)" at bounding box center [70, 212] width 85 height 12
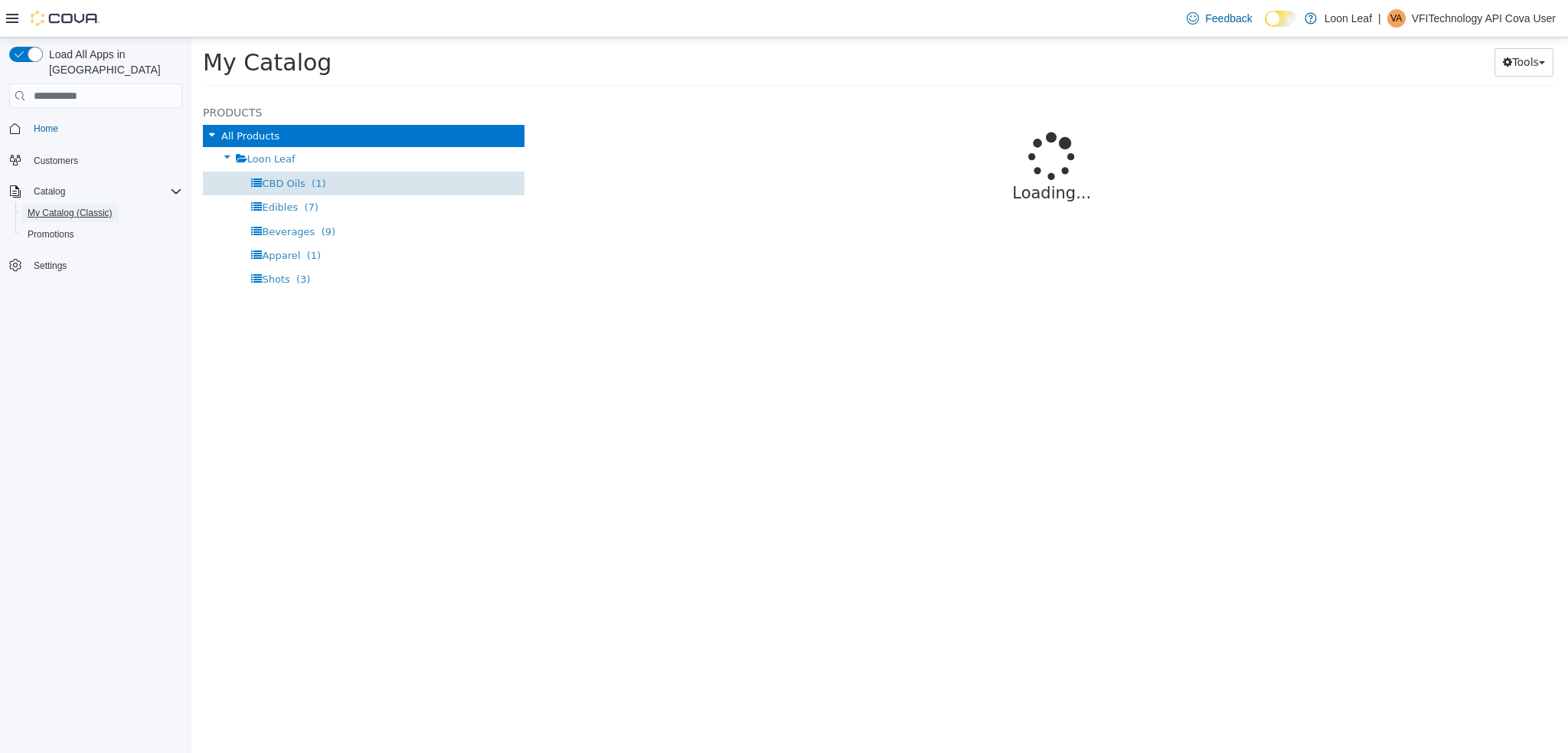
select select "**********"
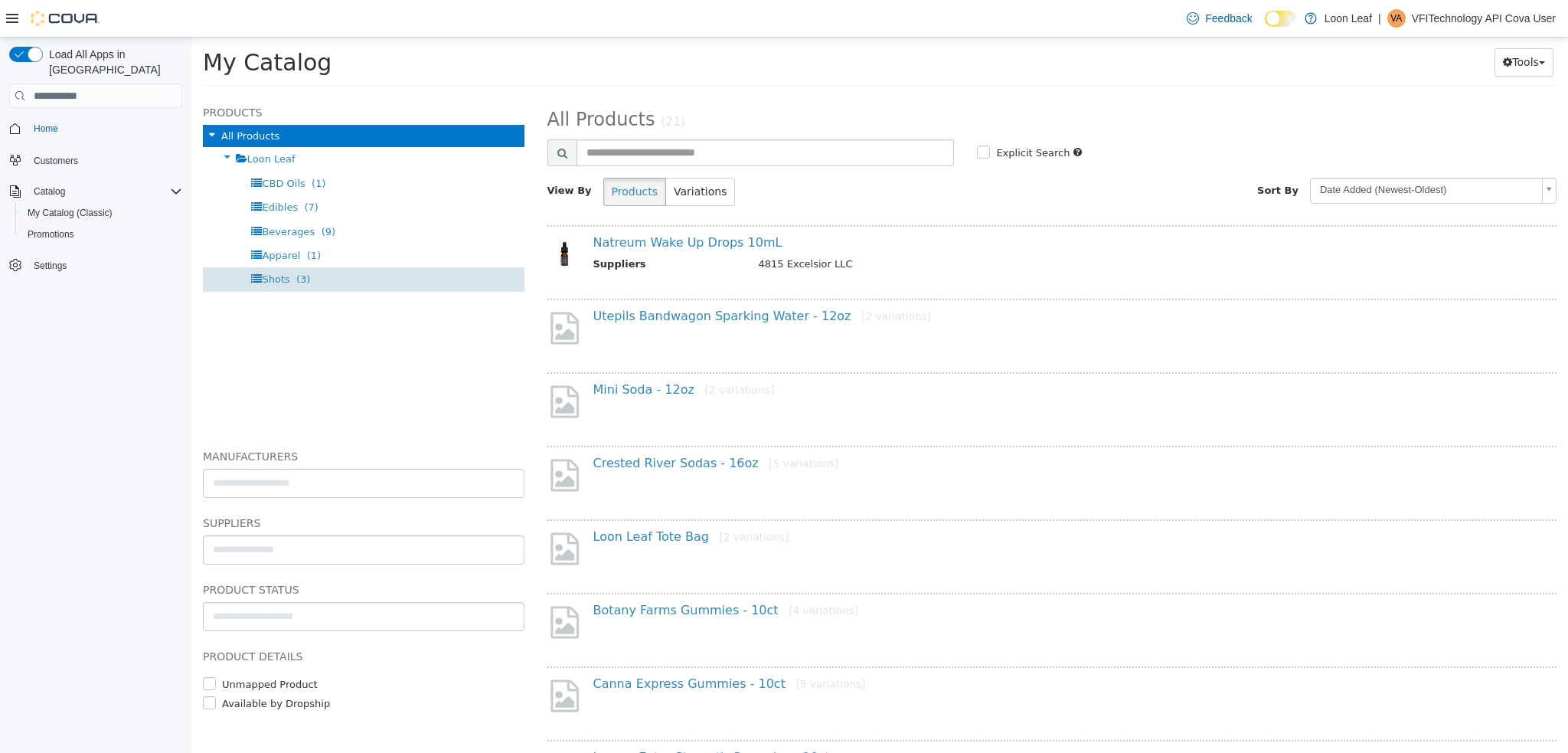
click at [272, 277] on span "Shots" at bounding box center [275, 279] width 28 height 11
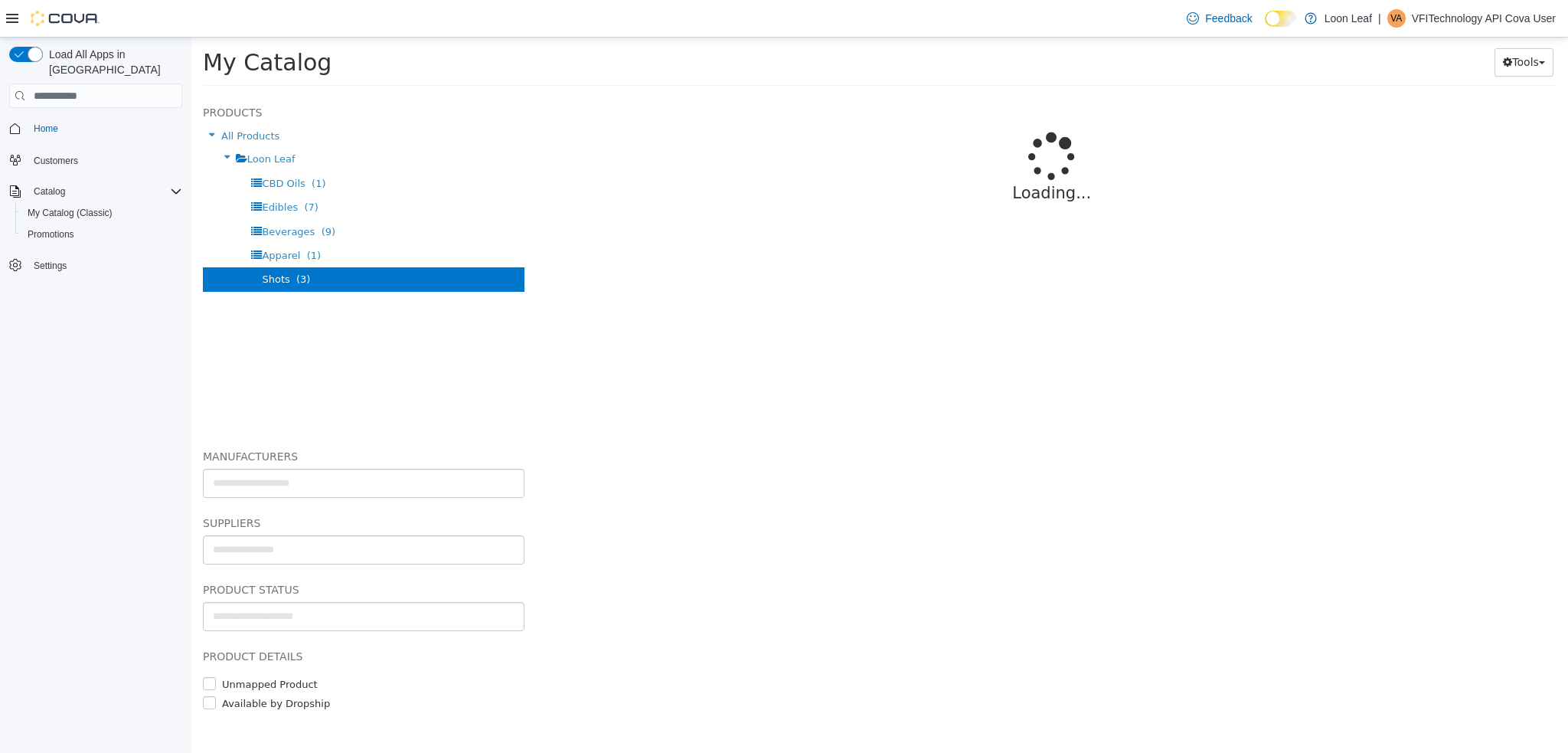
select select "**********"
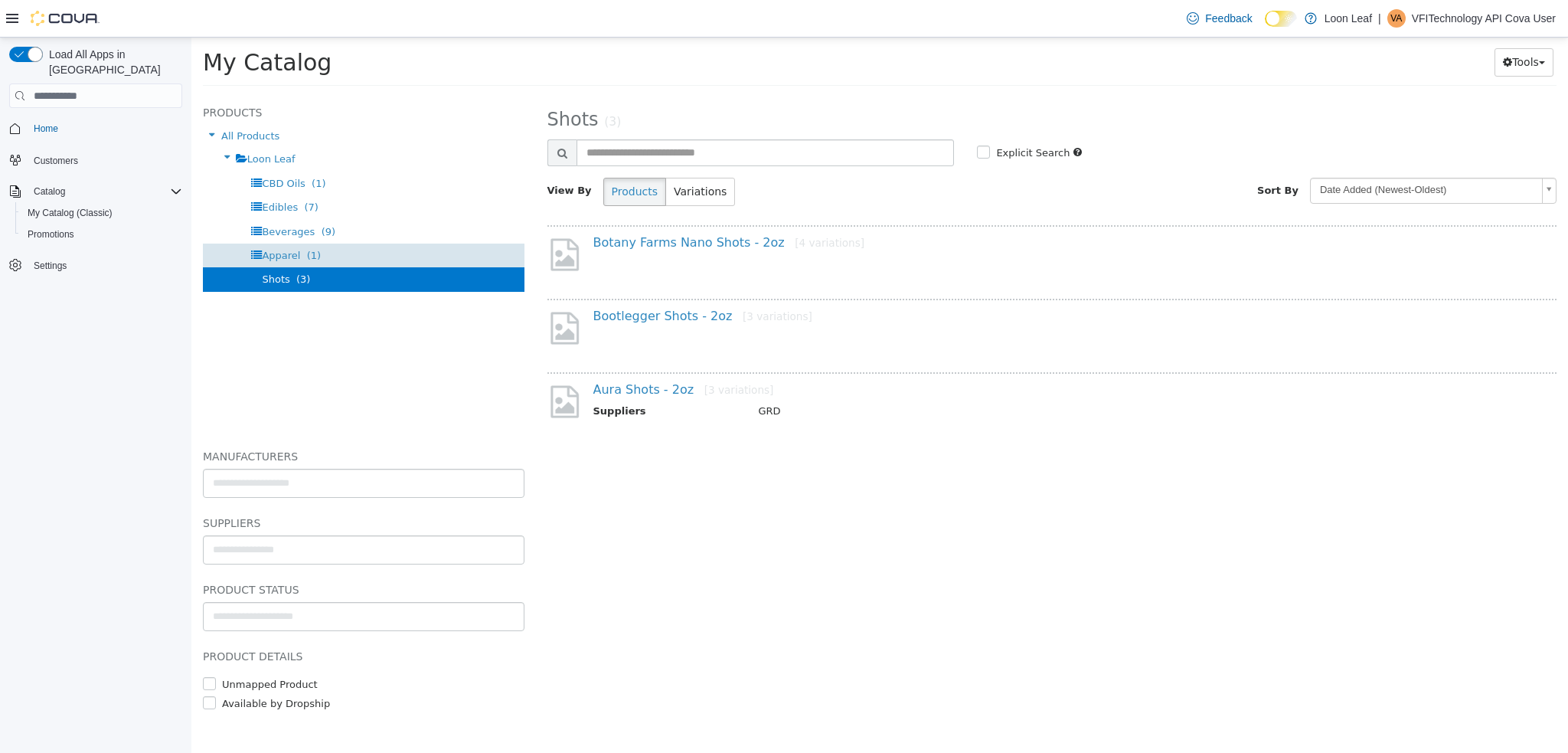
click at [280, 261] on span "Apparel" at bounding box center [280, 255] width 38 height 11
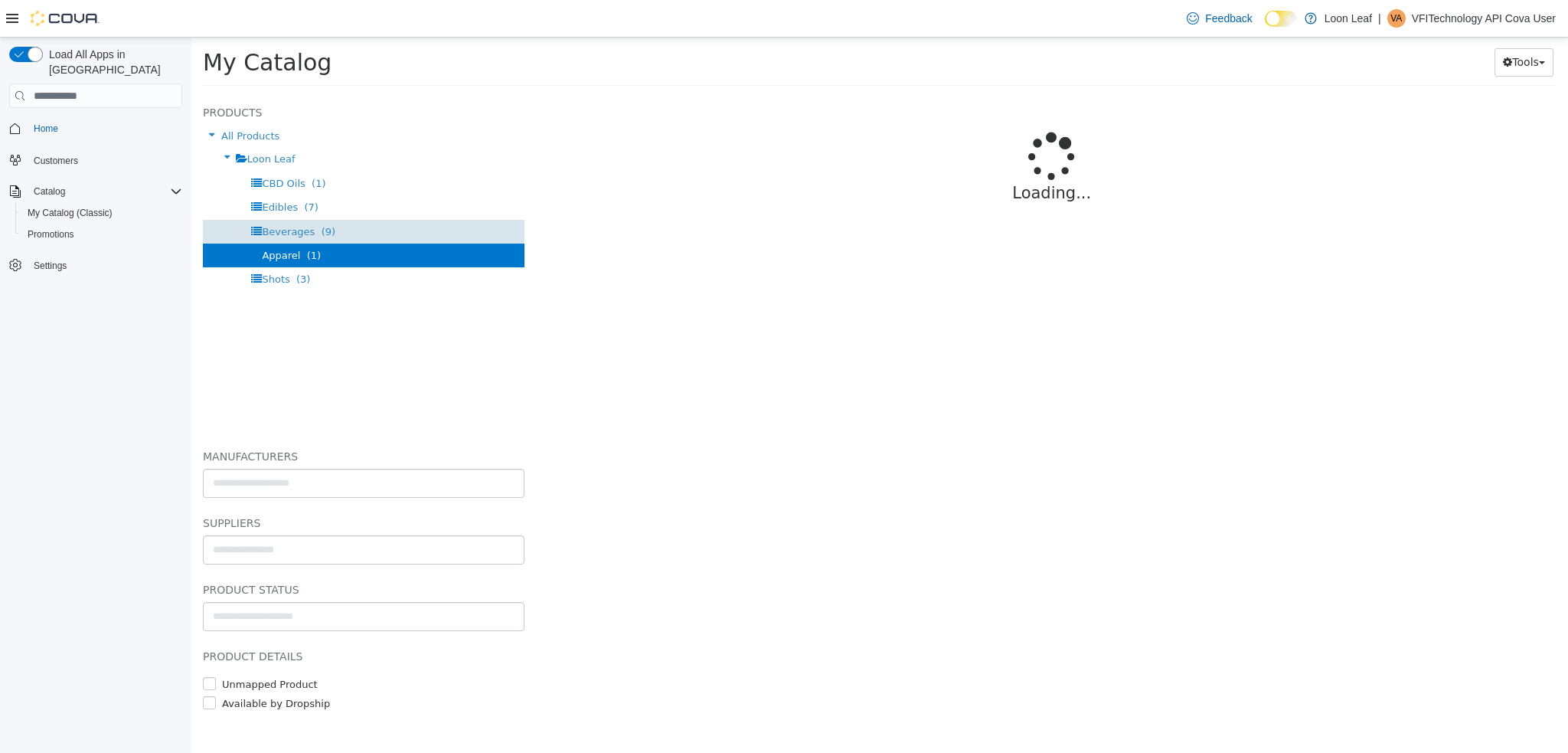
select select "**********"
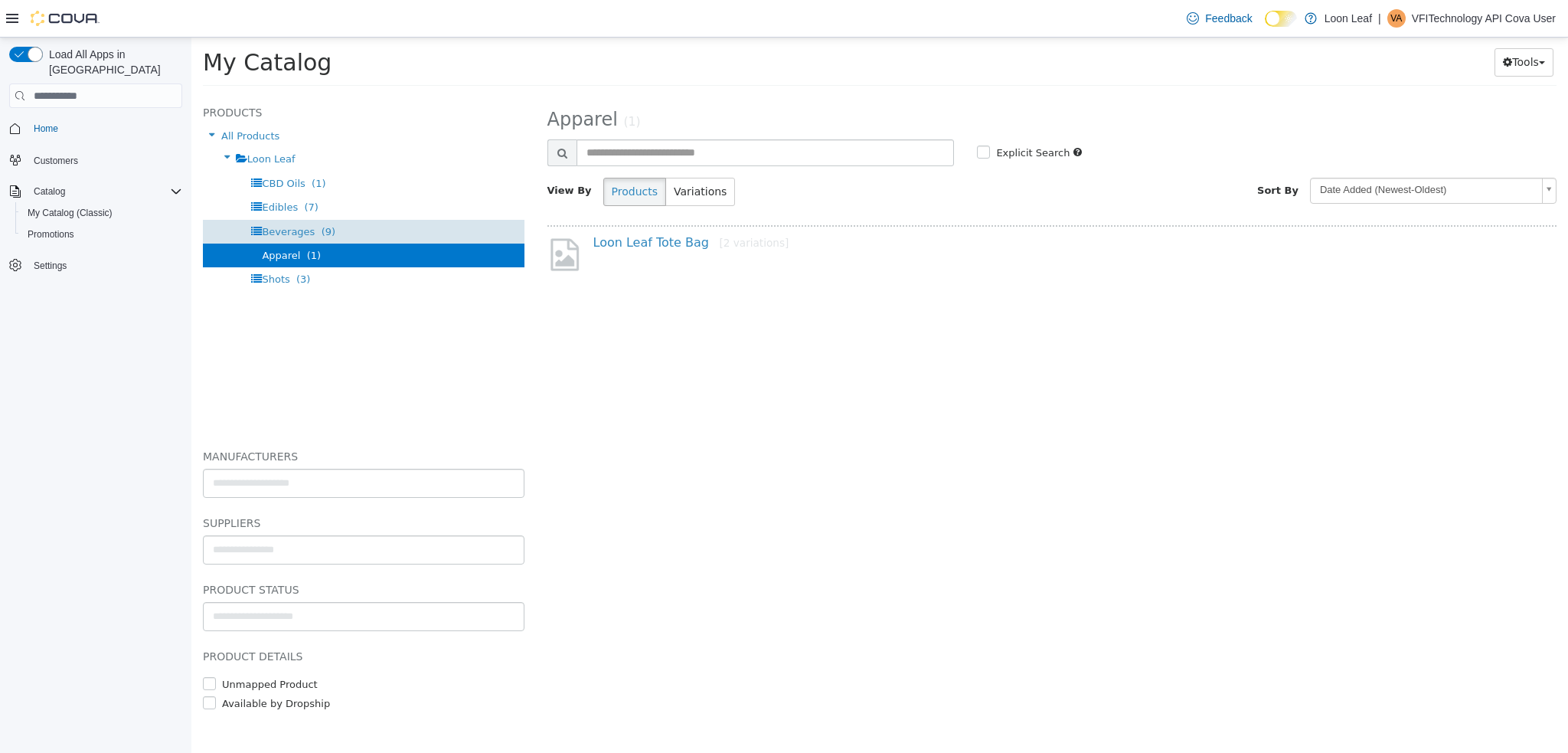
drag, startPoint x: 642, startPoint y: 239, endPoint x: 291, endPoint y: 223, distance: 351.4
click at [291, 223] on div "Beverages (9)" at bounding box center [363, 232] width 322 height 24
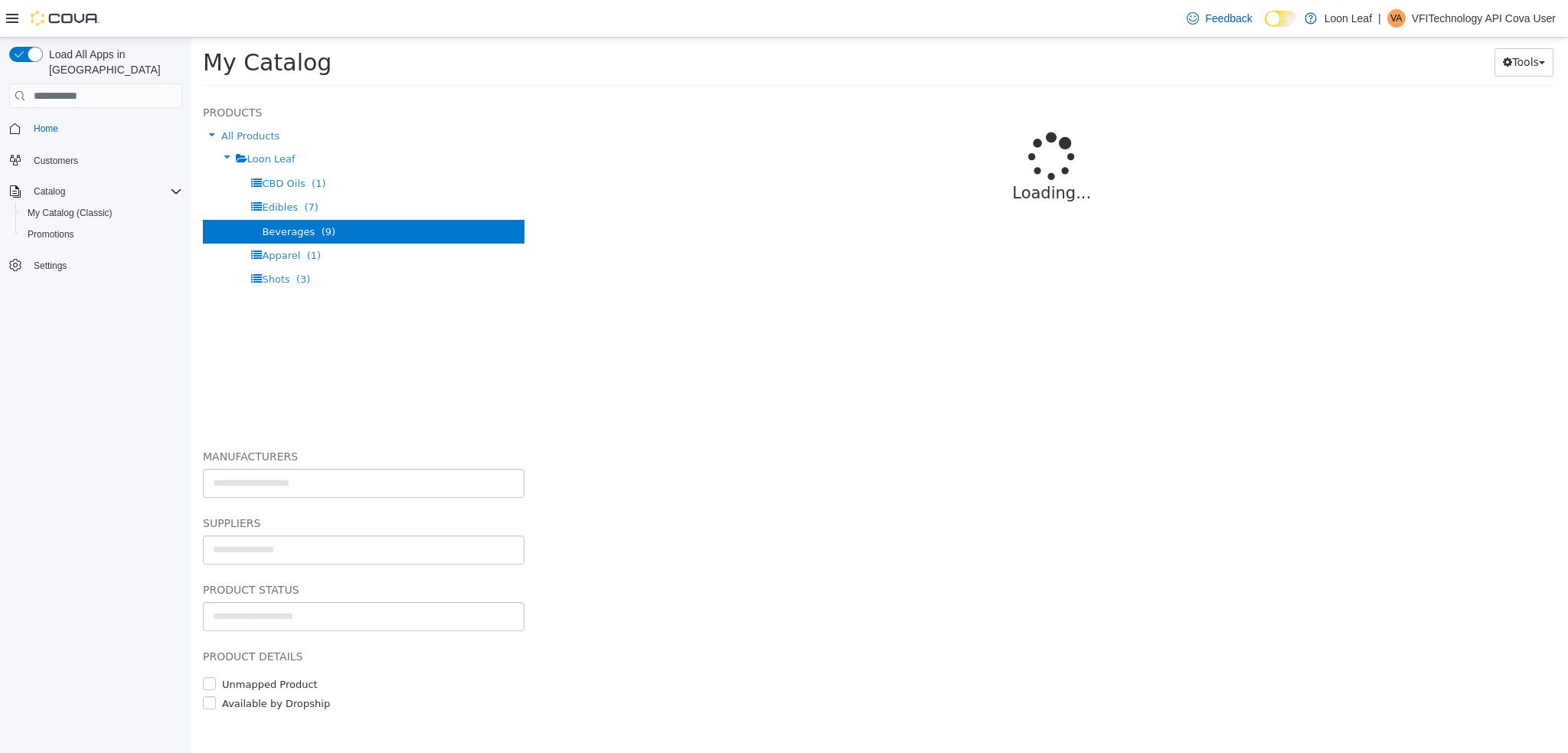
select select "**********"
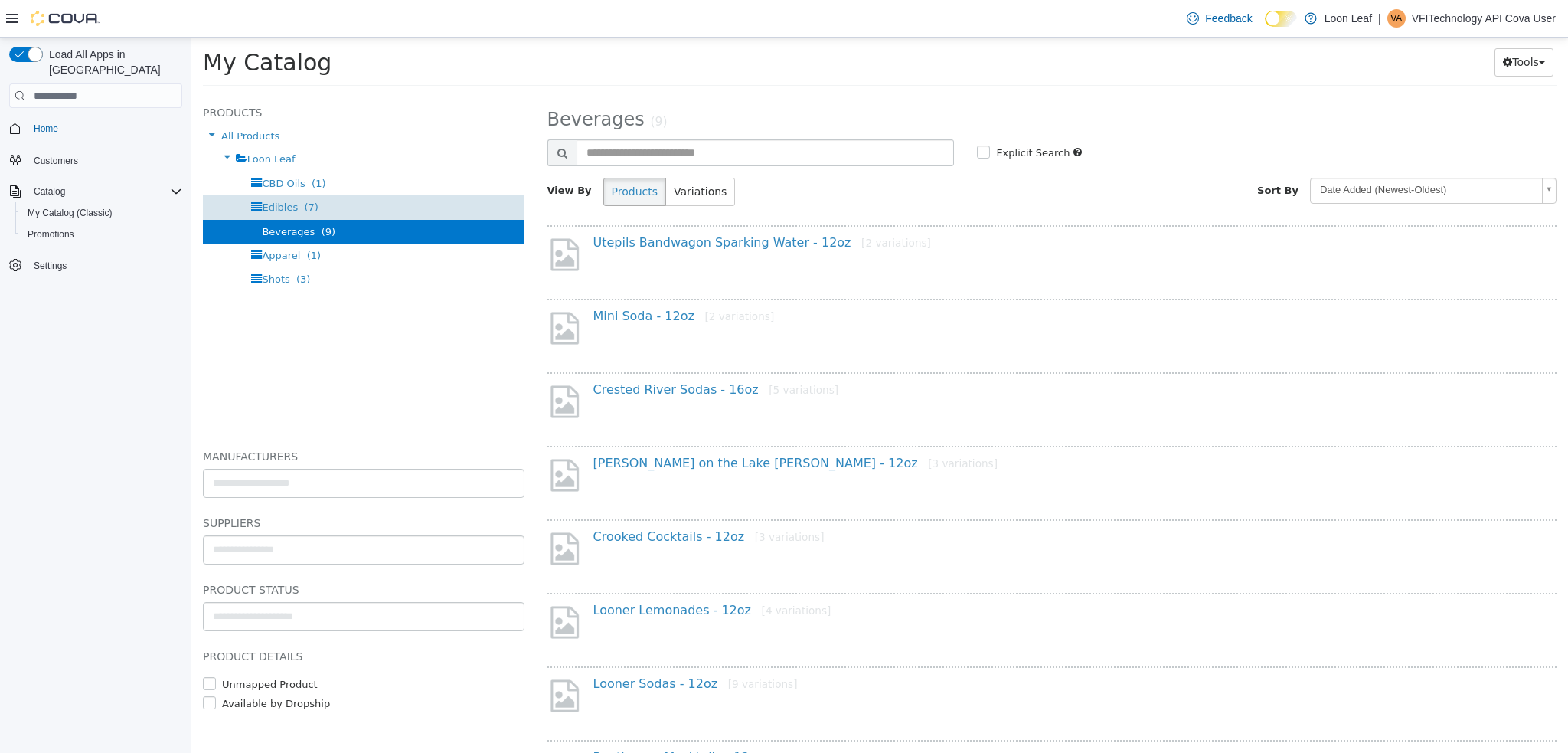
click at [297, 203] on span "Edibles (7)" at bounding box center [289, 207] width 56 height 11
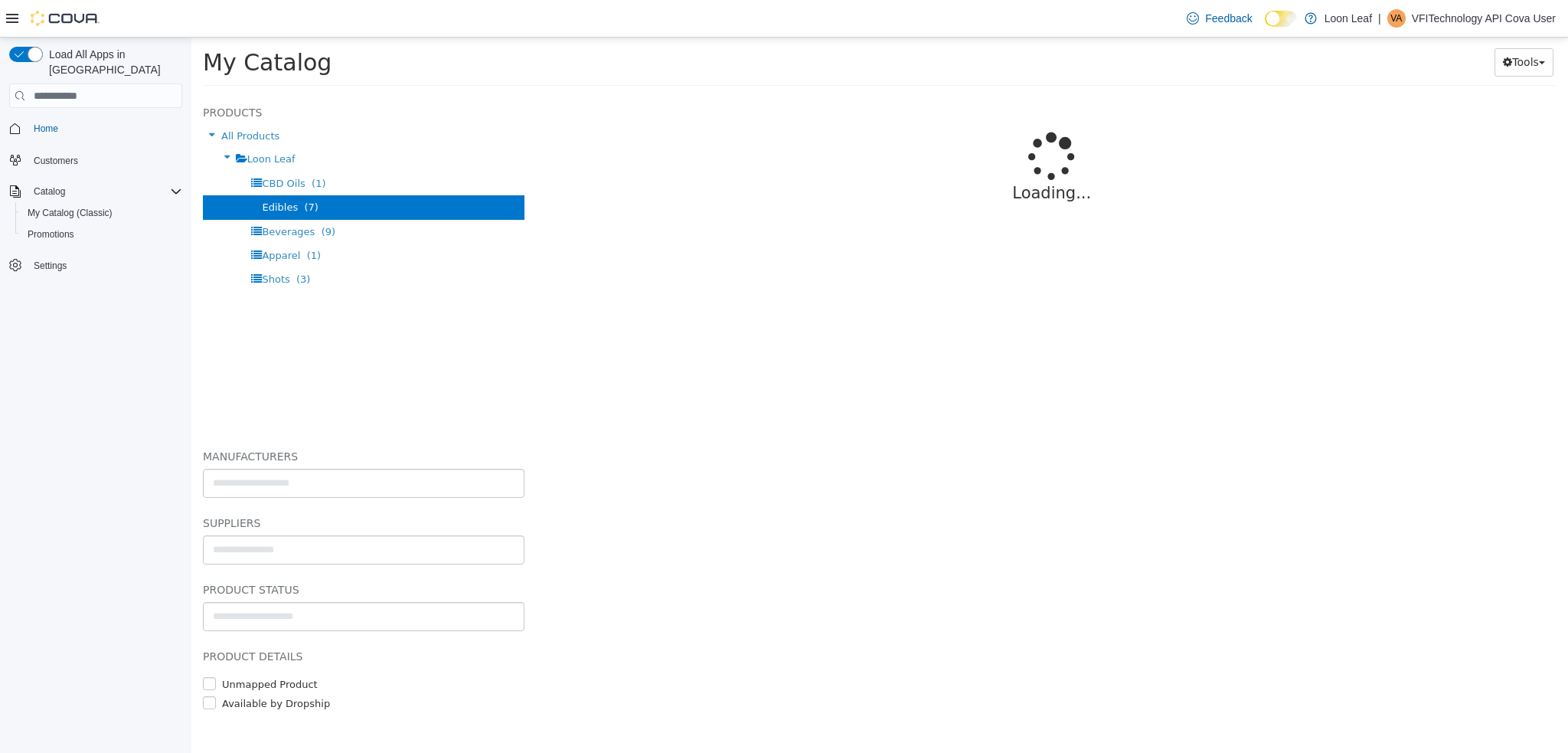
select select "**********"
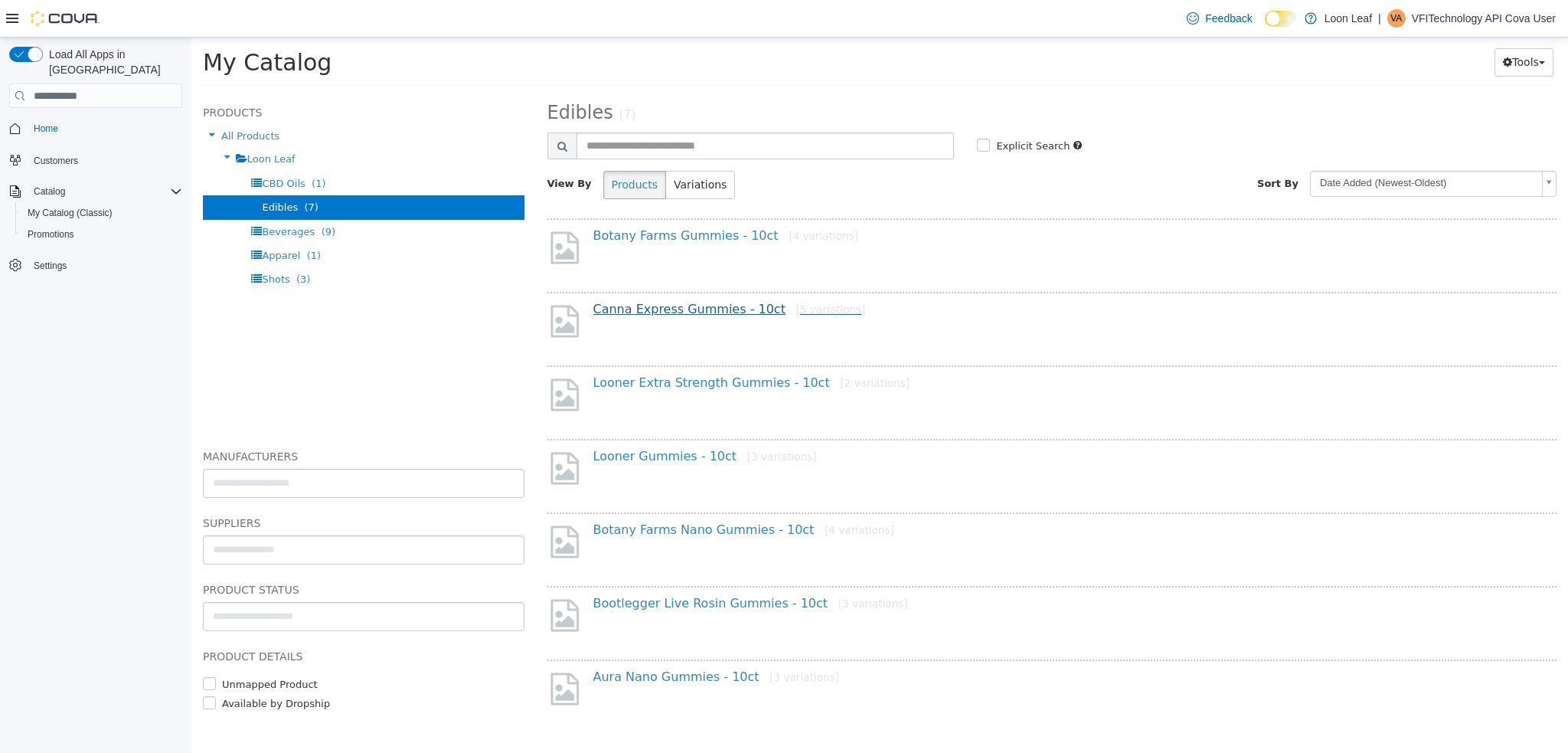
scroll to position [9, 0]
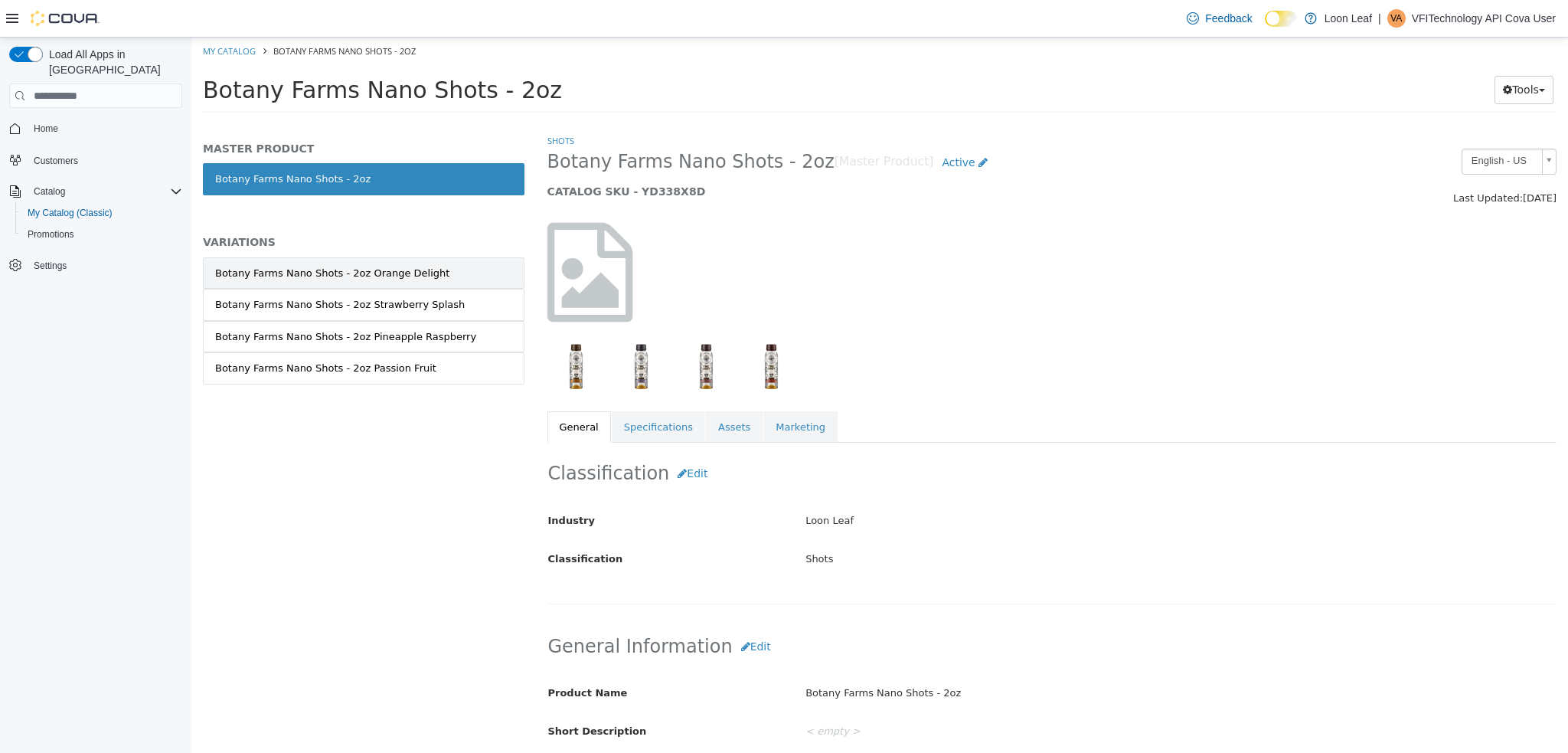
click at [421, 278] on div "Botany Farms Nano Shots - 2oz Orange Delight" at bounding box center [332, 274] width 235 height 16
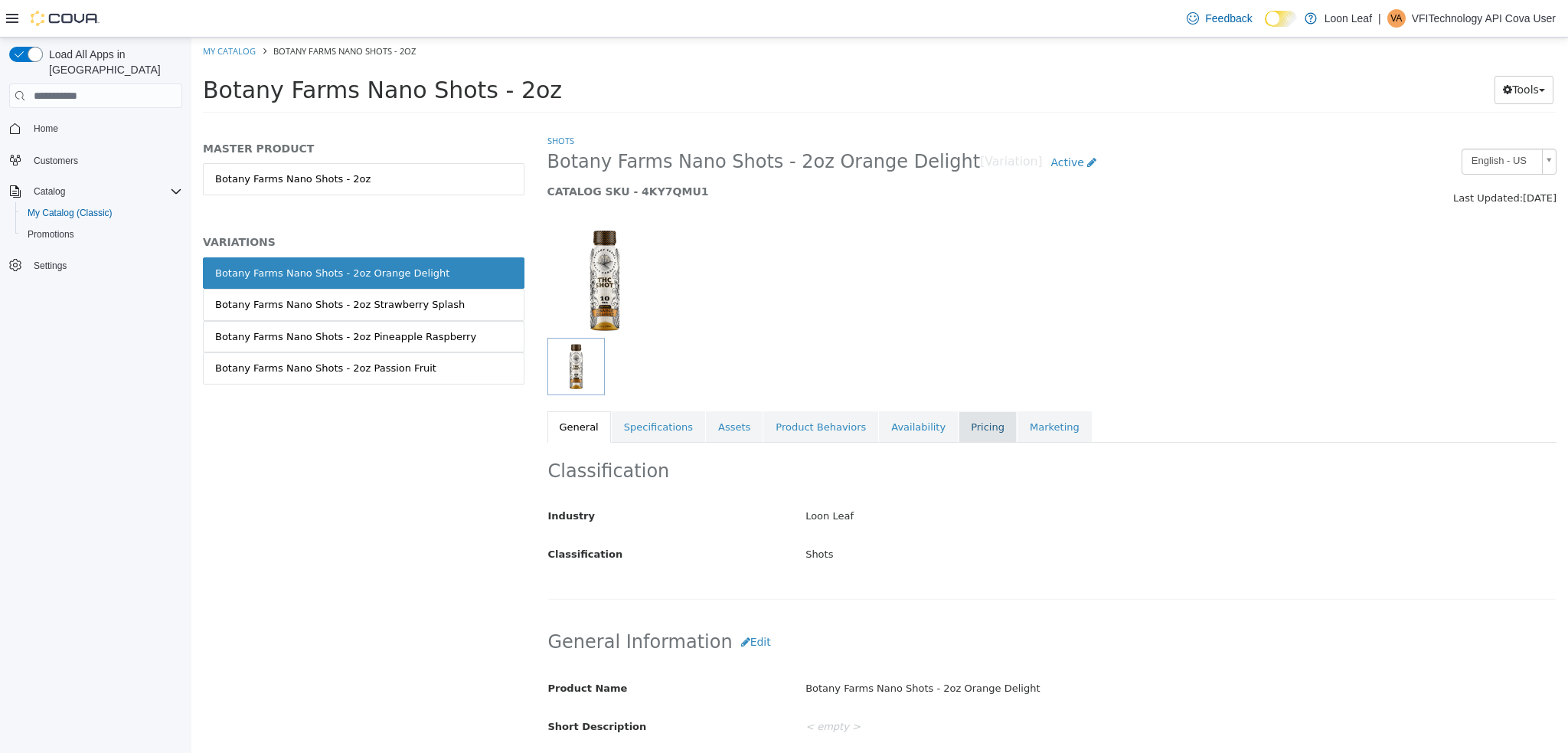
click at [959, 426] on link "Pricing" at bounding box center [988, 427] width 58 height 32
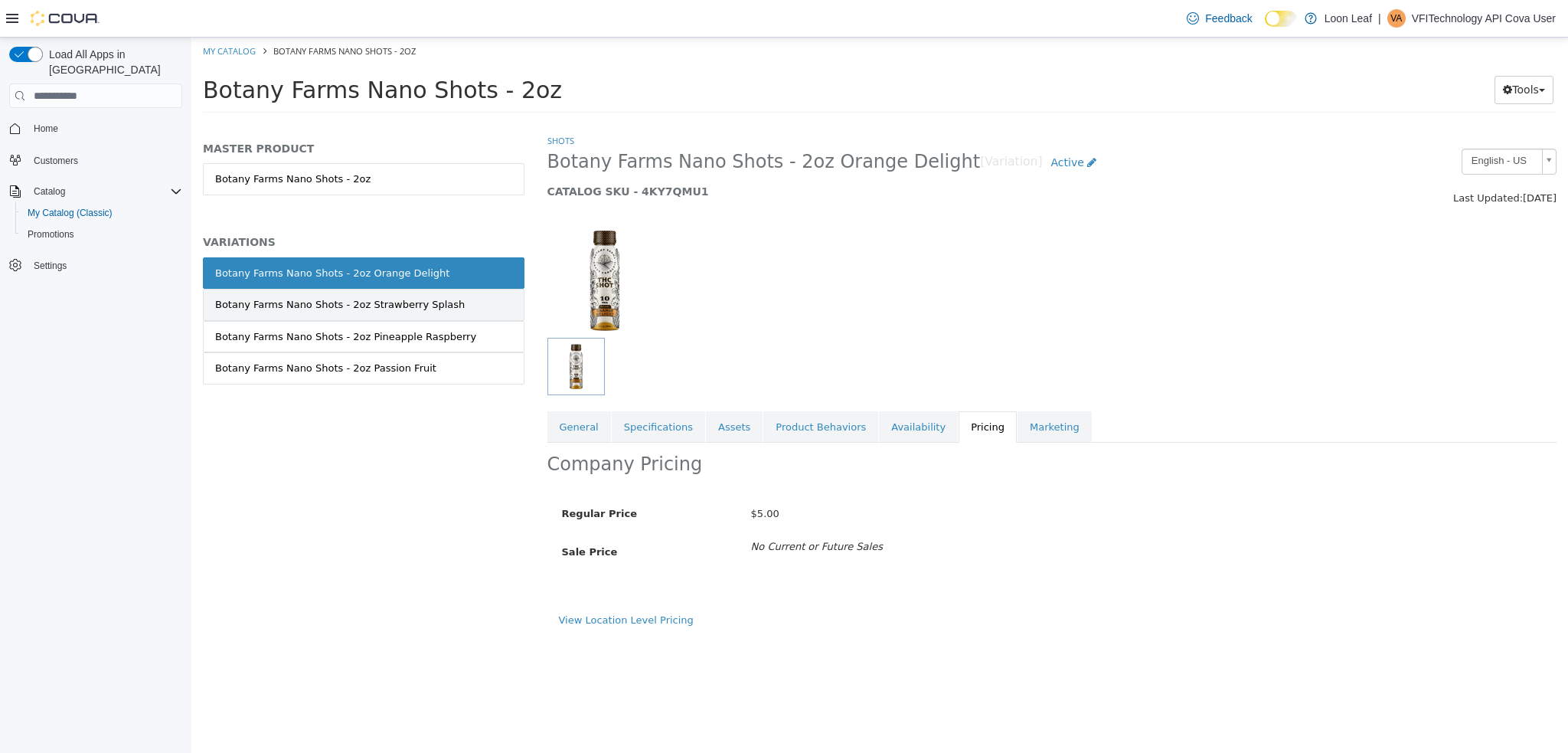
click at [429, 299] on div "Botany Farms Nano Shots - 2oz Strawberry Splash" at bounding box center [339, 304] width 249 height 16
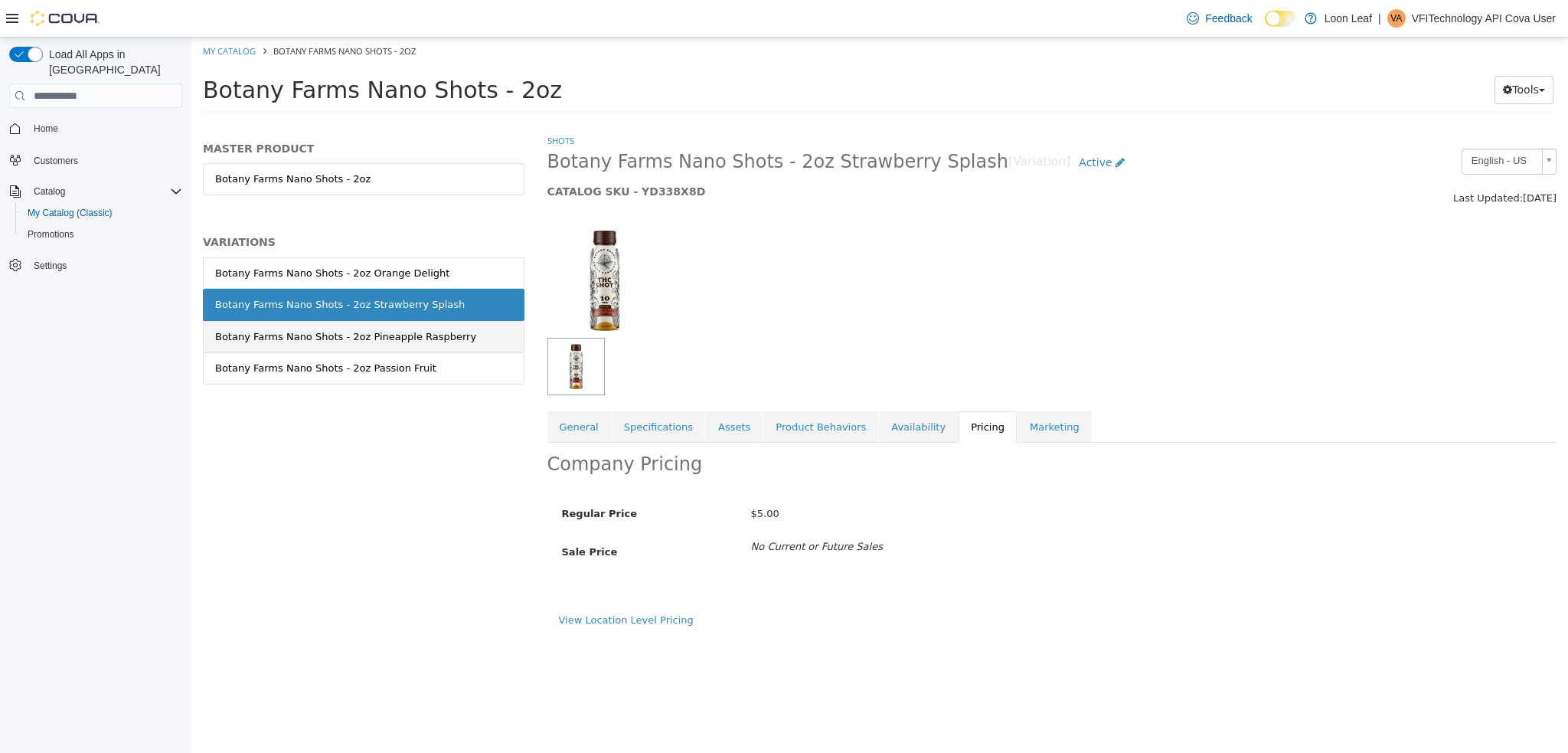
click at [382, 338] on div "Botany Farms Nano Shots - 2oz Pineapple Raspberry" at bounding box center [346, 337] width 261 height 16
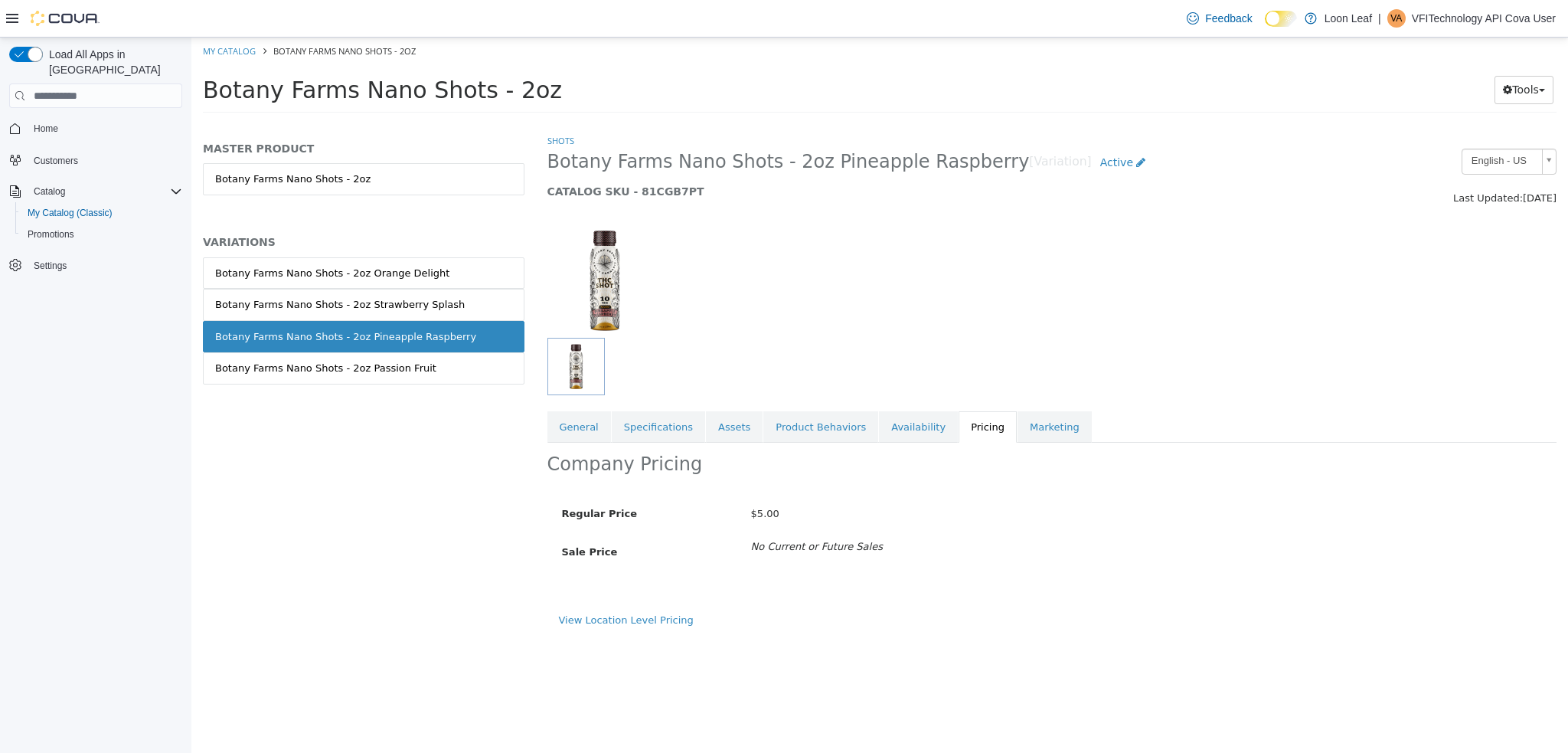
click at [300, 373] on div "Botany Farms Nano Shots - 2oz Passion Fruit" at bounding box center [325, 368] width 222 height 16
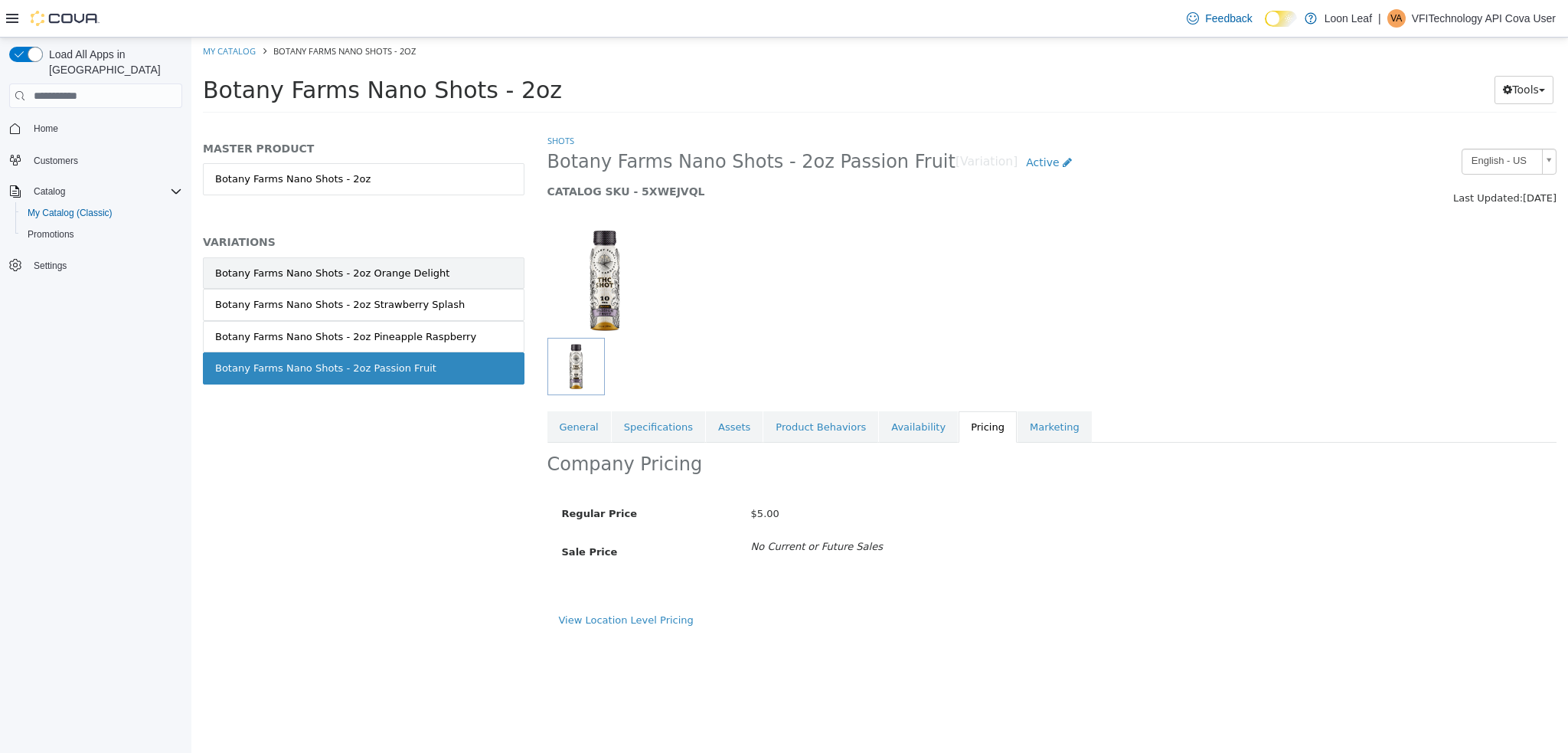
click at [420, 278] on div "Botany Farms Nano Shots - 2oz Orange Delight" at bounding box center [332, 274] width 235 height 16
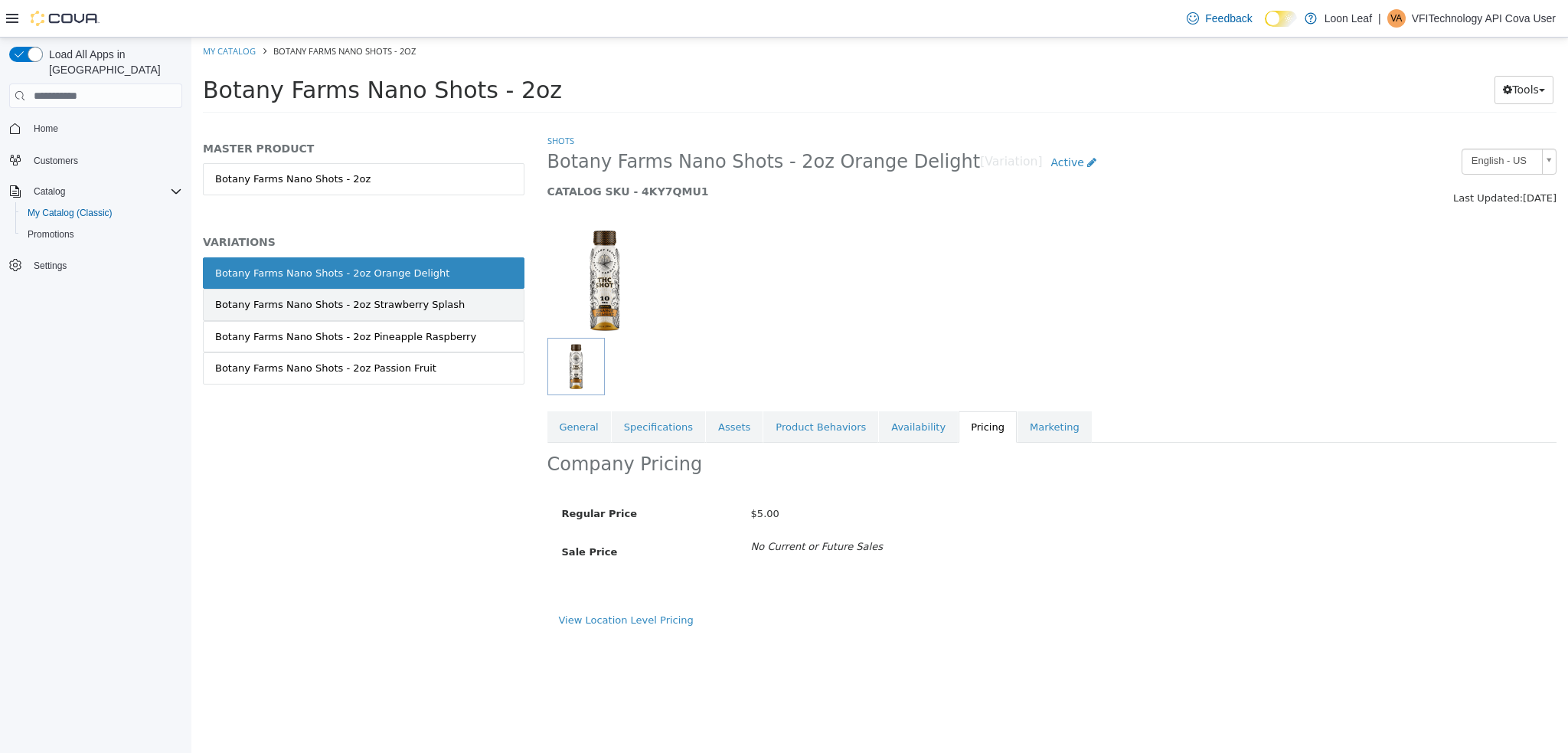
click at [412, 301] on div "Botany Farms Nano Shots - 2oz Strawberry Splash" at bounding box center [339, 304] width 249 height 16
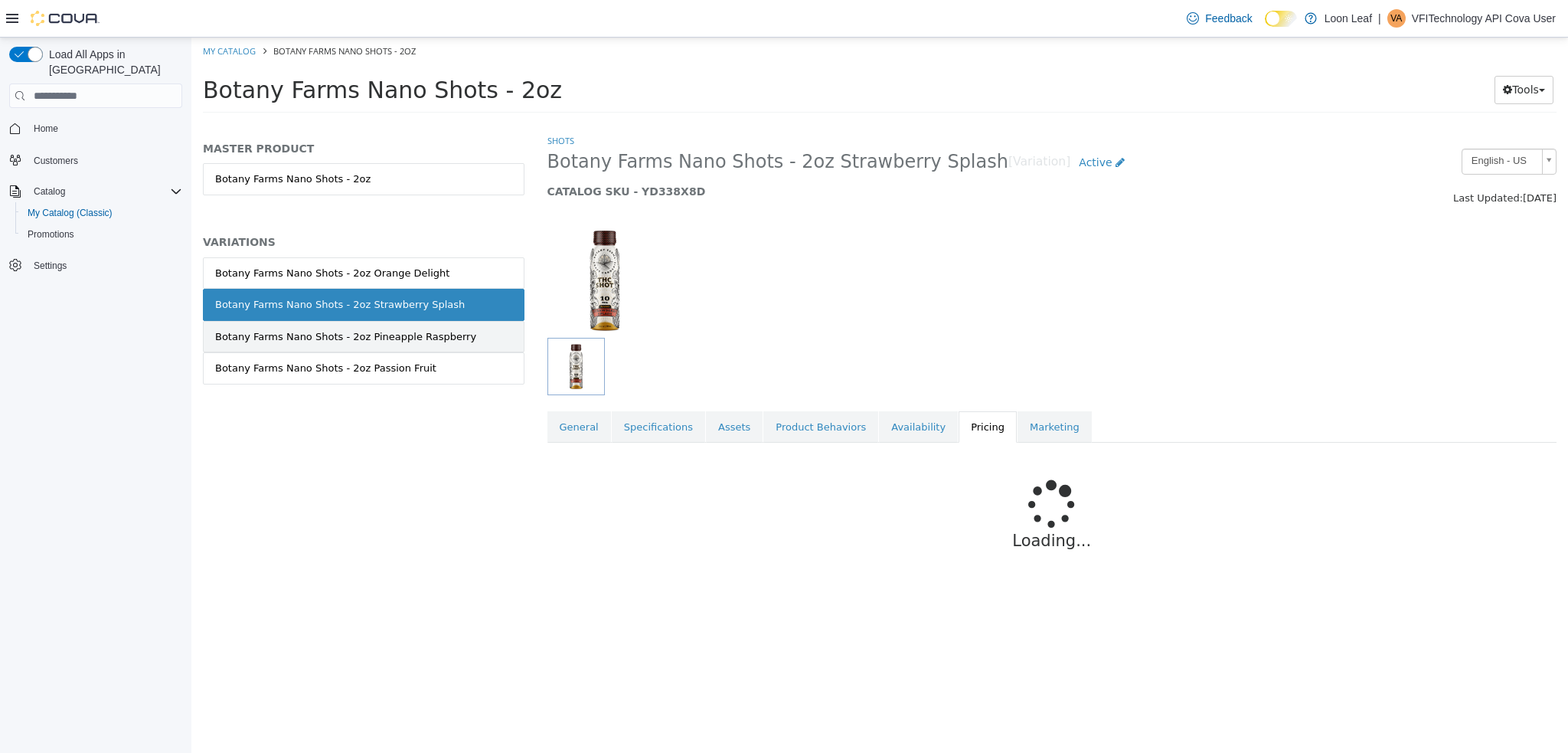
click at [404, 337] on div "Botany Farms Nano Shots - 2oz Pineapple Raspberry" at bounding box center [346, 337] width 261 height 16
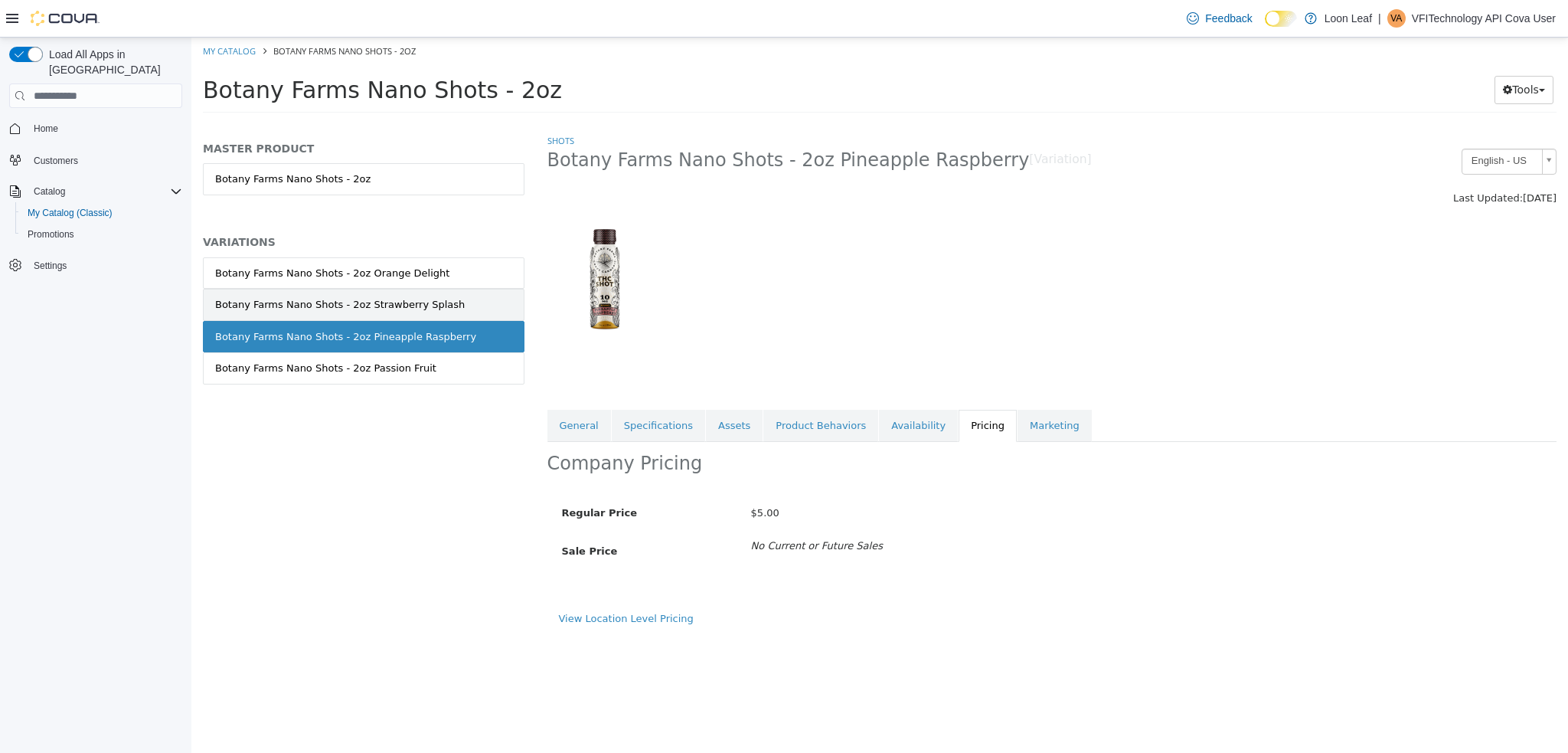
click at [409, 309] on div "Botany Farms Nano Shots - 2oz Strawberry Splash" at bounding box center [339, 304] width 249 height 16
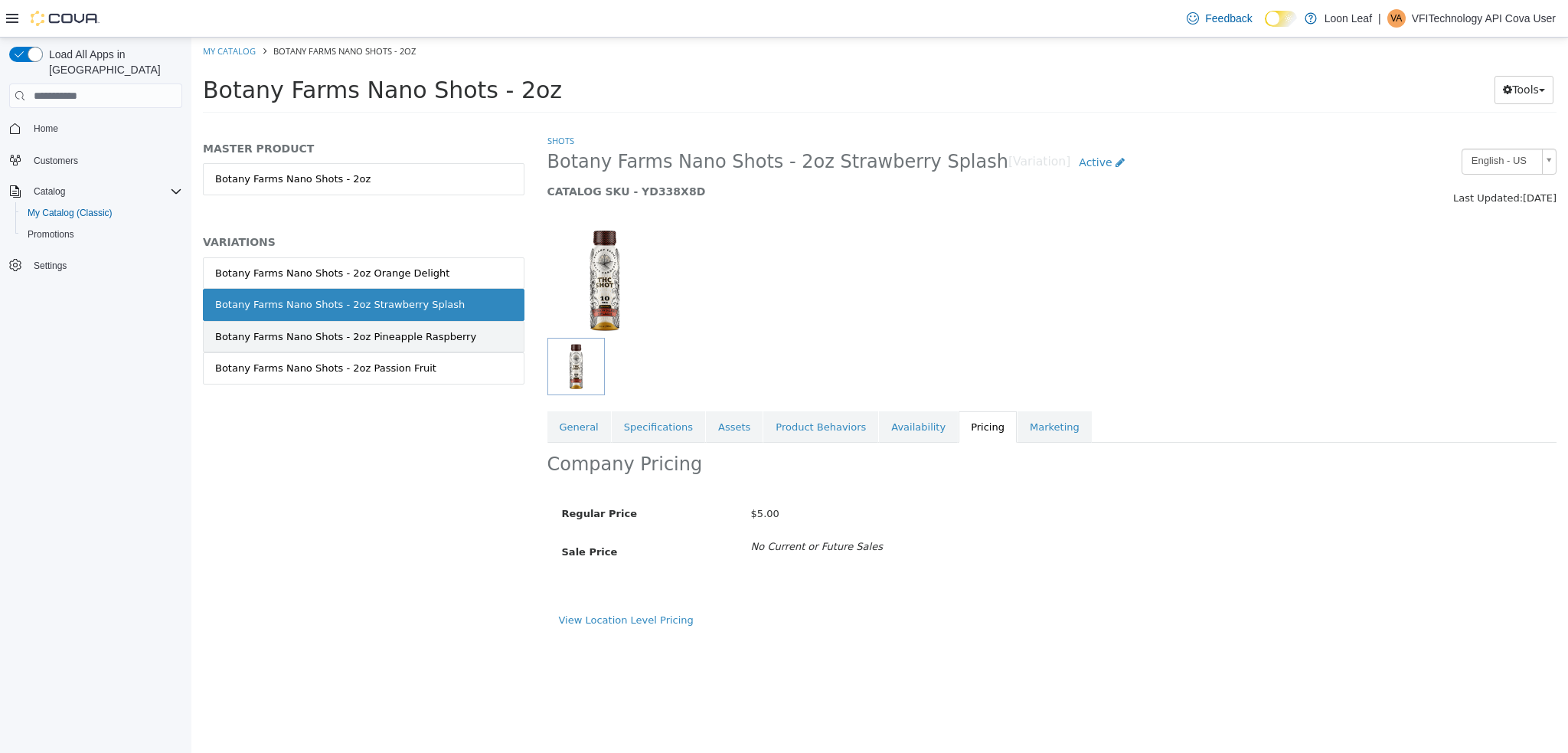
click at [411, 345] on link "Botany Farms Nano Shots - 2oz Pineapple Raspberry" at bounding box center [363, 337] width 322 height 32
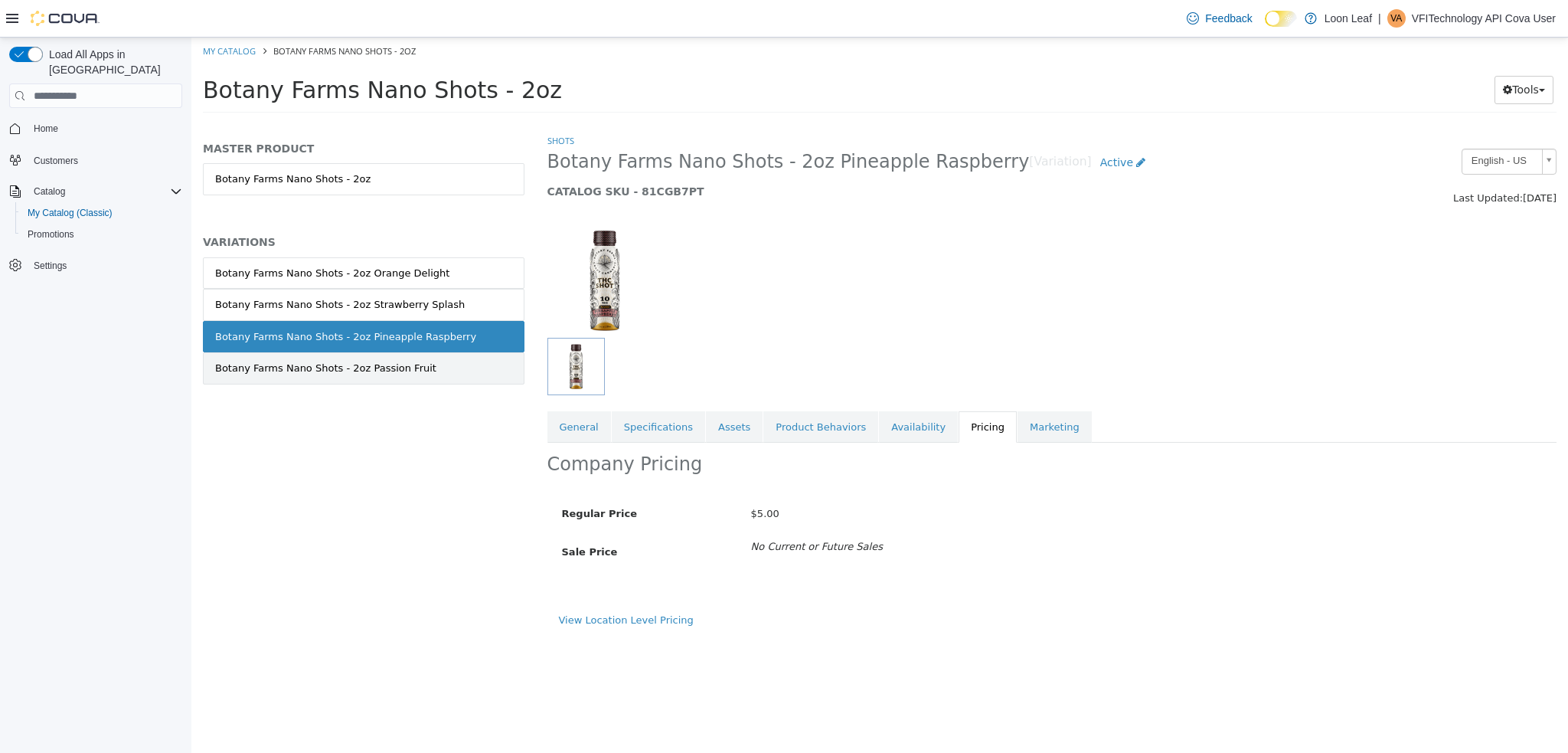
click at [389, 362] on div "Botany Farms Nano Shots - 2oz Passion Fruit" at bounding box center [325, 368] width 222 height 16
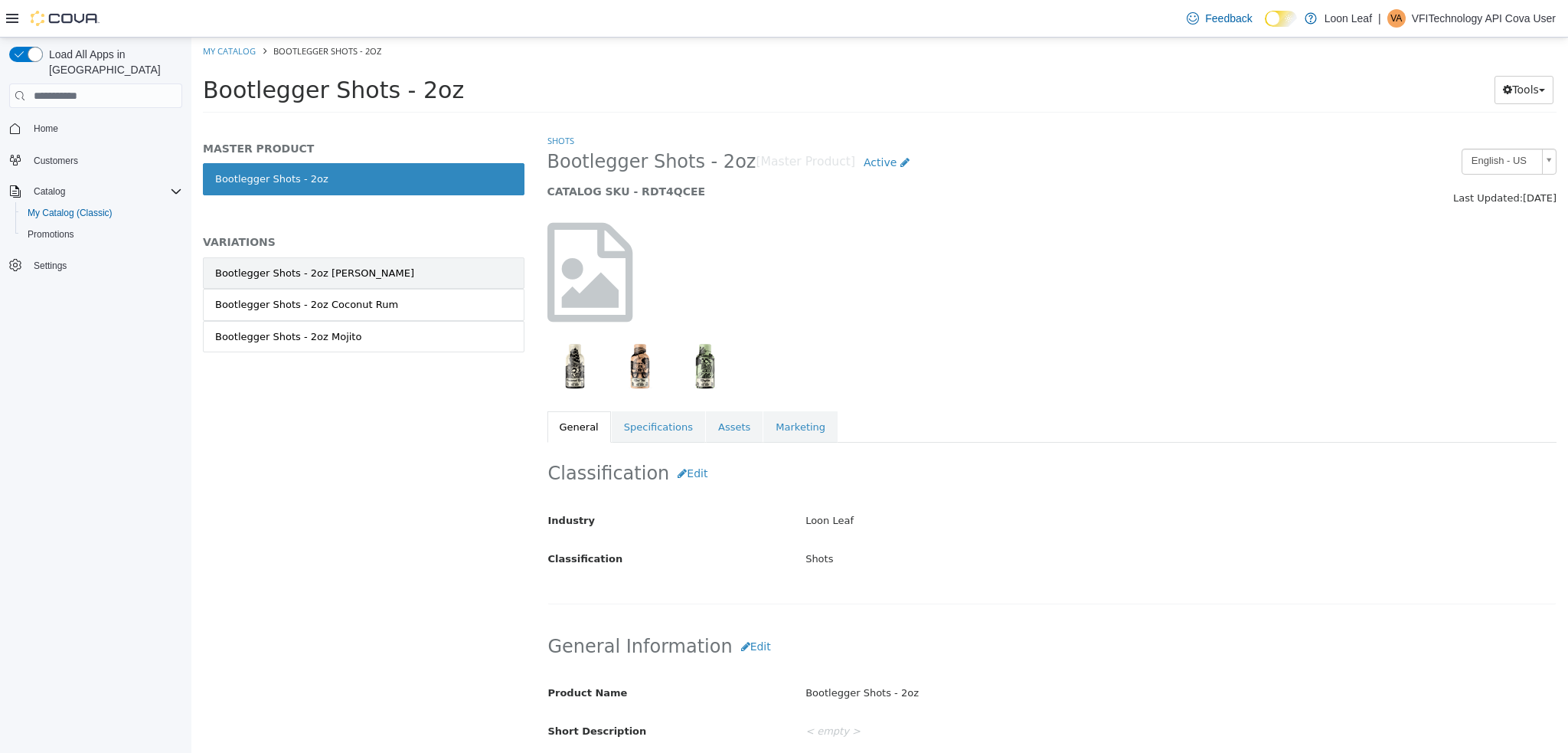
click at [351, 274] on link "Bootlegger Shots - 2oz [PERSON_NAME]" at bounding box center [363, 273] width 322 height 32
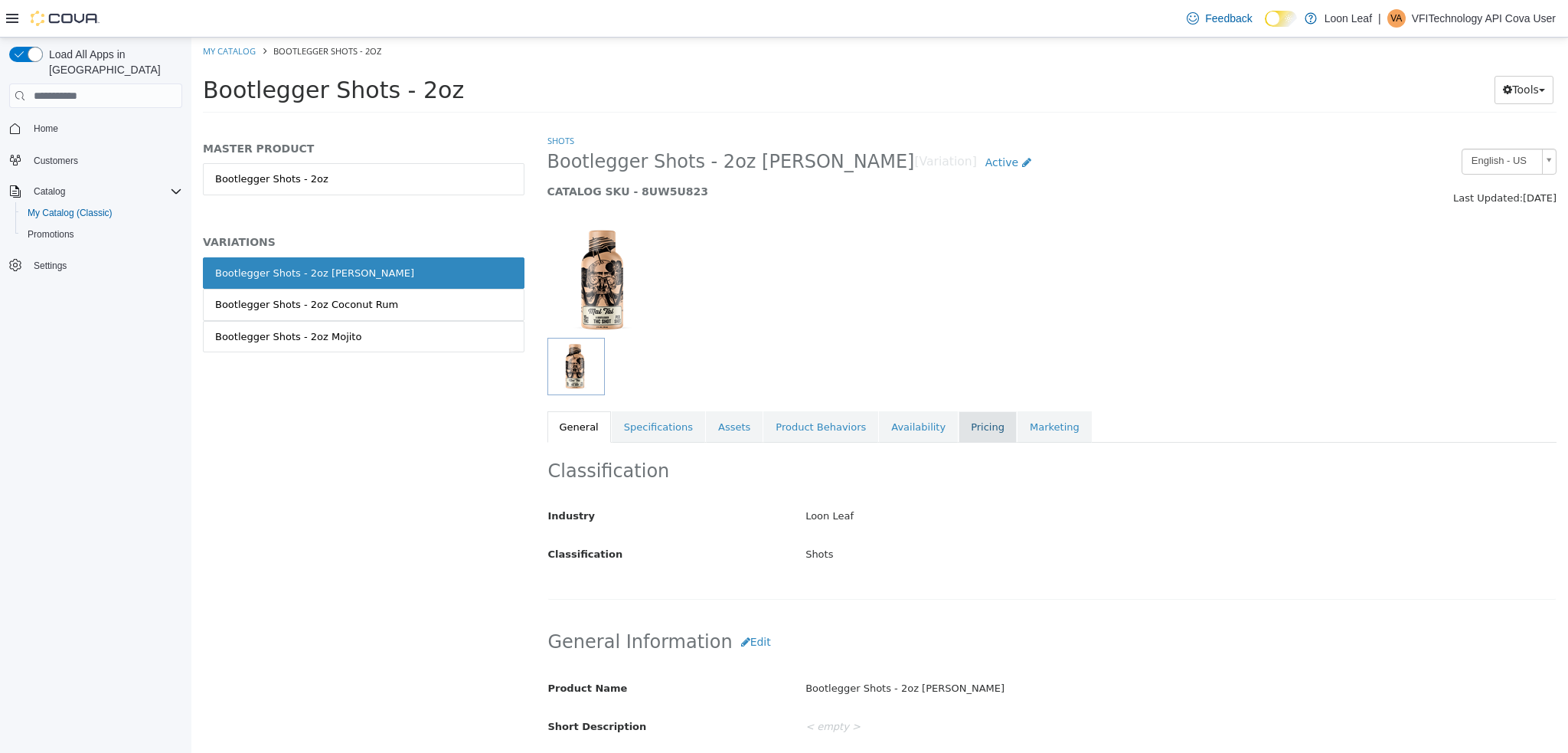
click at [959, 416] on link "Pricing" at bounding box center [988, 427] width 58 height 32
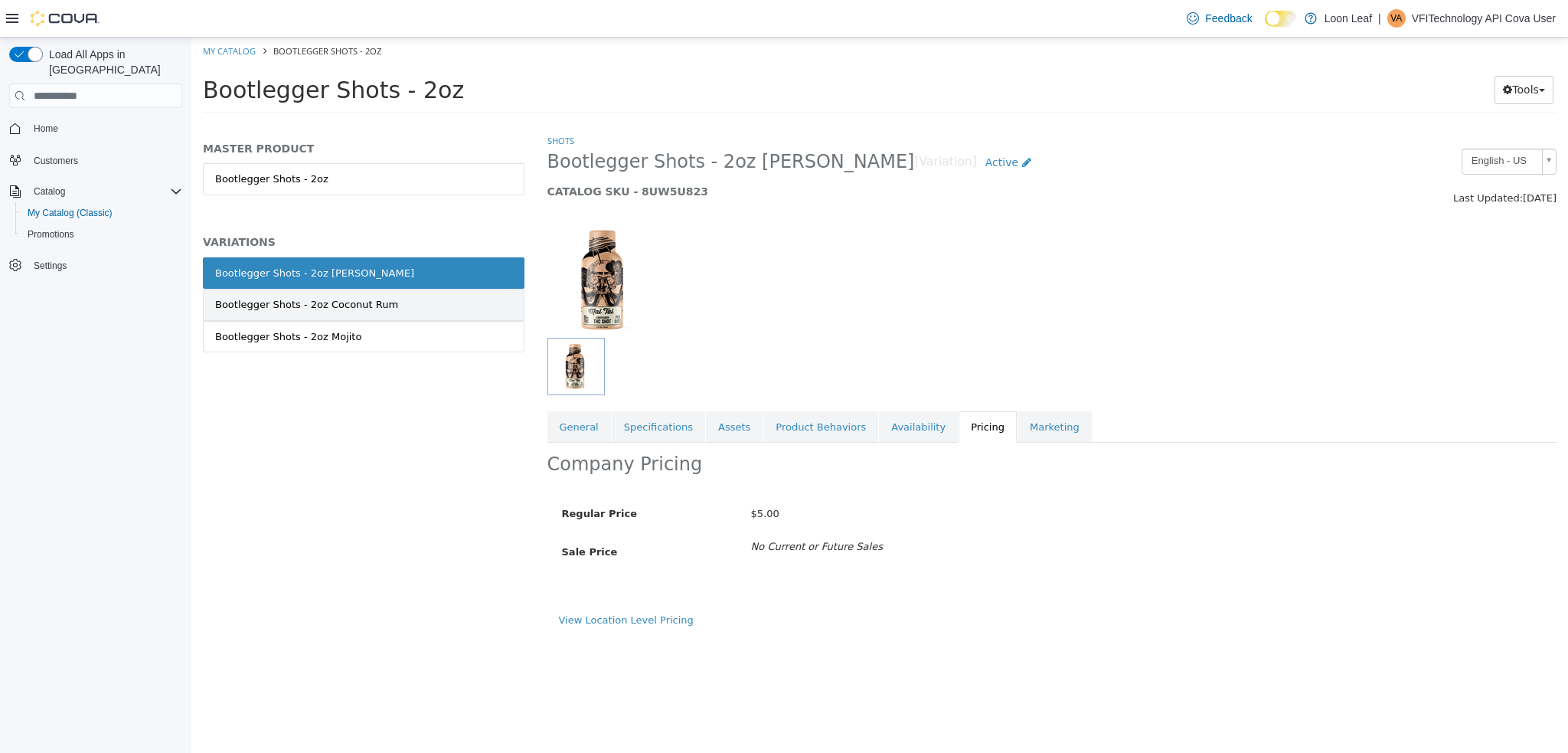
click at [327, 310] on div "Bootlegger Shots - 2oz Coconut Rum" at bounding box center [306, 304] width 183 height 16
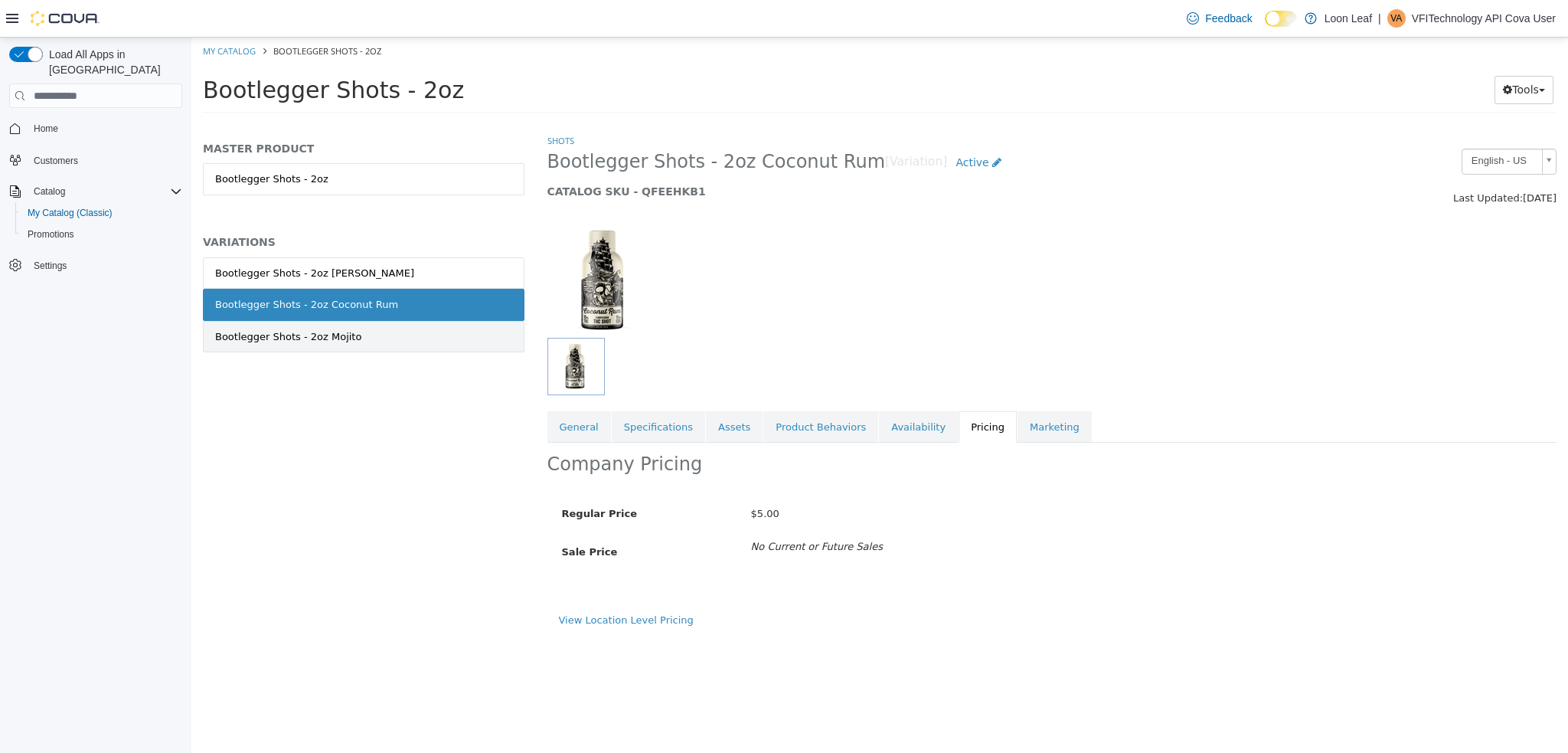
click at [317, 339] on div "Bootlegger Shots - 2oz Mojito" at bounding box center [288, 337] width 147 height 16
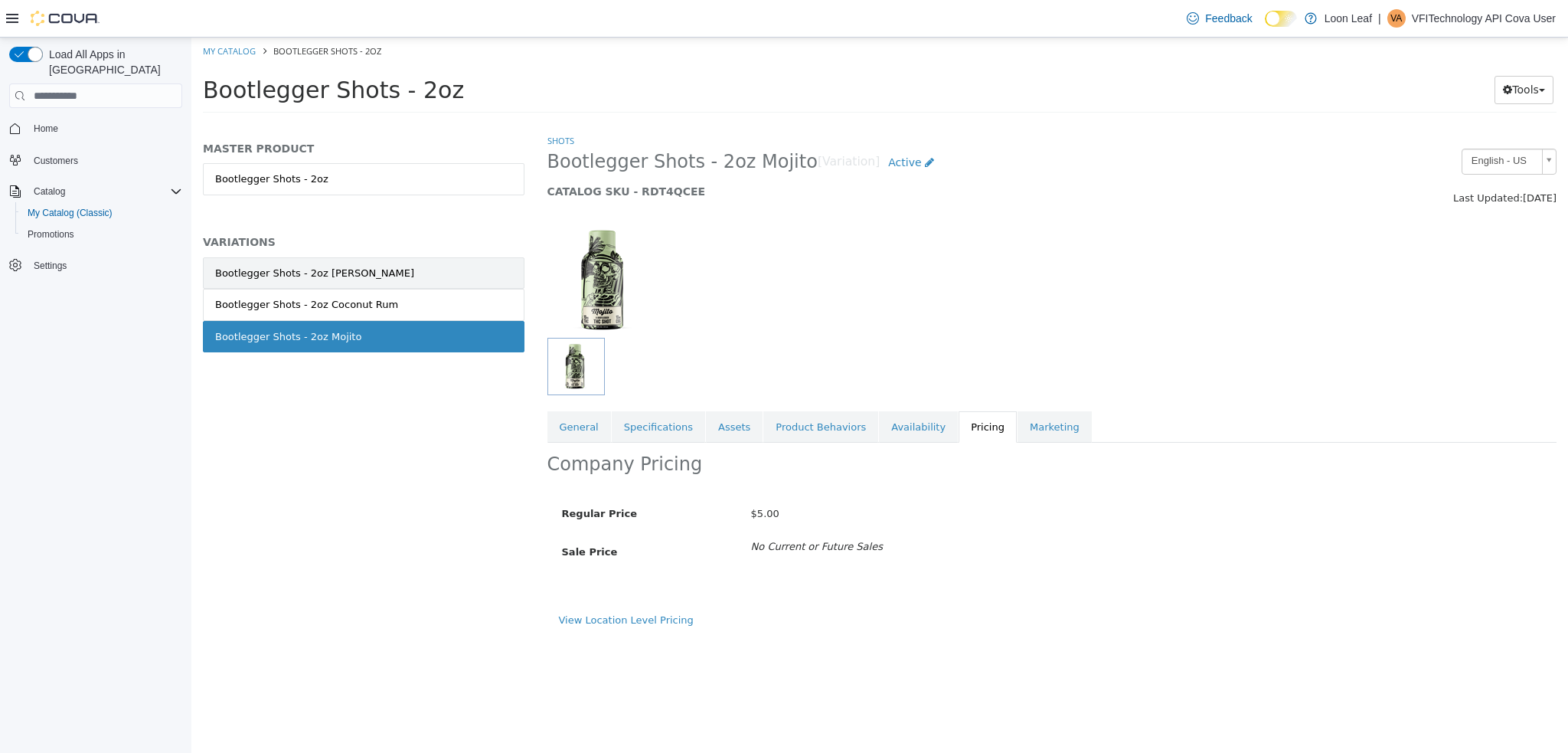
click at [341, 278] on div "Bootlegger Shots - 2oz [PERSON_NAME]" at bounding box center [314, 274] width 199 height 16
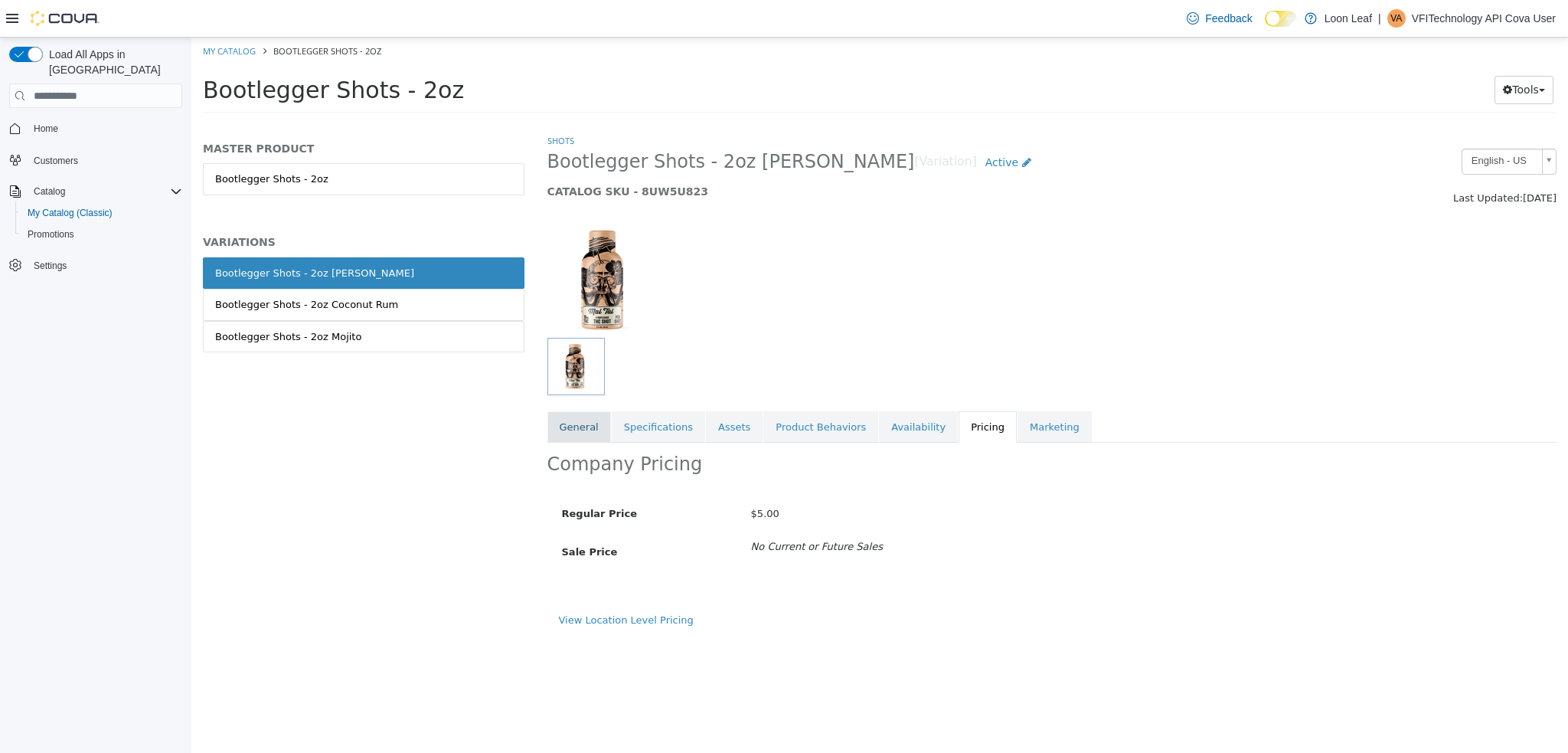
drag, startPoint x: 581, startPoint y: 431, endPoint x: 603, endPoint y: 425, distance: 22.8
click at [581, 430] on link "General" at bounding box center [580, 427] width 64 height 32
click at [654, 431] on link "Specifications" at bounding box center [658, 427] width 94 height 32
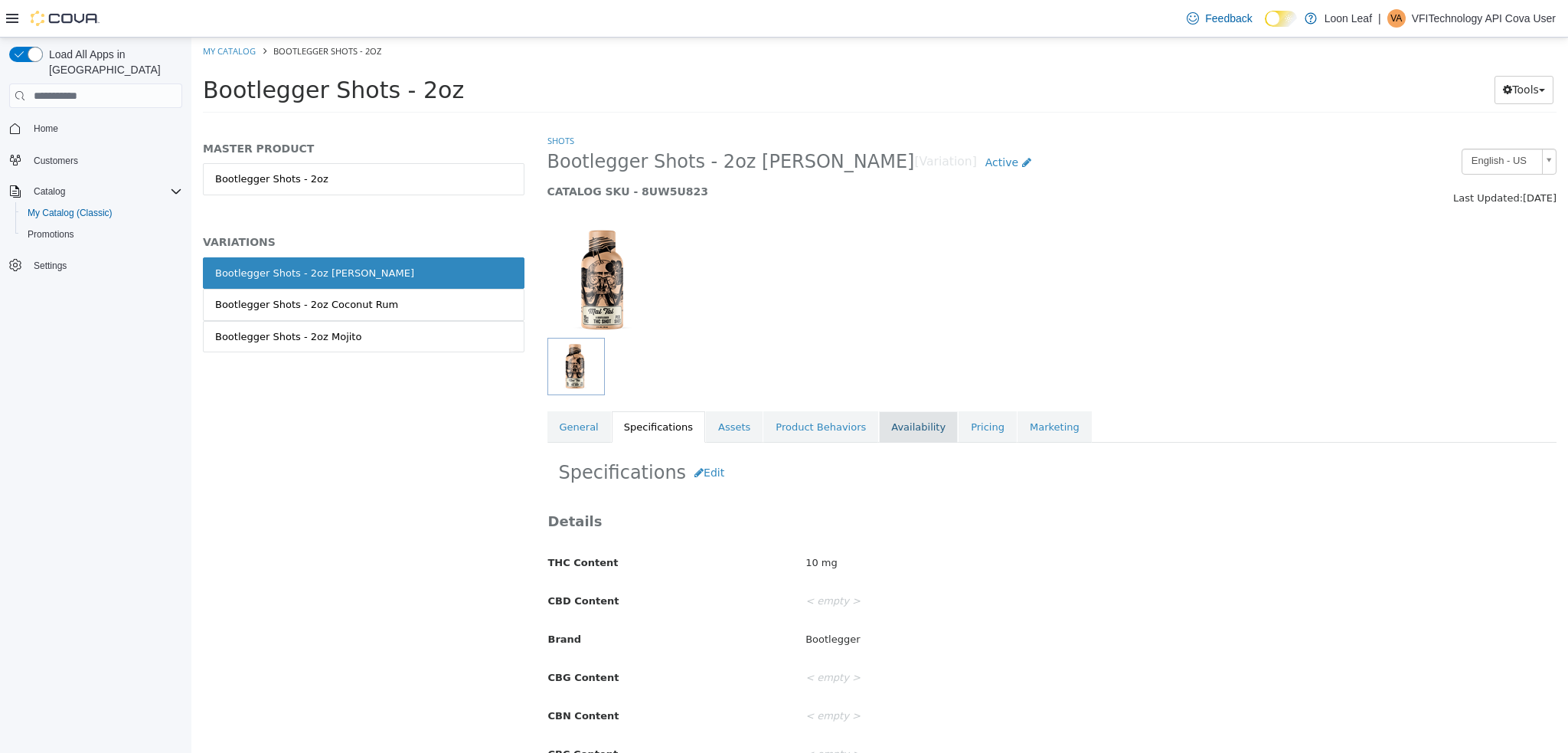
click at [917, 435] on link "Availability" at bounding box center [918, 427] width 79 height 32
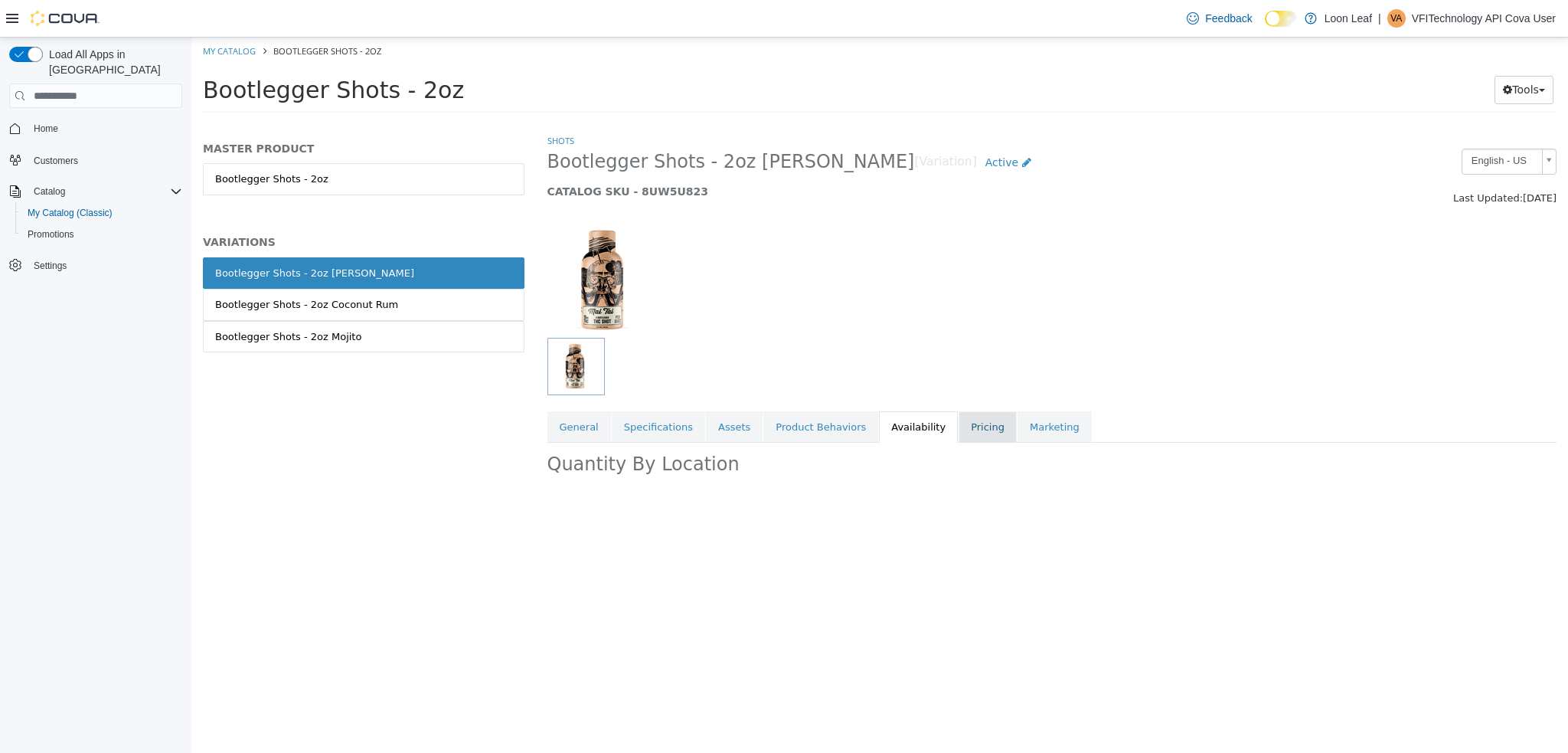
click at [959, 428] on link "Pricing" at bounding box center [988, 427] width 58 height 32
click at [375, 307] on div "Bootlegger Shots - 2oz Coconut Rum" at bounding box center [306, 304] width 183 height 16
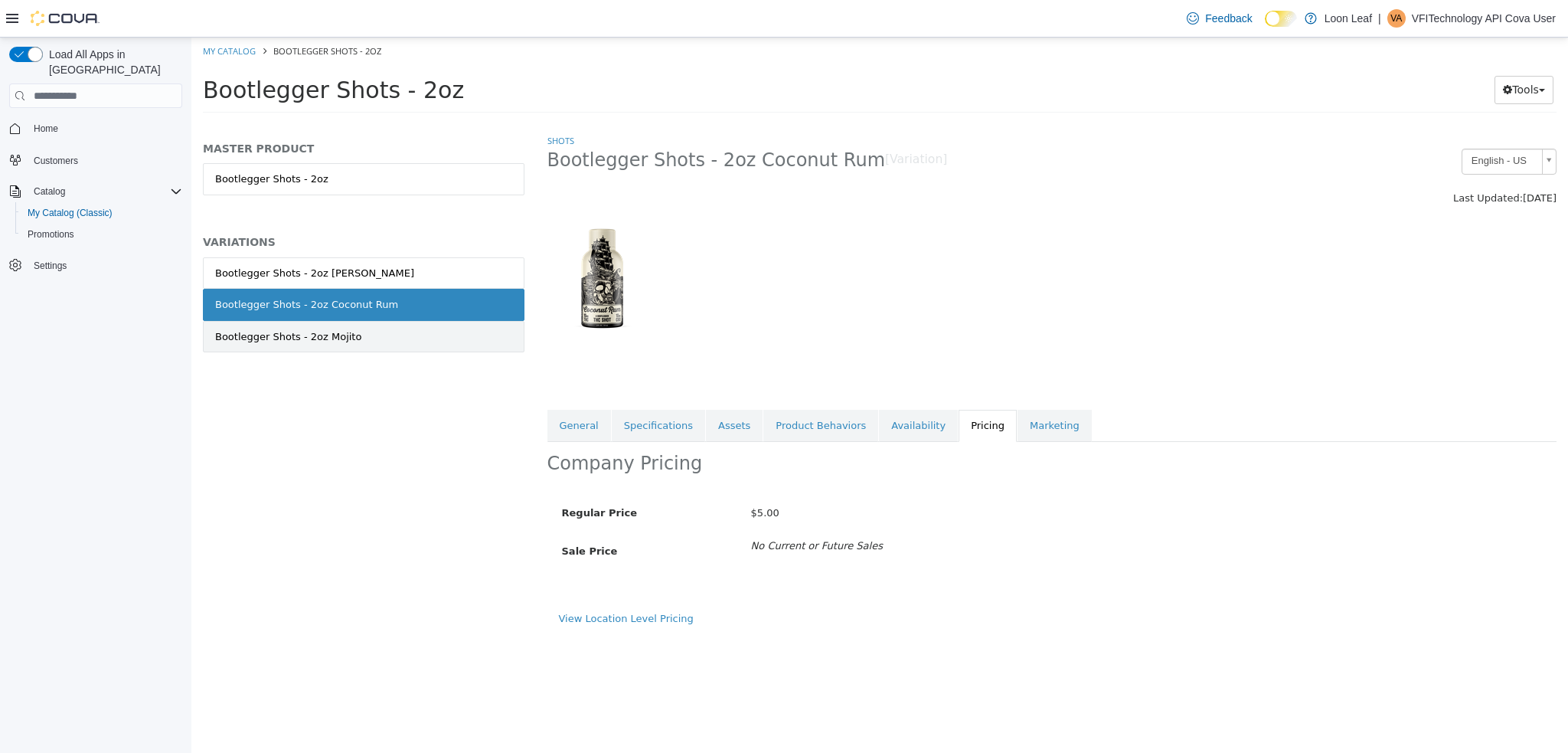
click at [361, 351] on link "Bootlegger Shots - 2oz Mojito" at bounding box center [363, 337] width 322 height 32
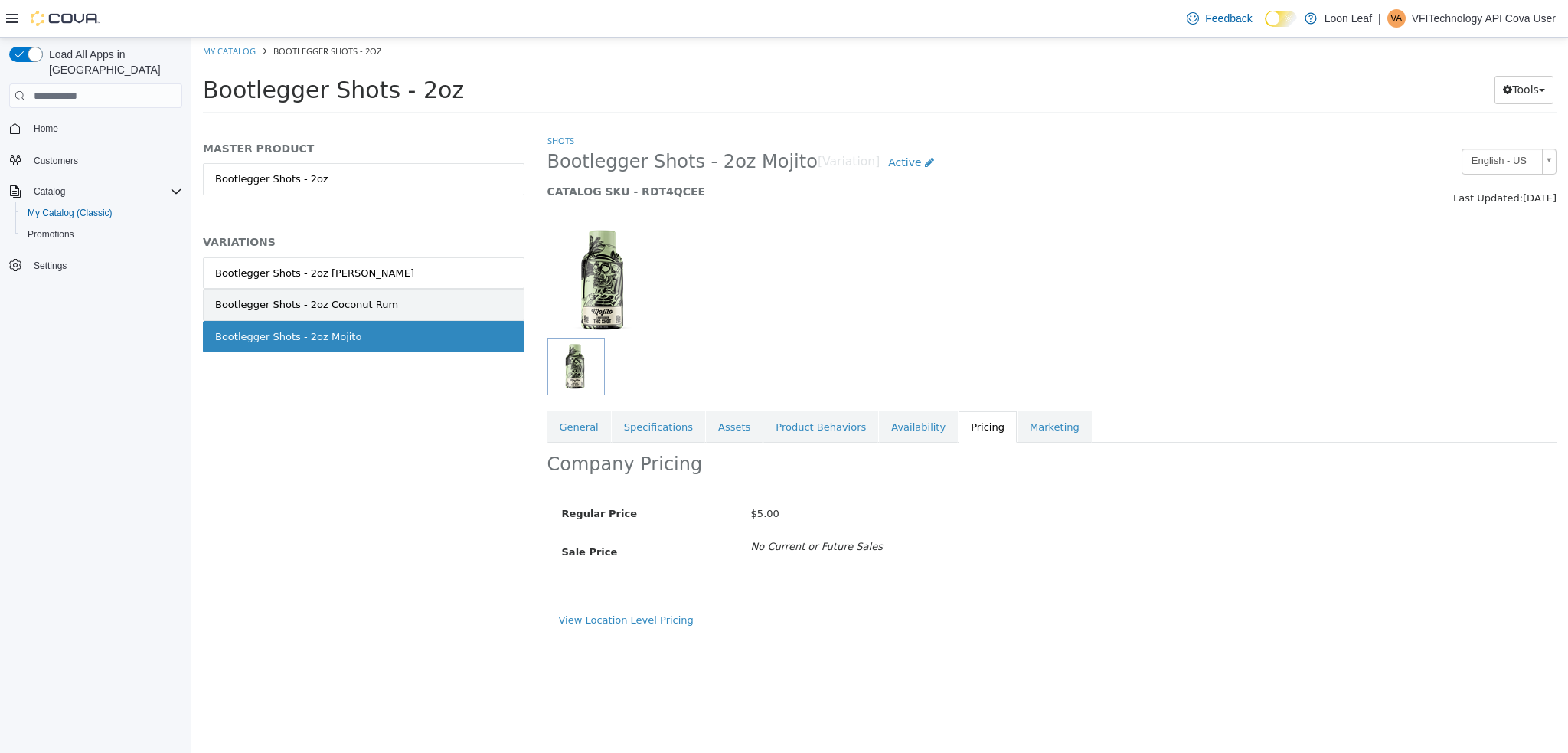
click at [315, 310] on div "Bootlegger Shots - 2oz Coconut Rum" at bounding box center [306, 304] width 183 height 16
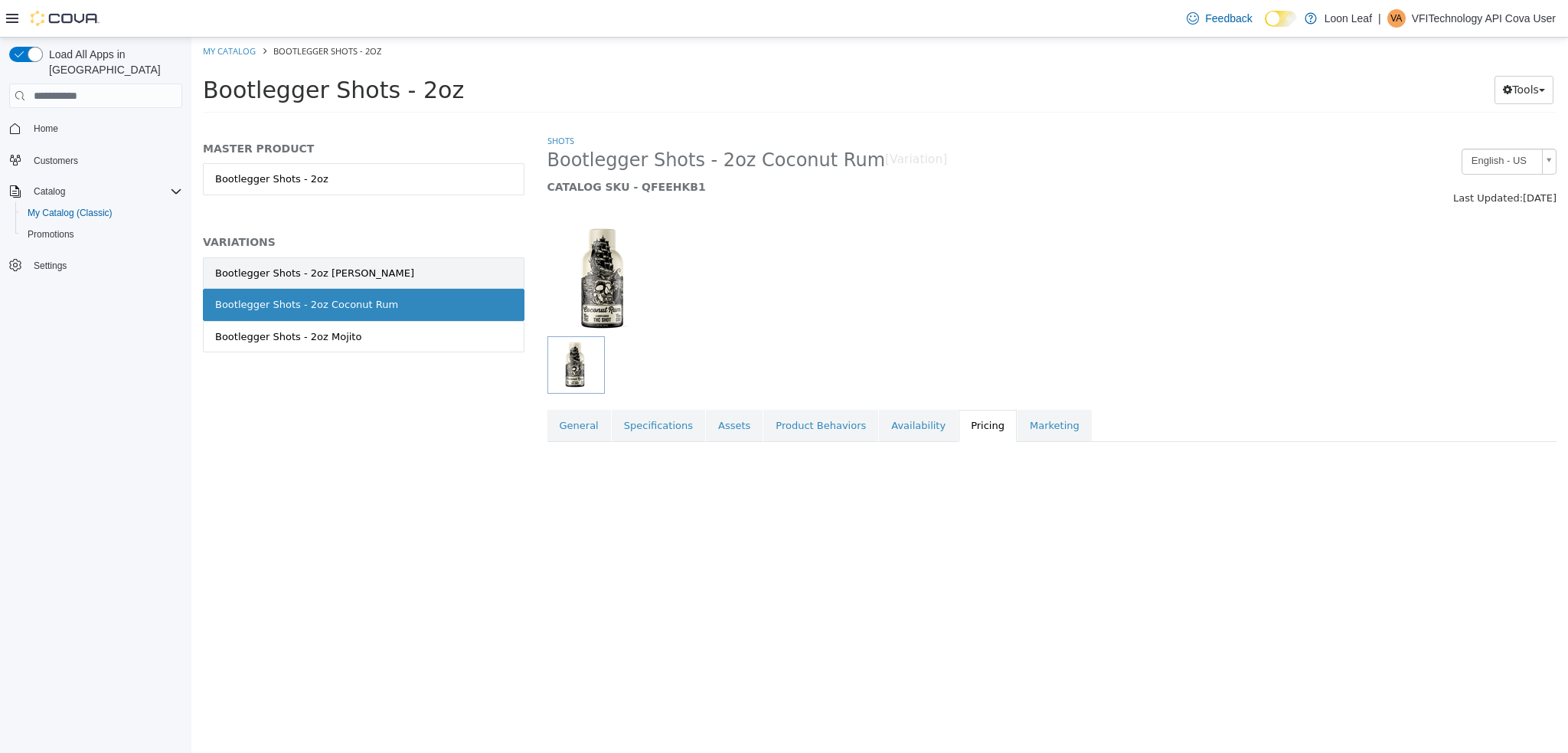
click at [348, 271] on div "Bootlegger Shots - 2oz Mai Tai" at bounding box center [314, 274] width 199 height 16
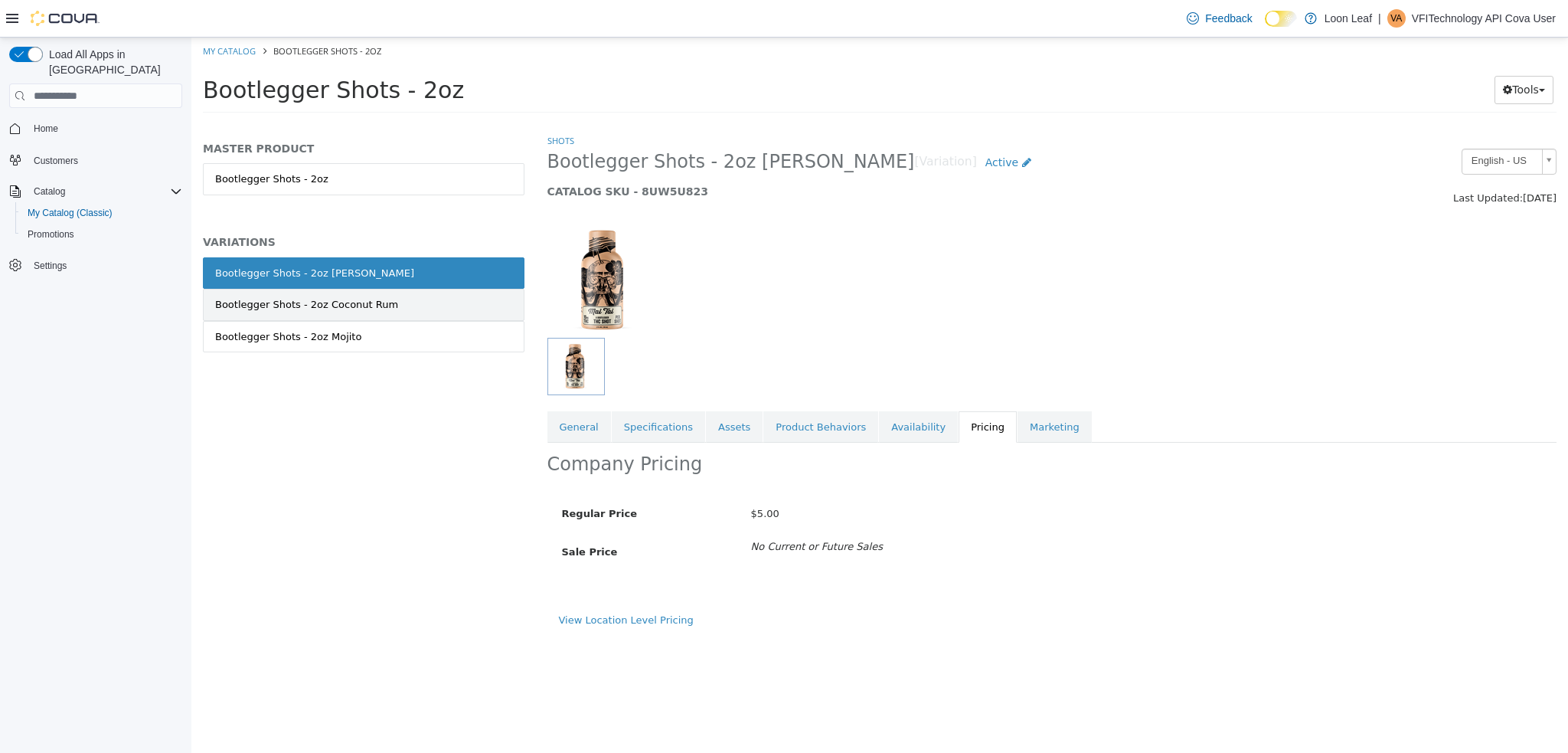
click at [350, 299] on div "Bootlegger Shots - 2oz Coconut Rum" at bounding box center [306, 304] width 183 height 16
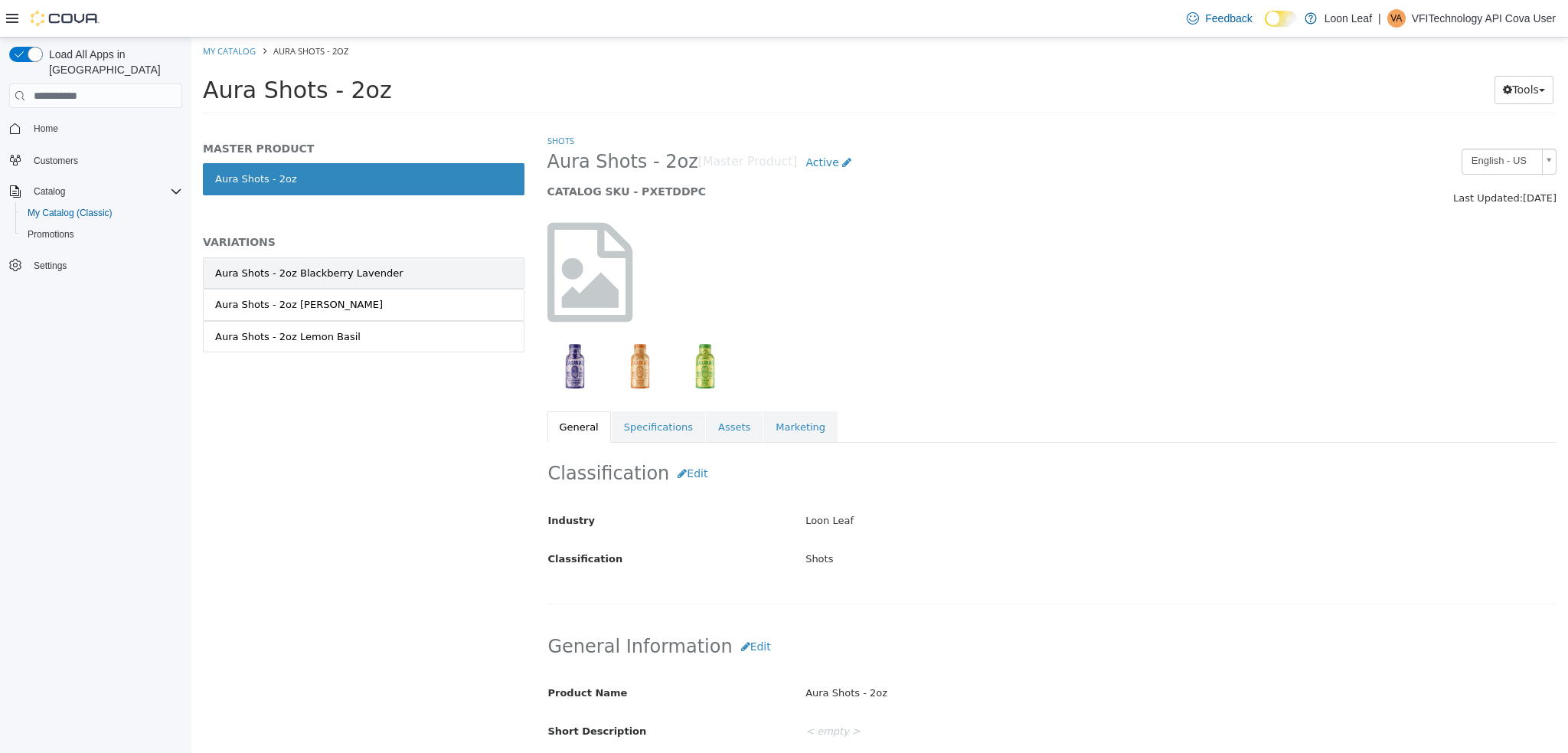
click at [353, 262] on link "Aura Shots - 2oz Blackberry Lavender" at bounding box center [363, 273] width 322 height 32
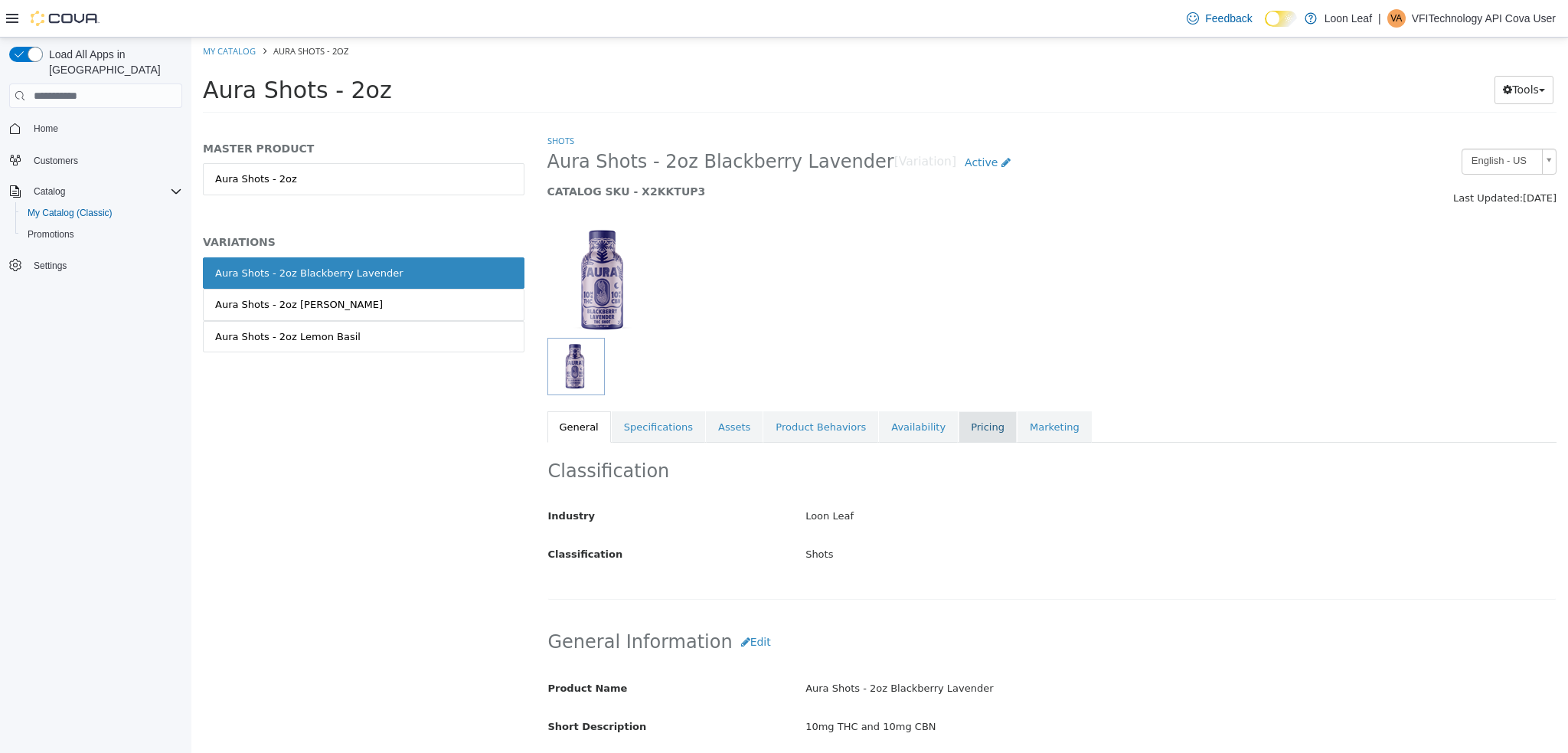
click at [959, 415] on link "Pricing" at bounding box center [988, 427] width 58 height 32
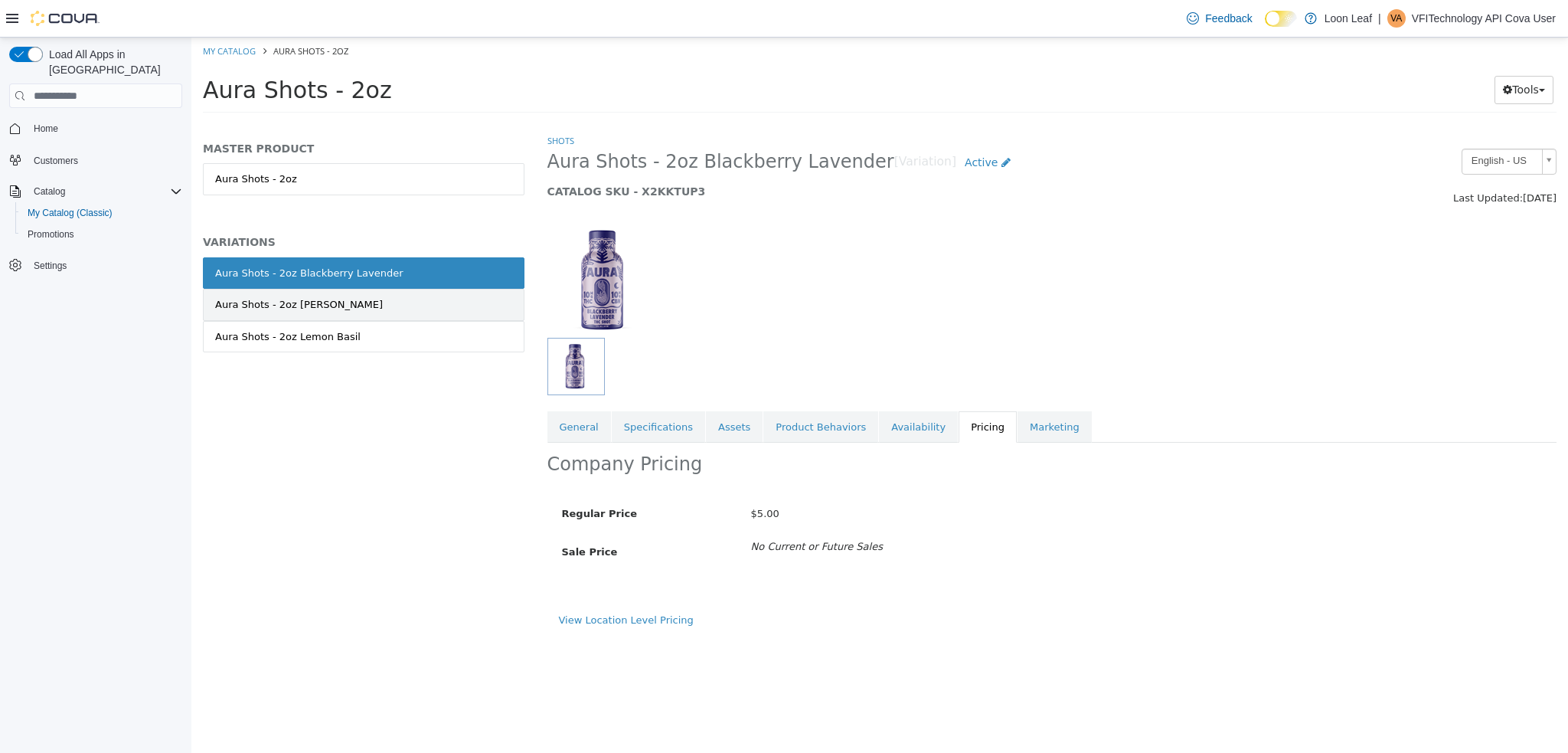
click at [304, 309] on div "Aura Shots - 2oz [PERSON_NAME]" at bounding box center [299, 304] width 168 height 16
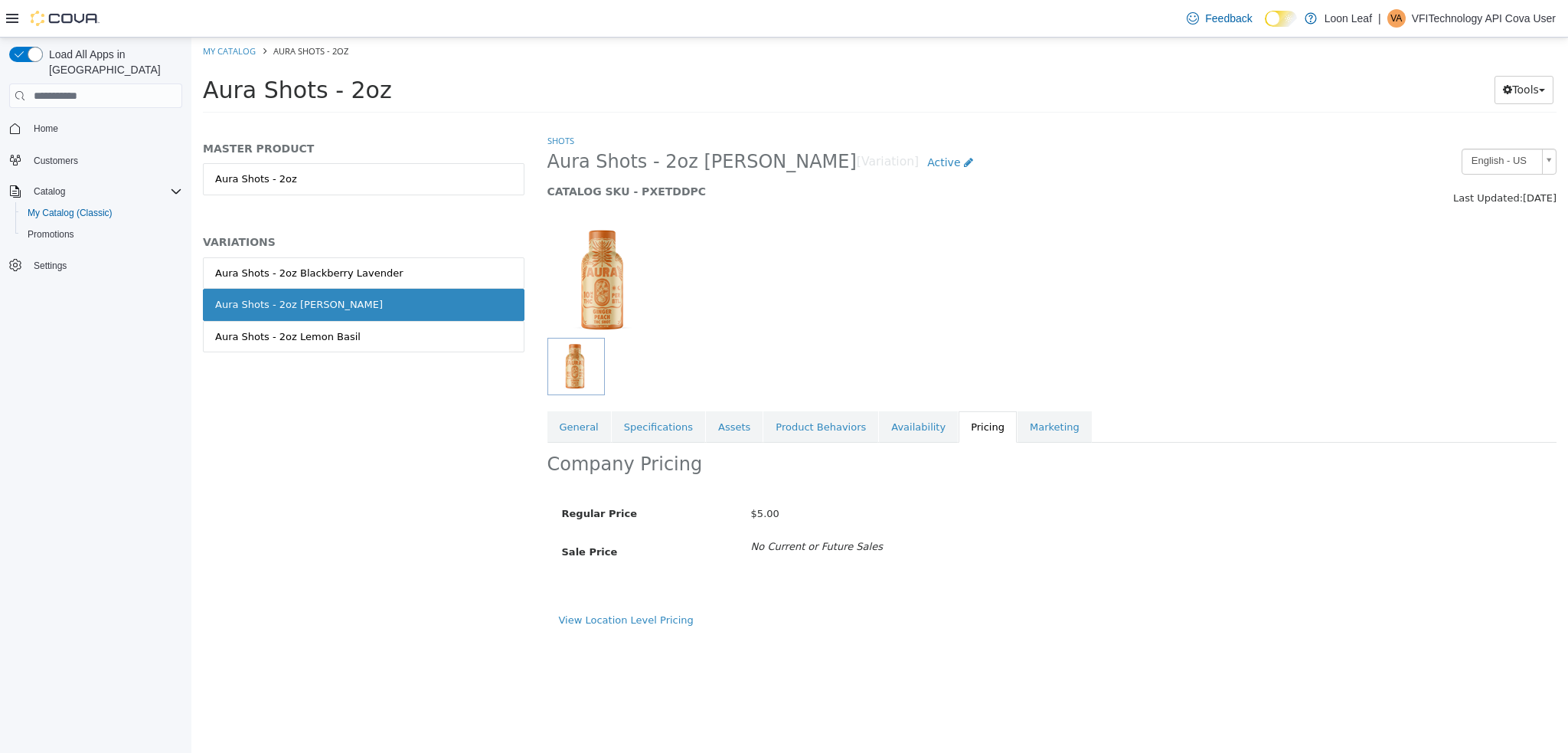
click at [328, 338] on div "Aura Shots - 2oz Lemon Basil" at bounding box center [287, 337] width 146 height 16
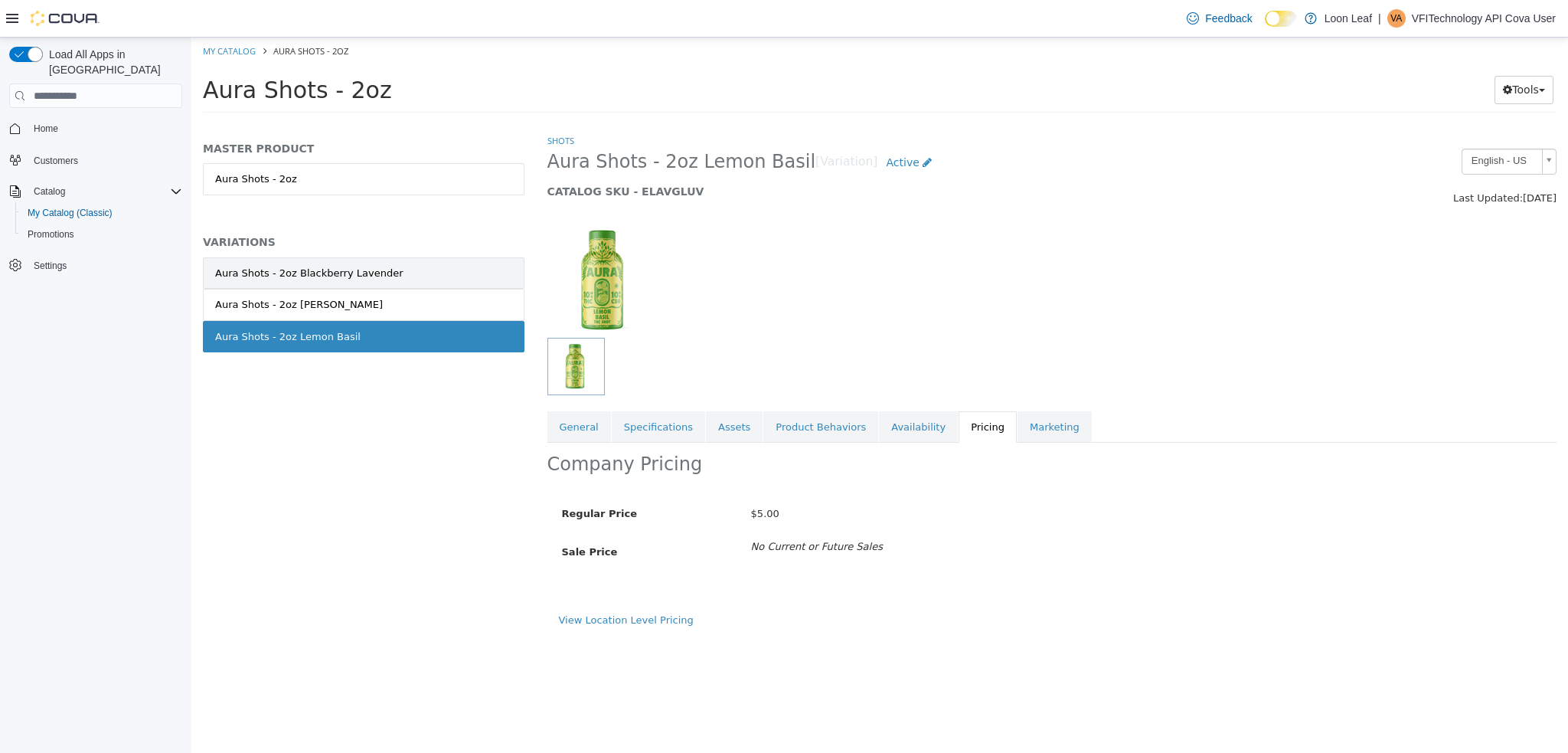
click at [417, 269] on link "Aura Shots - 2oz Blackberry Lavender" at bounding box center [363, 273] width 322 height 32
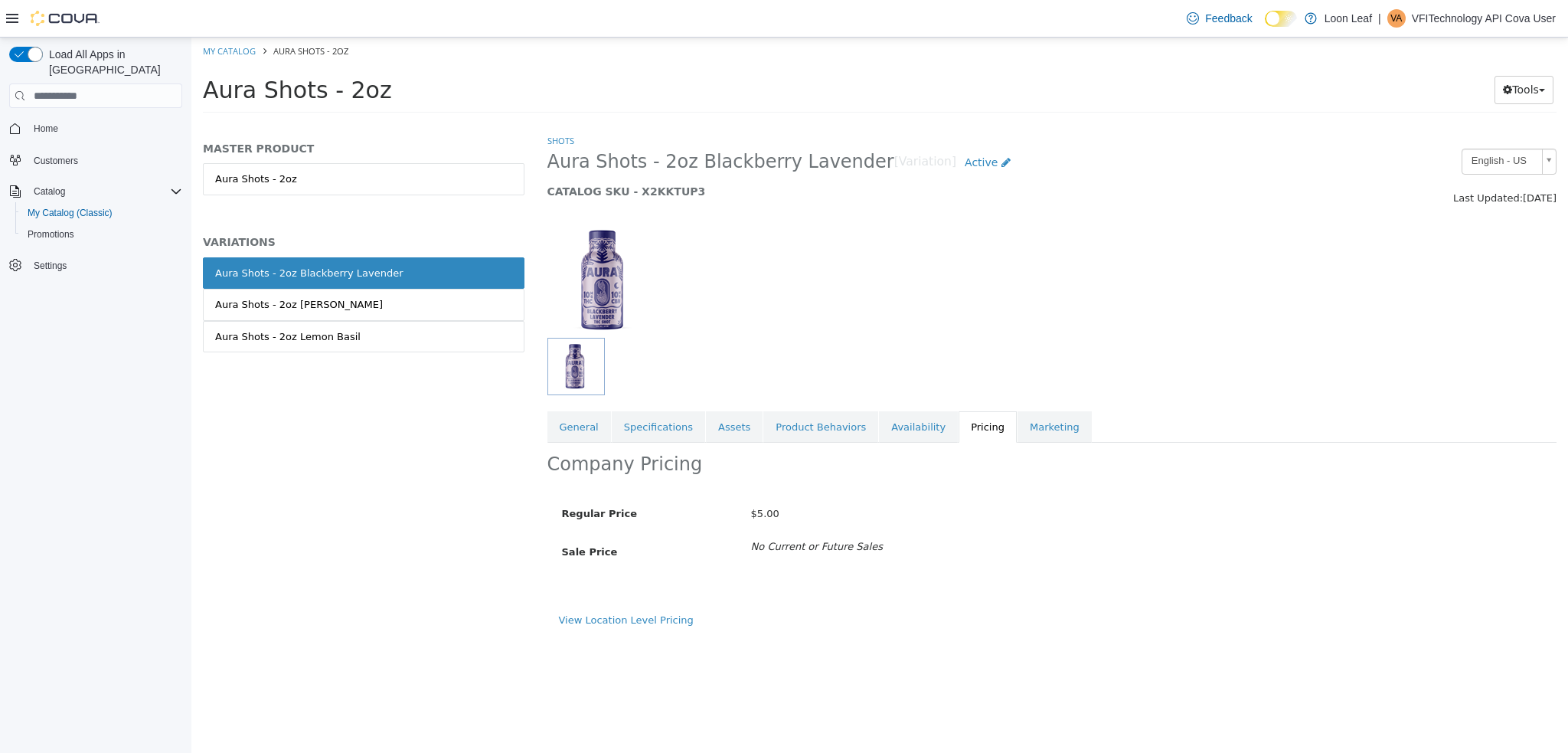
click at [387, 301] on link "Aura Shots - 2oz [PERSON_NAME]" at bounding box center [363, 304] width 322 height 32
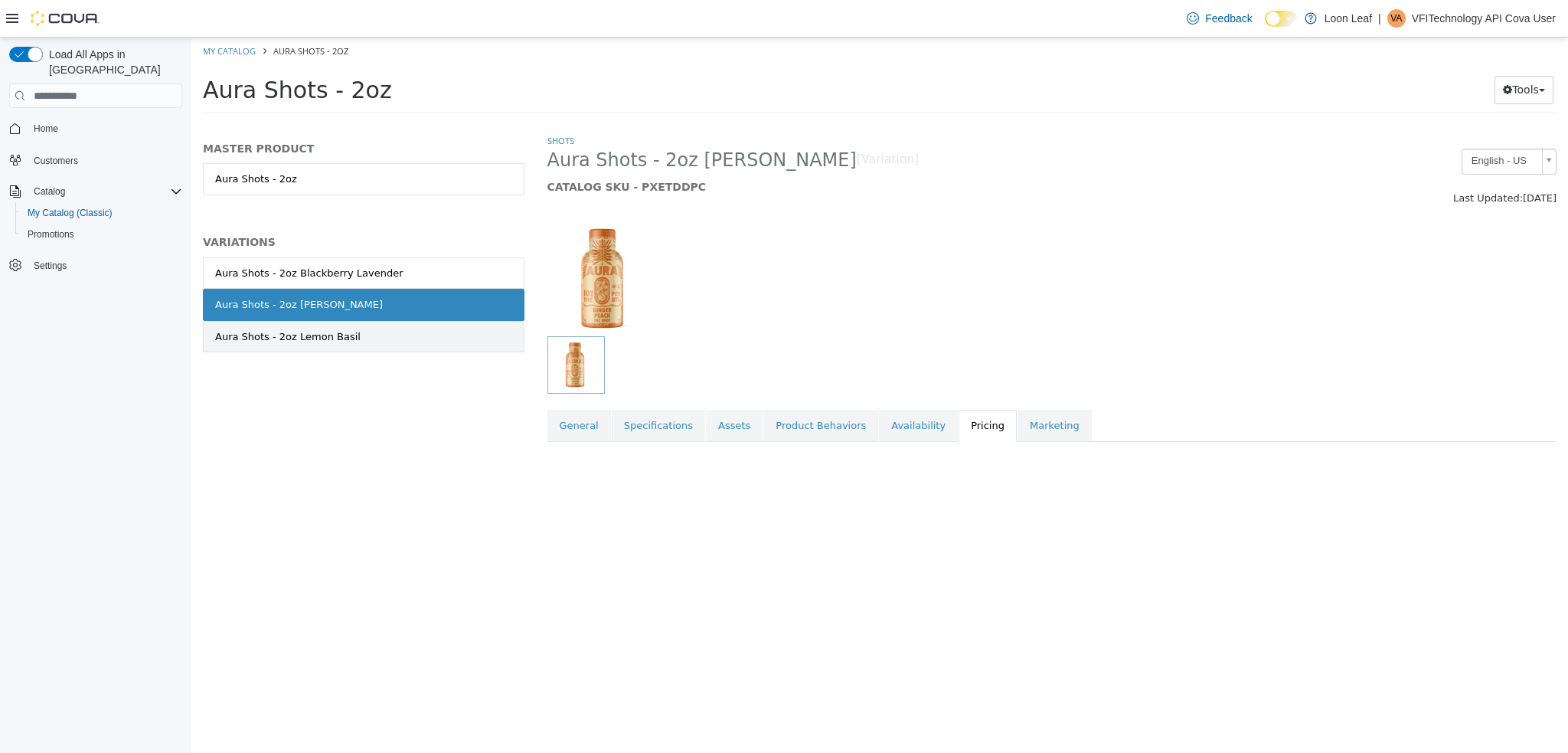
click at [363, 327] on link "Aura Shots - 2oz Lemon Basil" at bounding box center [363, 337] width 322 height 32
